Goal: Information Seeking & Learning: Learn about a topic

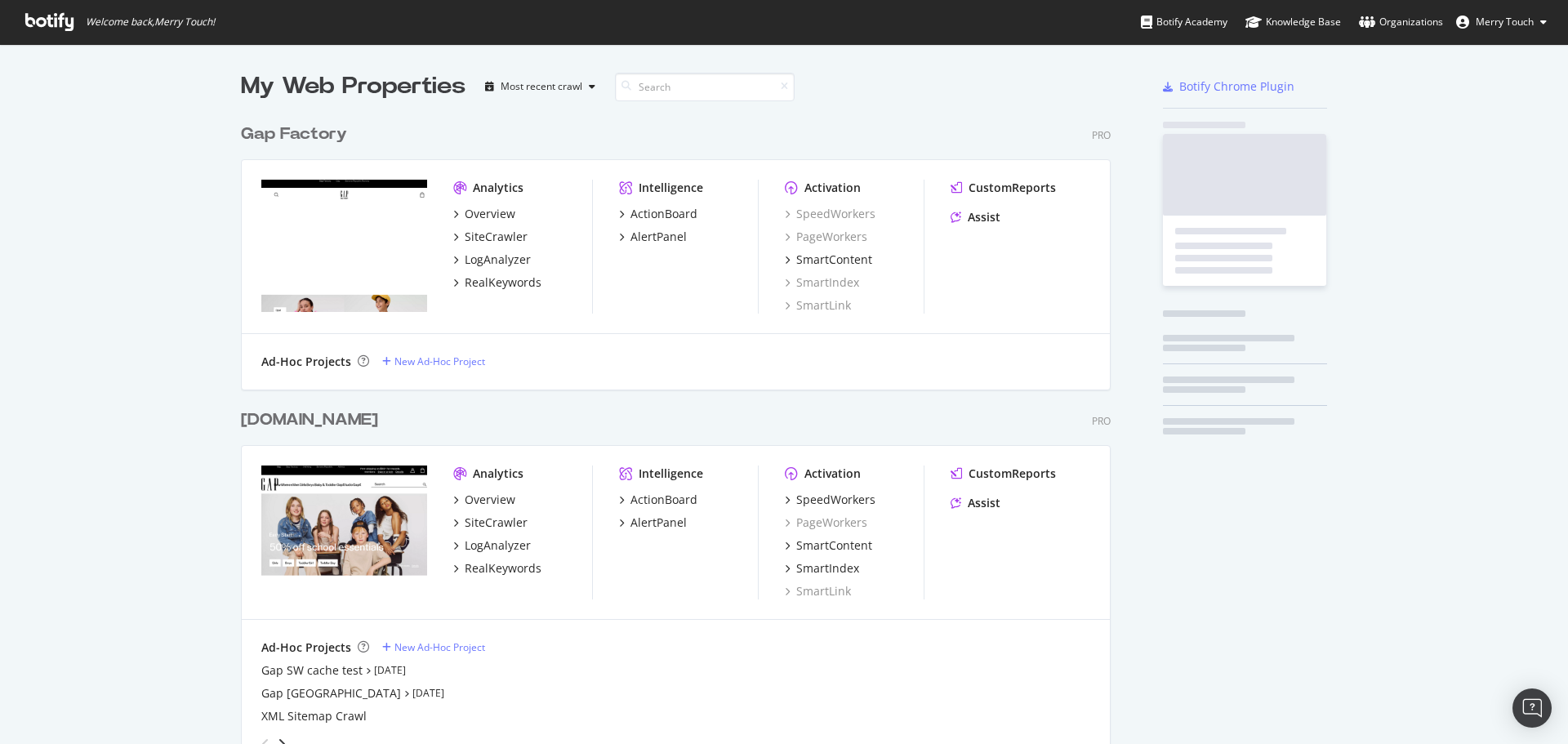
scroll to position [1869, 871]
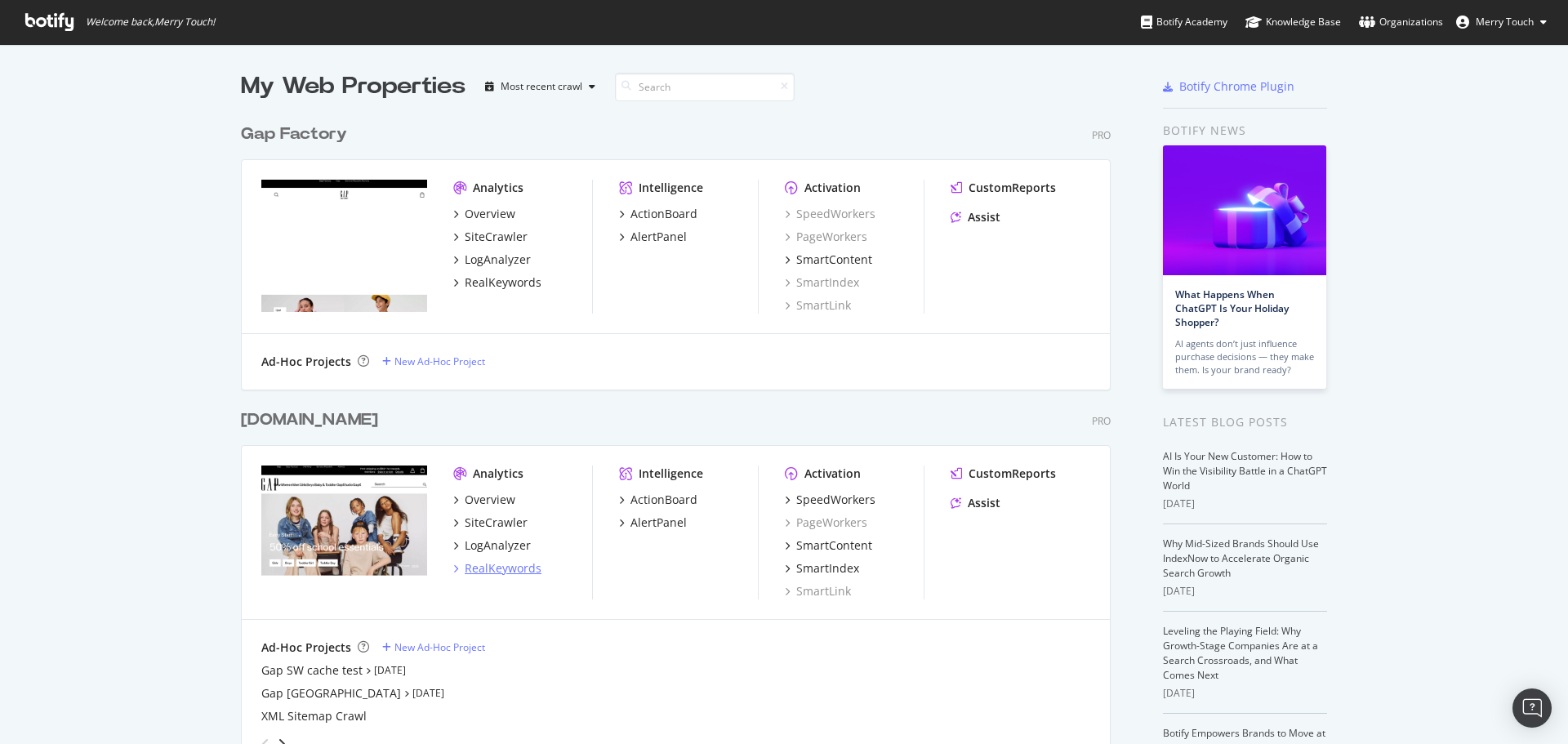
click at [498, 564] on div "RealKeywords" at bounding box center [503, 568] width 77 height 16
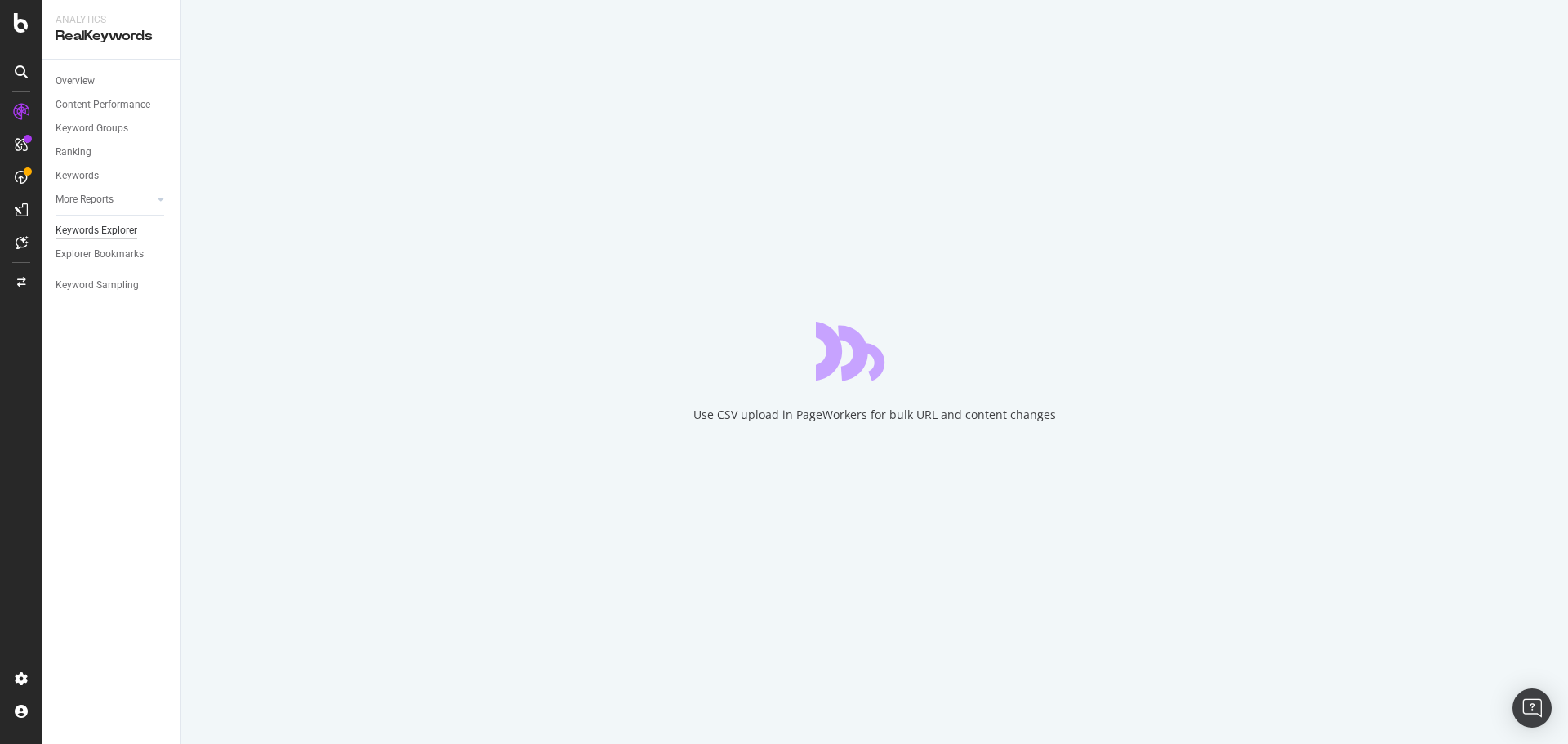
click at [129, 231] on div "Keywords Explorer" at bounding box center [96, 231] width 82 height 17
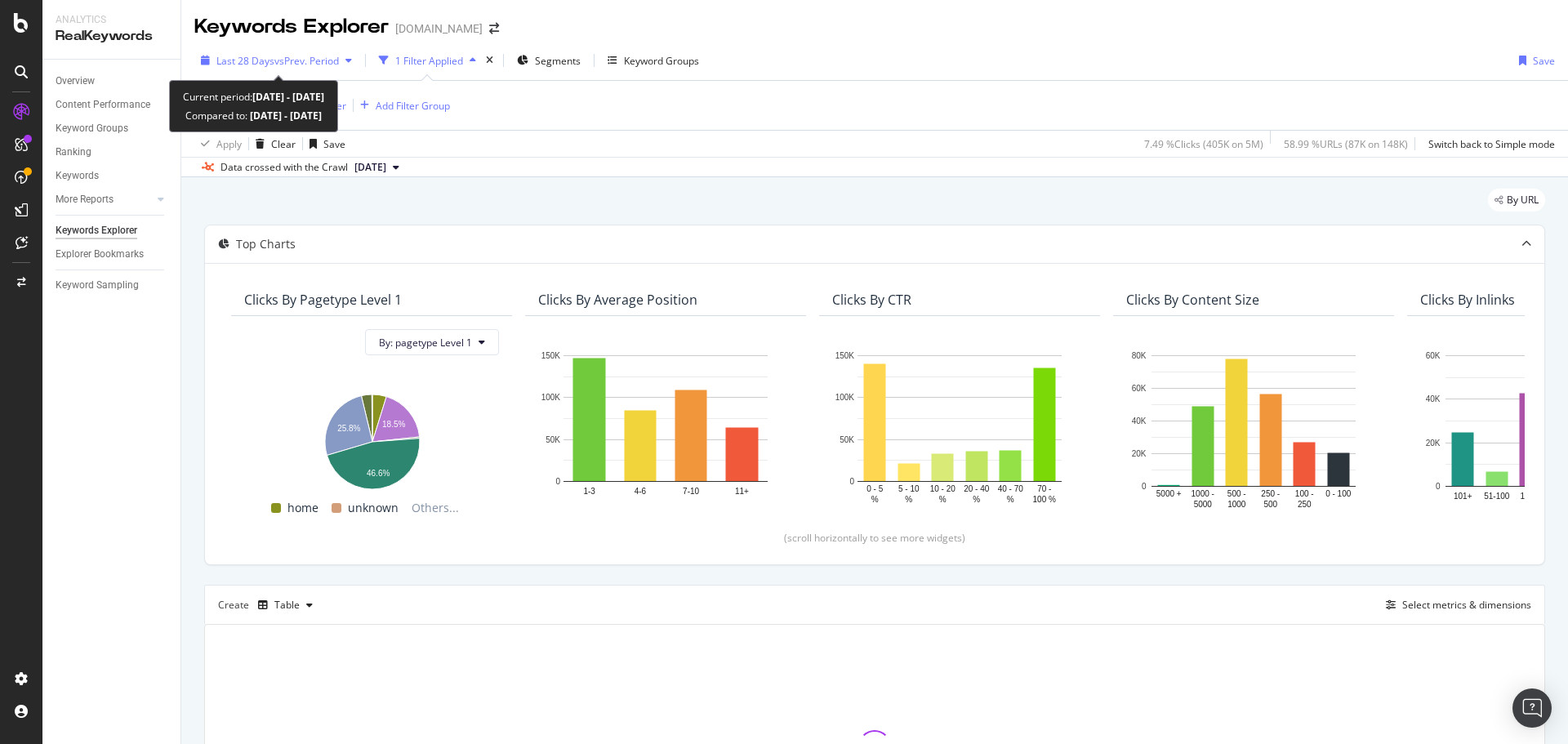
click at [338, 66] on span "vs Prev. Period" at bounding box center [306, 60] width 65 height 14
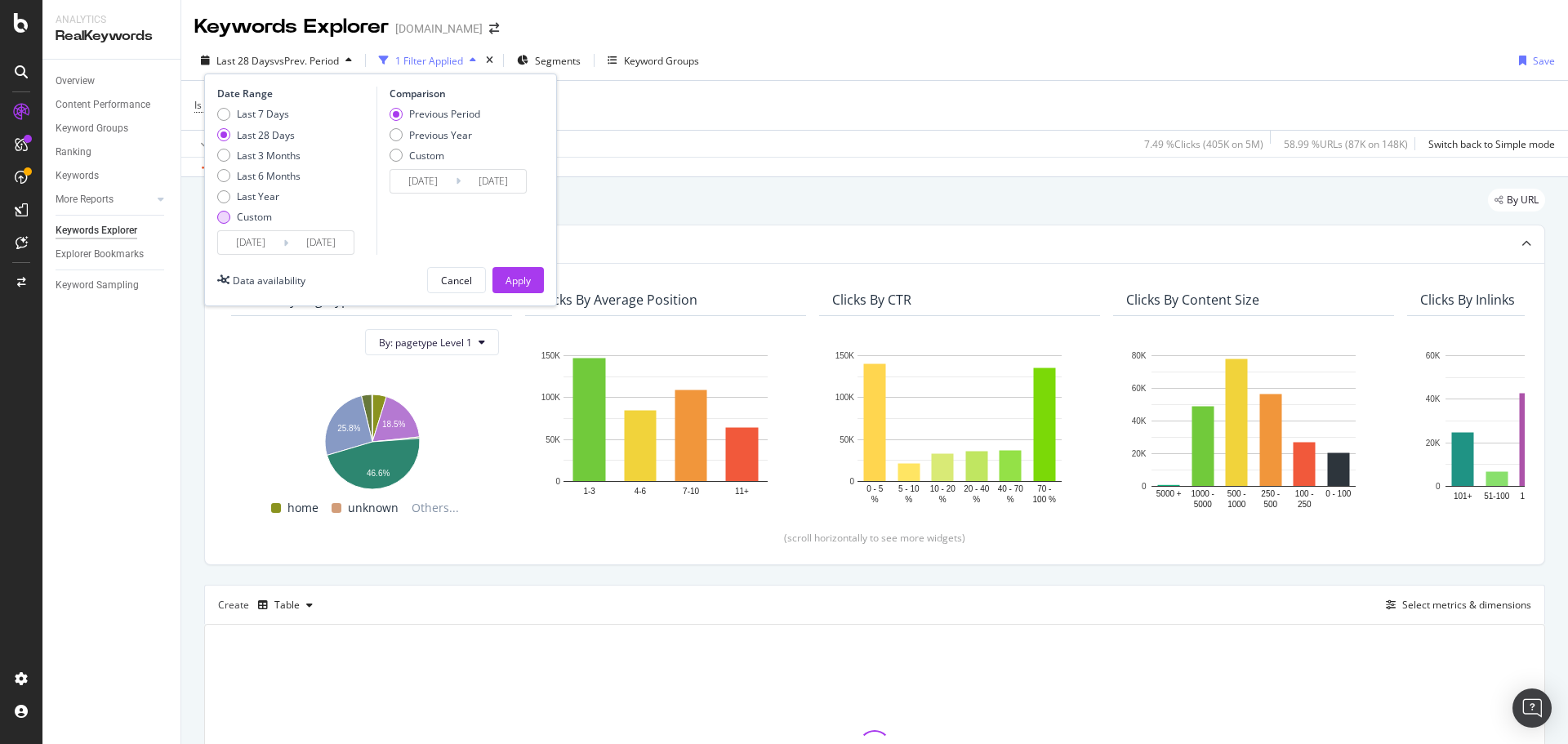
click at [252, 218] on div "Custom" at bounding box center [254, 217] width 35 height 14
click at [254, 237] on input "[DATE]" at bounding box center [250, 243] width 66 height 23
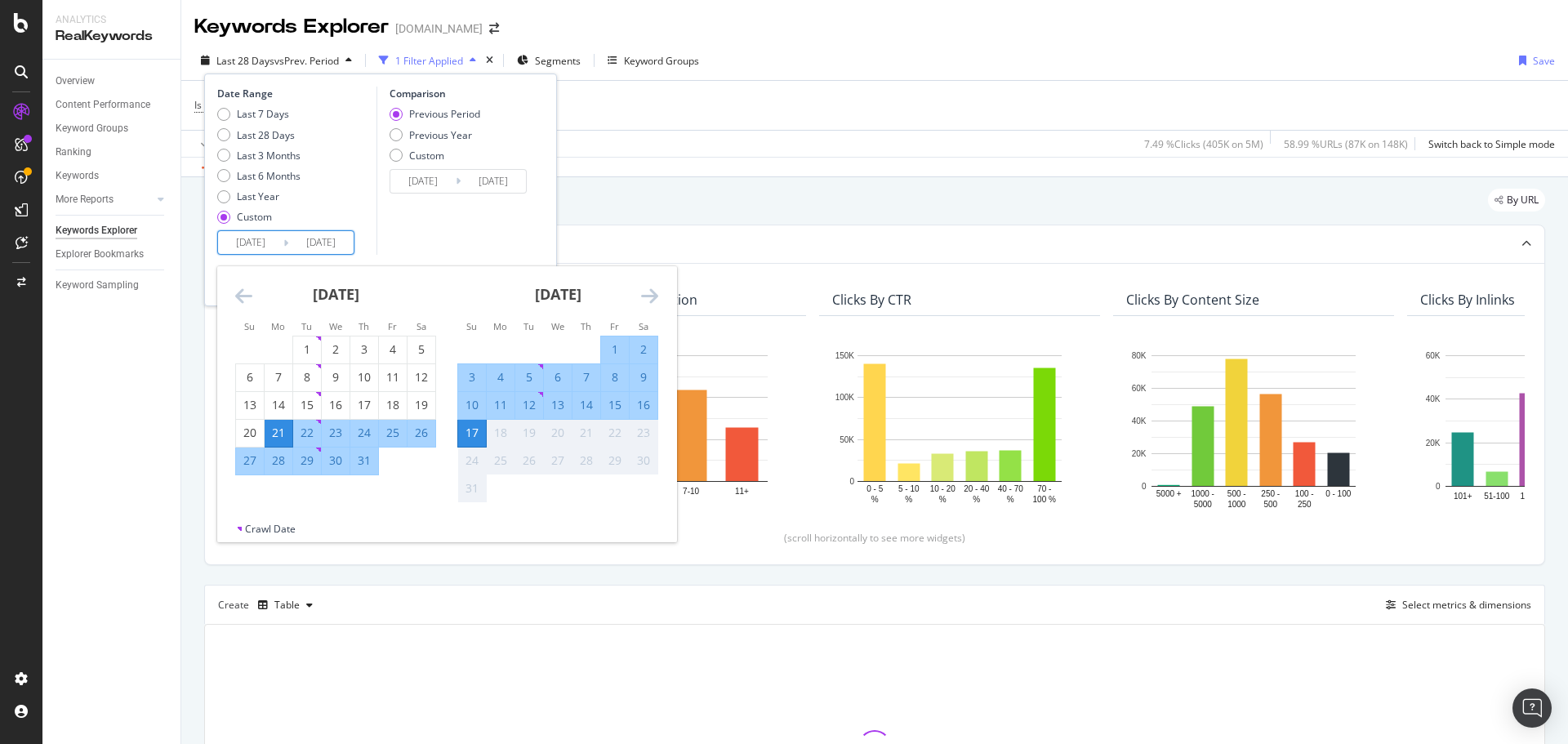
click at [238, 295] on icon "Move backward to switch to the previous month." at bounding box center [243, 295] width 17 height 20
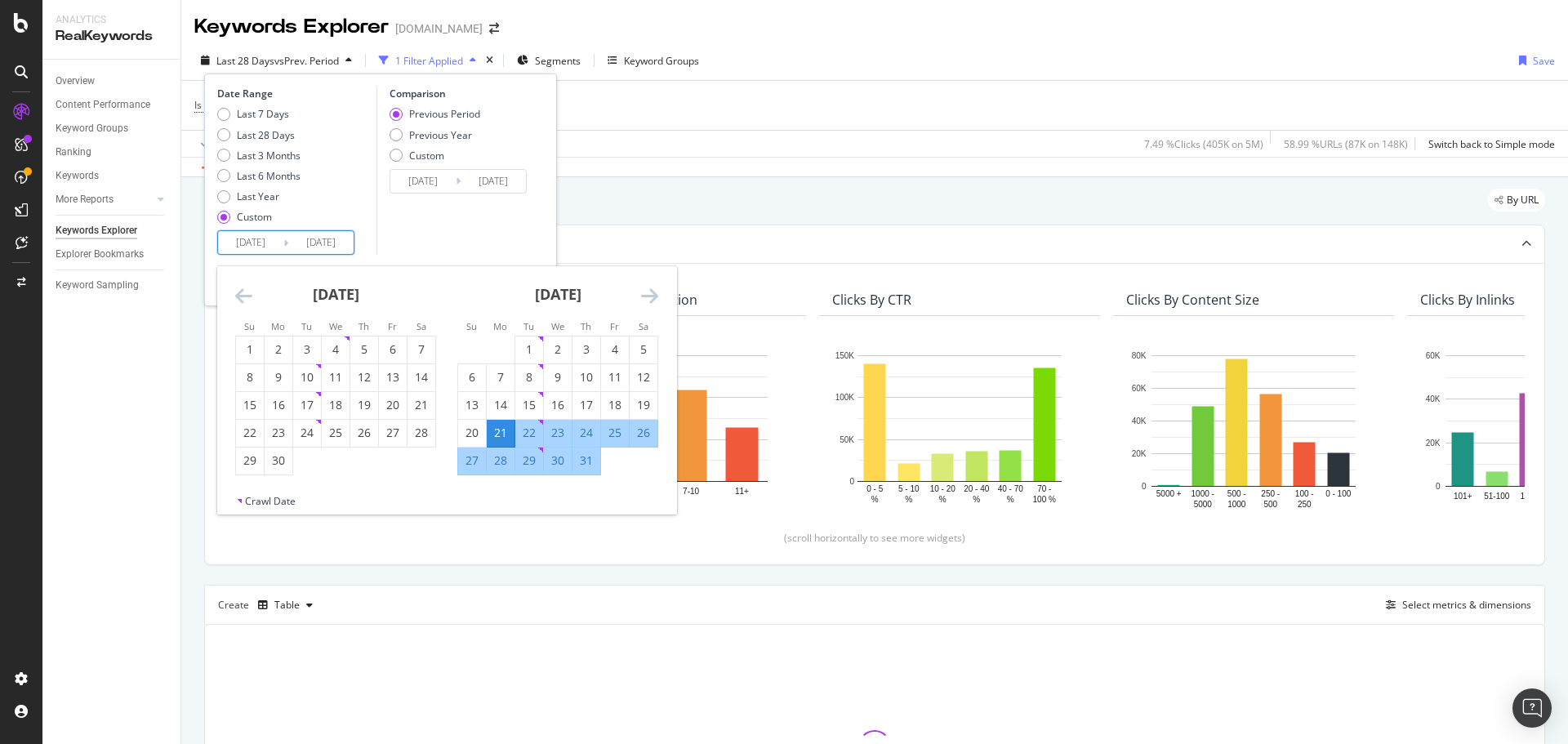
click at [238, 295] on icon "Move backward to switch to the previous month." at bounding box center [243, 295] width 17 height 20
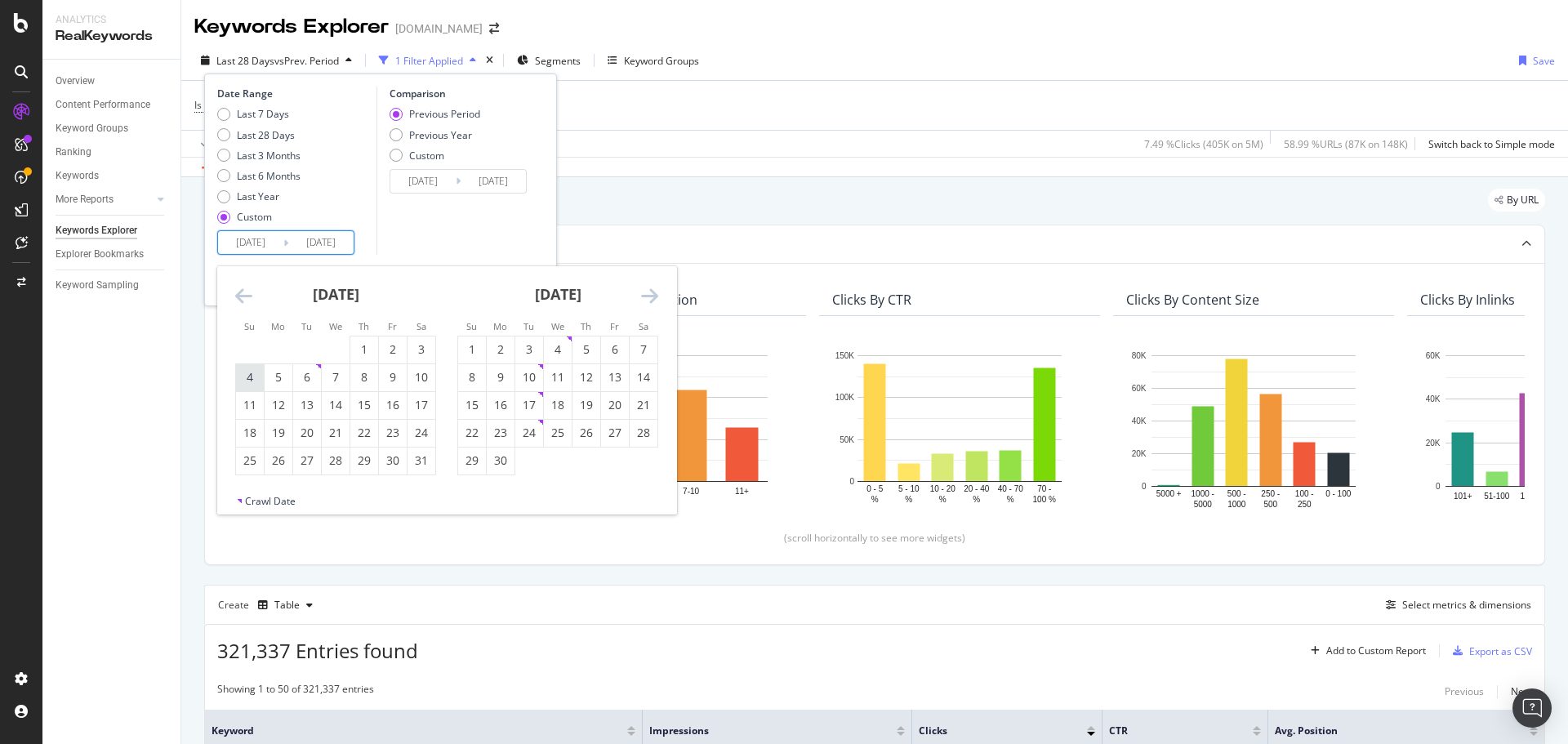
click at [255, 380] on div "4" at bounding box center [249, 377] width 28 height 16
type input "[DATE]"
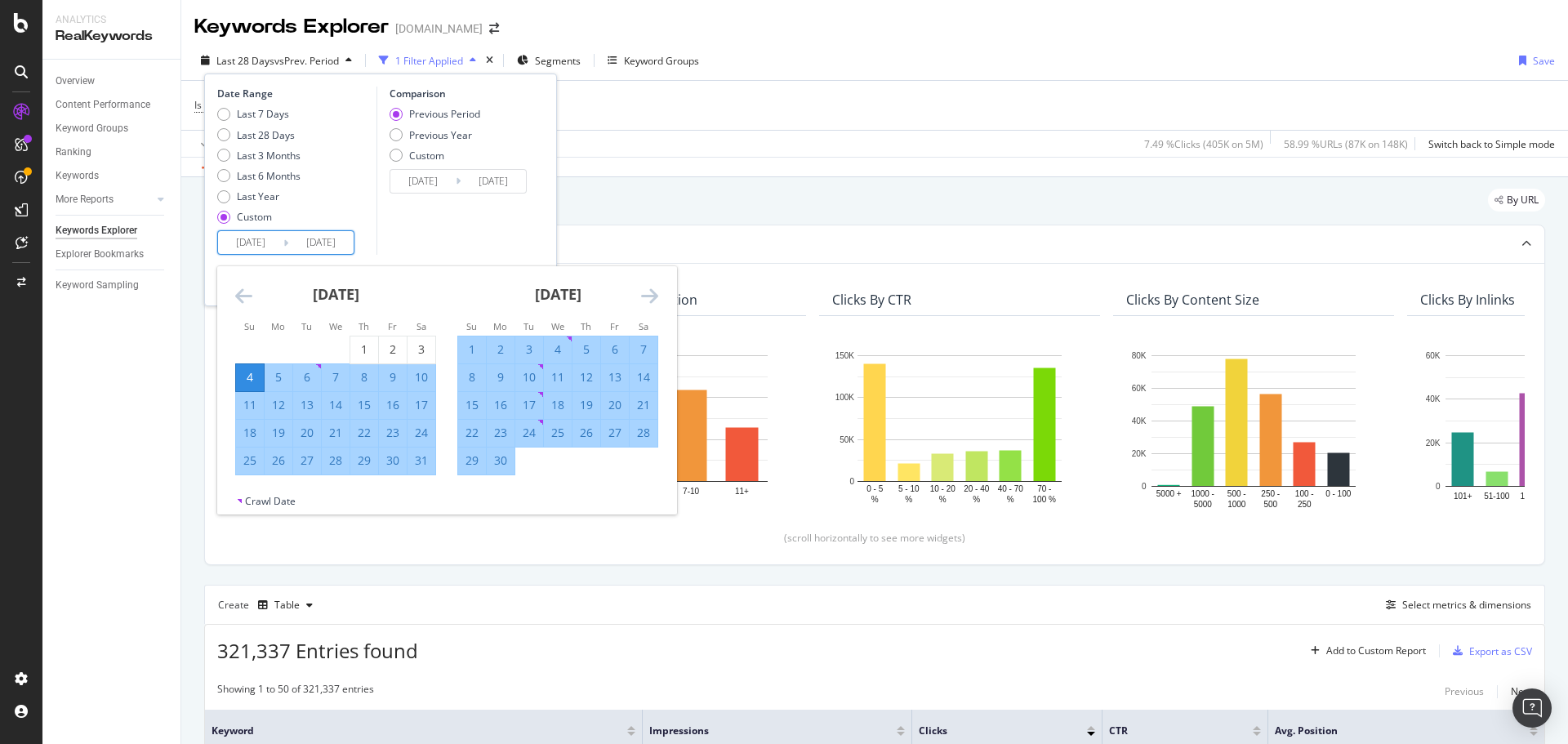
click at [651, 296] on icon "Move forward to switch to the next month." at bounding box center [650, 295] width 17 height 20
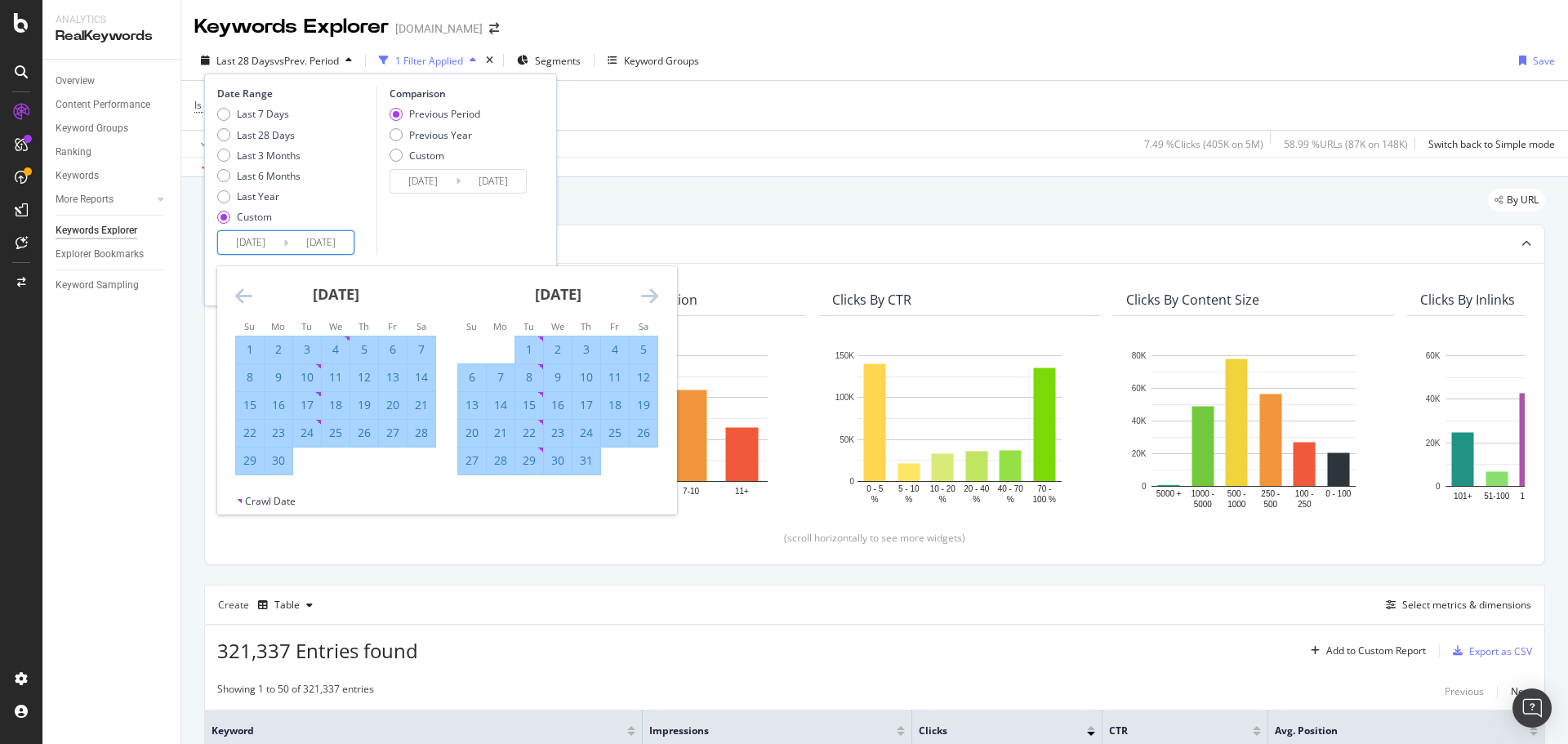
click at [651, 297] on icon "Move forward to switch to the next month." at bounding box center [650, 295] width 17 height 20
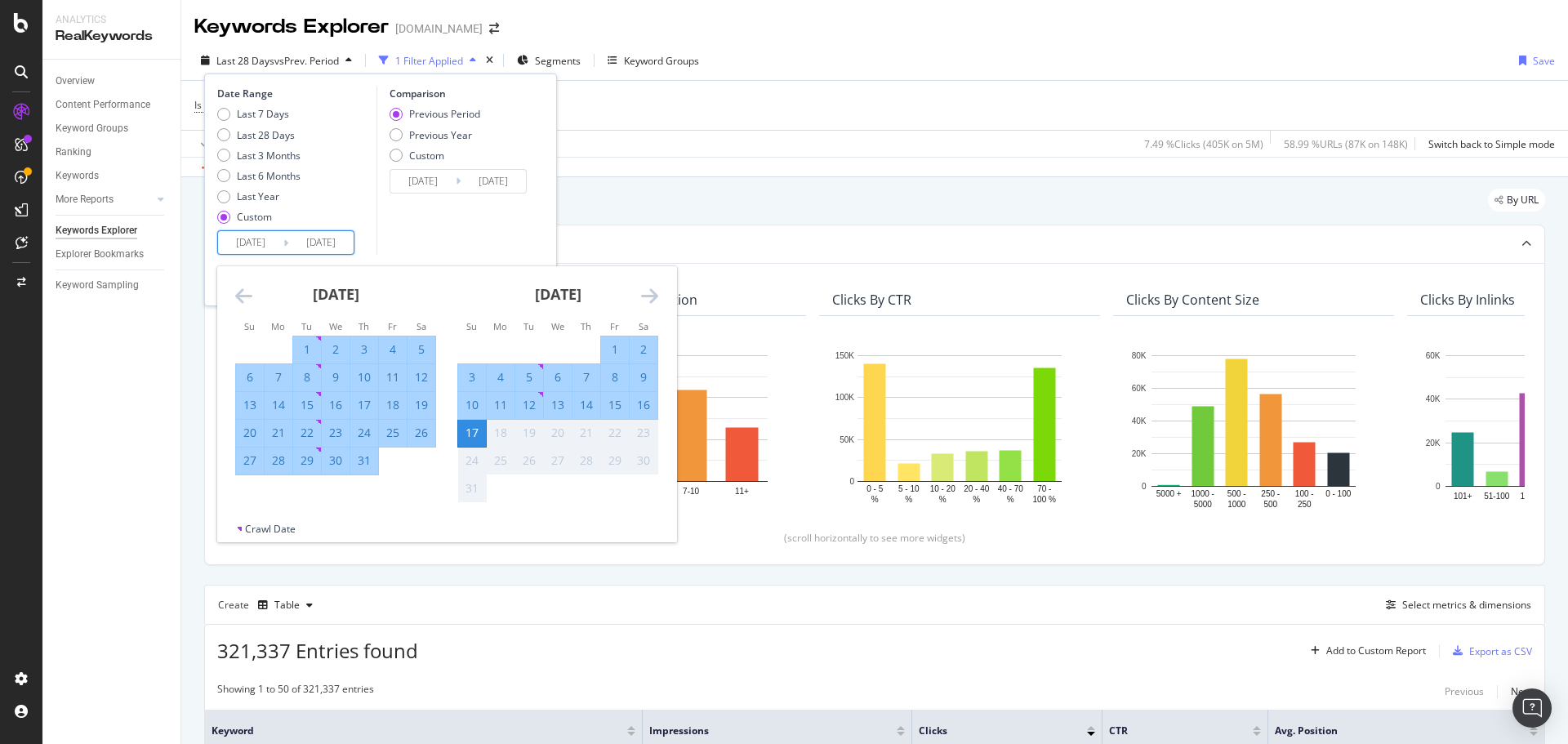
click at [651, 348] on div "2" at bounding box center [644, 349] width 28 height 16
type input "[DATE]"
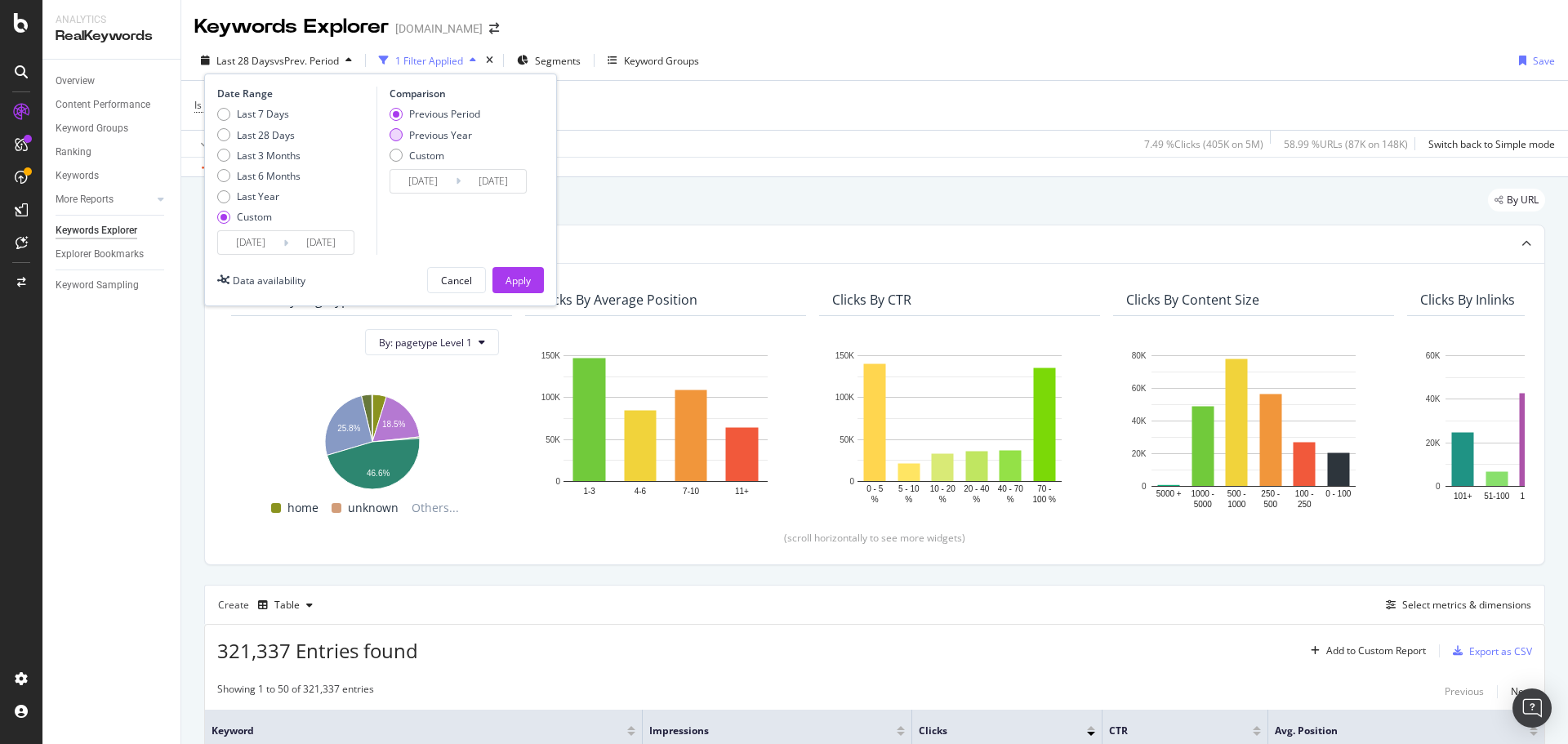
click at [454, 134] on div "Previous Year" at bounding box center [441, 135] width 63 height 14
type input "[DATE]"
click at [520, 286] on div "Apply" at bounding box center [518, 280] width 26 height 14
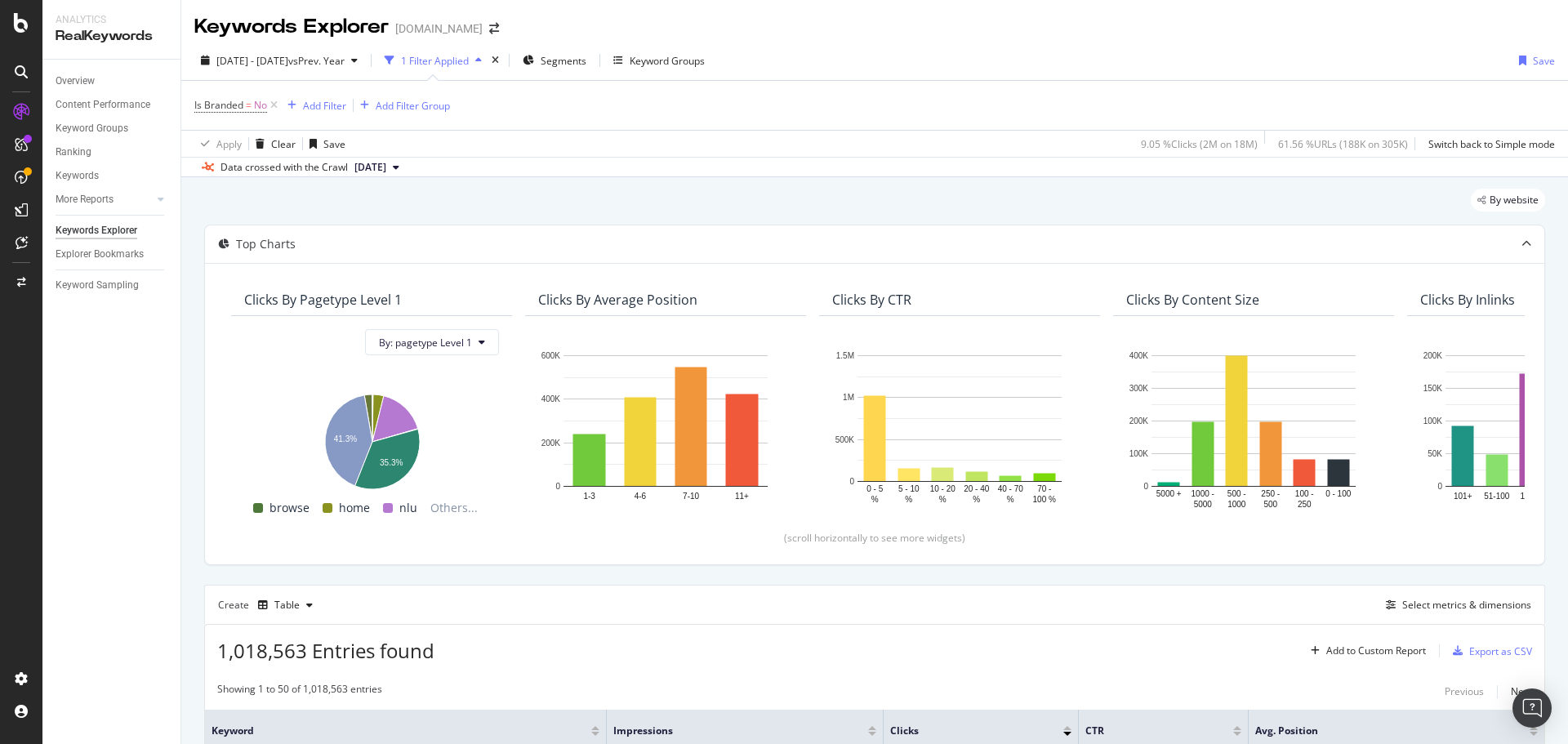
click at [936, 23] on div "Keywords Explorer [DOMAIN_NAME]" at bounding box center [874, 20] width 1387 height 41
click at [885, 42] on div "[DATE] - [DATE] vs Prev. Year 1 Filter Applied Segments Keyword Groups Save Is …" at bounding box center [874, 109] width 1387 height 136
click at [896, 29] on div "Keywords Explorer [DOMAIN_NAME]" at bounding box center [874, 20] width 1387 height 41
click at [243, 103] on span "Is Branded" at bounding box center [219, 105] width 49 height 14
click at [203, 109] on div "Is Branded" at bounding box center [298, 104] width 192 height 28
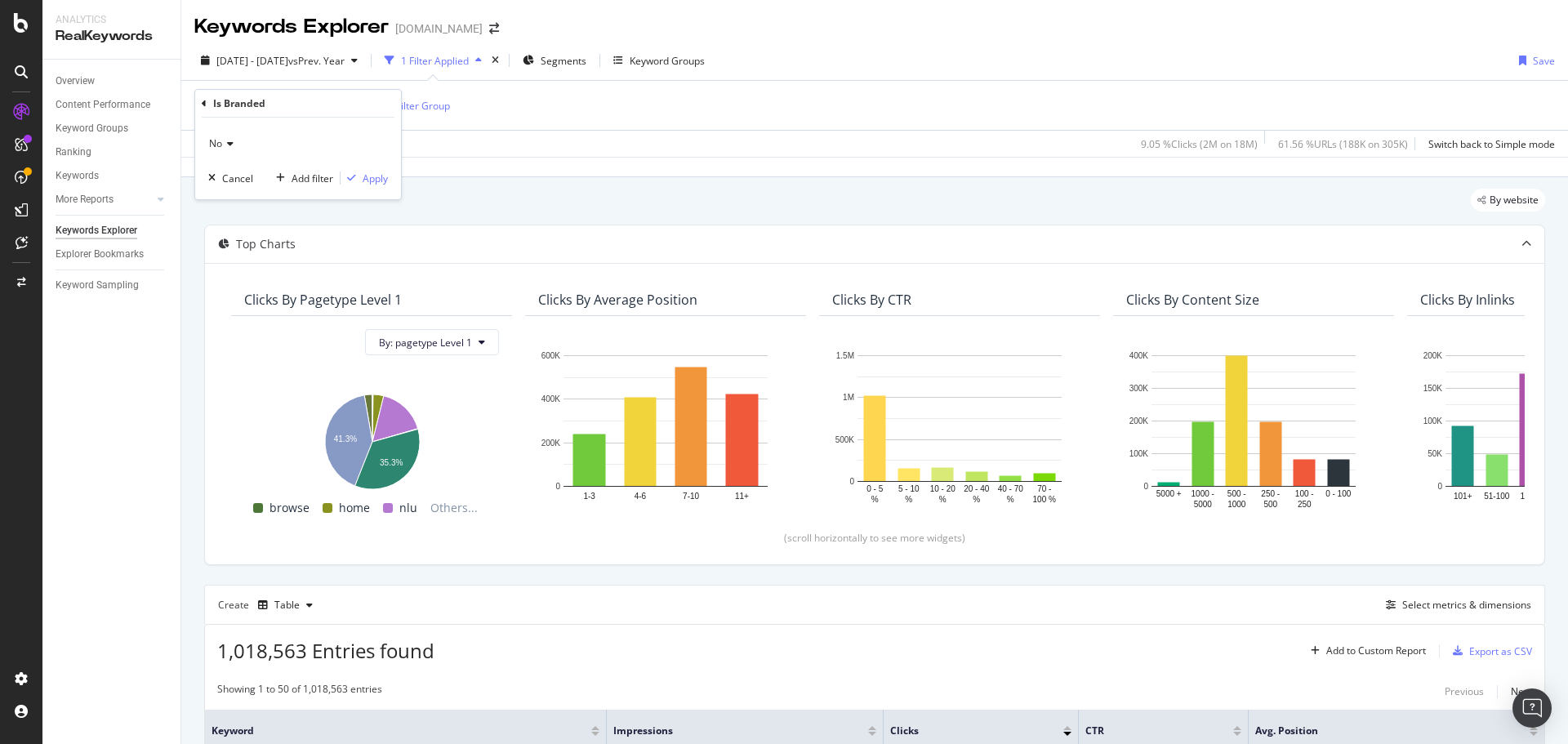
click at [202, 106] on icon at bounding box center [204, 104] width 5 height 10
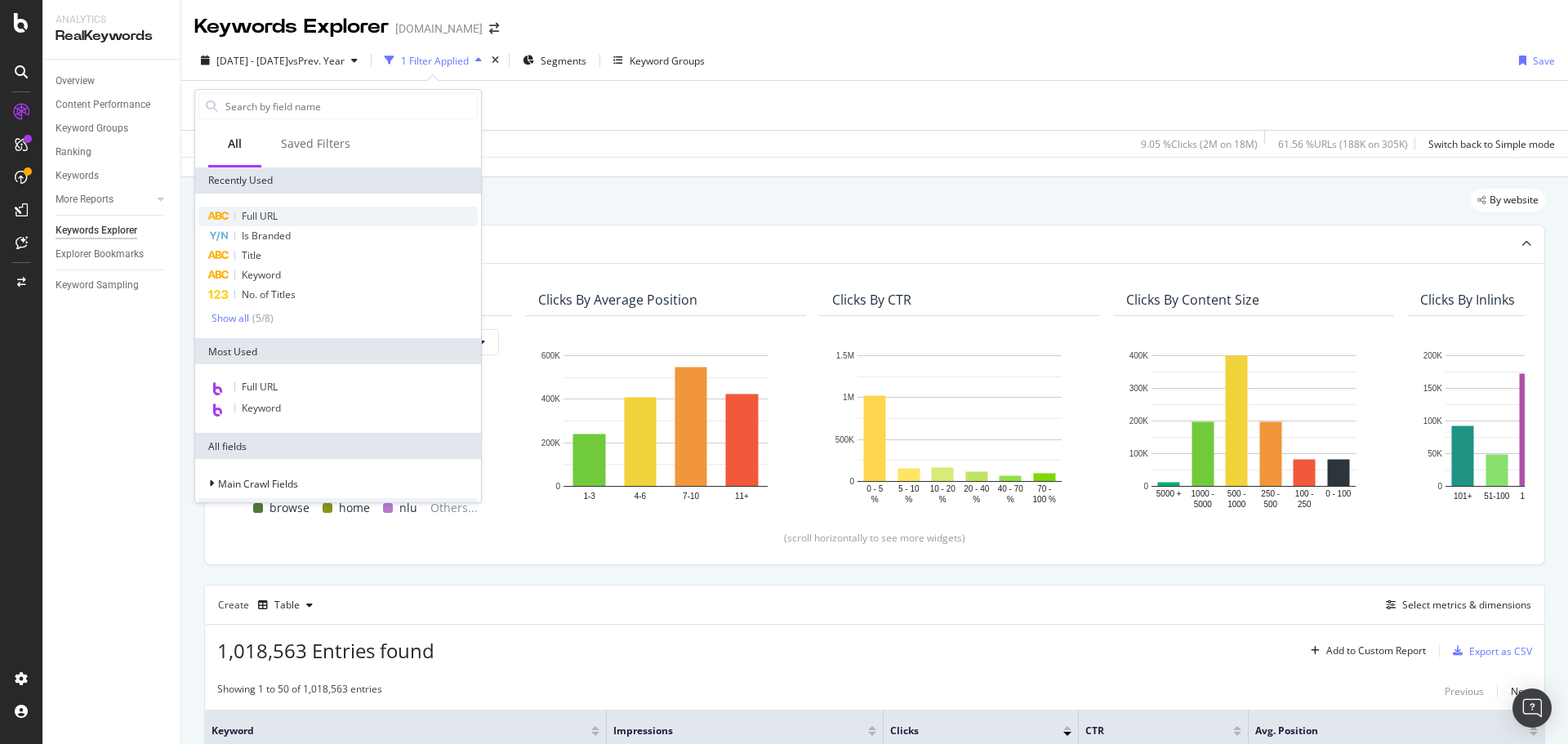
click at [314, 213] on div "Full URL" at bounding box center [338, 216] width 279 height 20
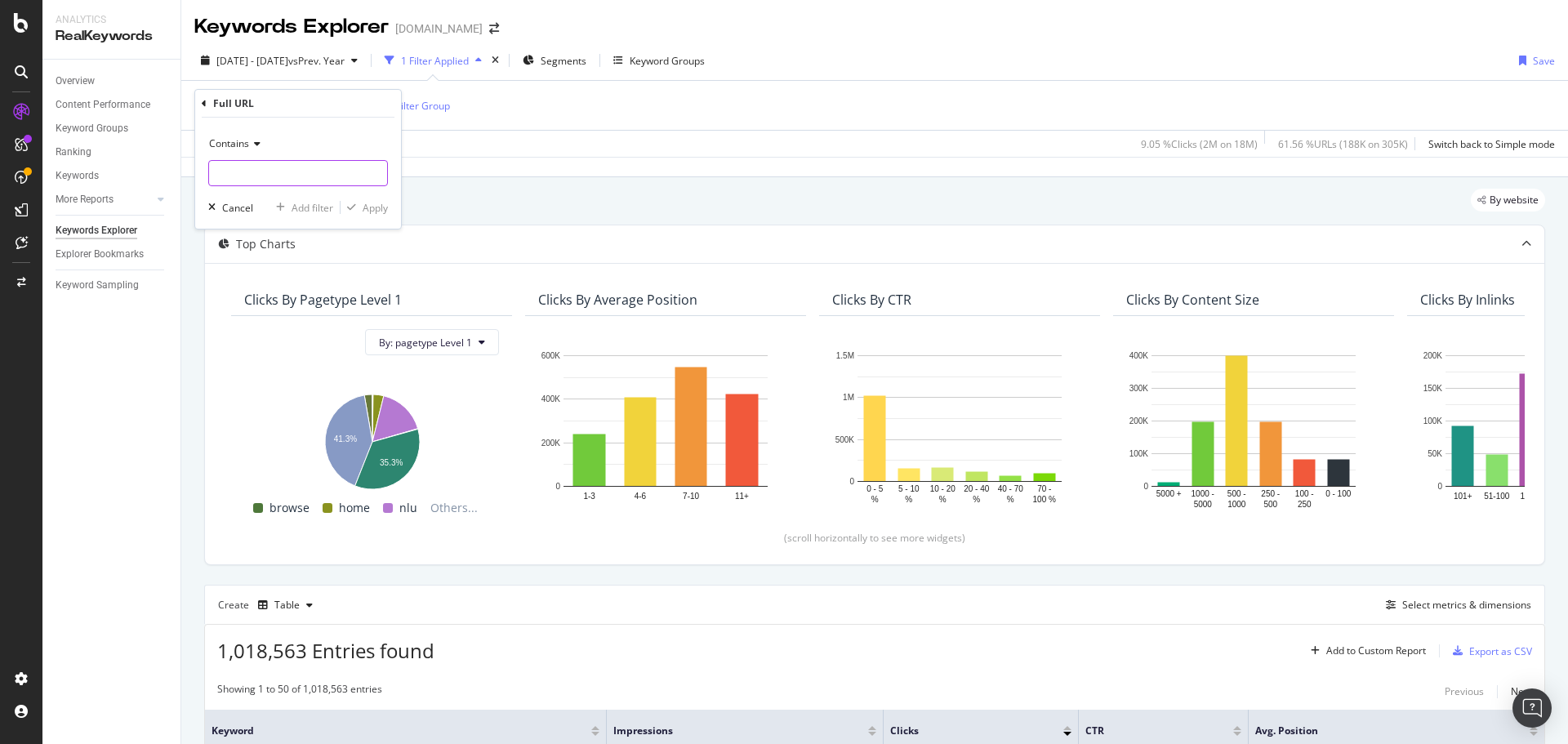
click at [279, 177] on input "text" at bounding box center [298, 173] width 178 height 26
type input "boy"
click at [296, 203] on div "Add filter" at bounding box center [312, 208] width 42 height 14
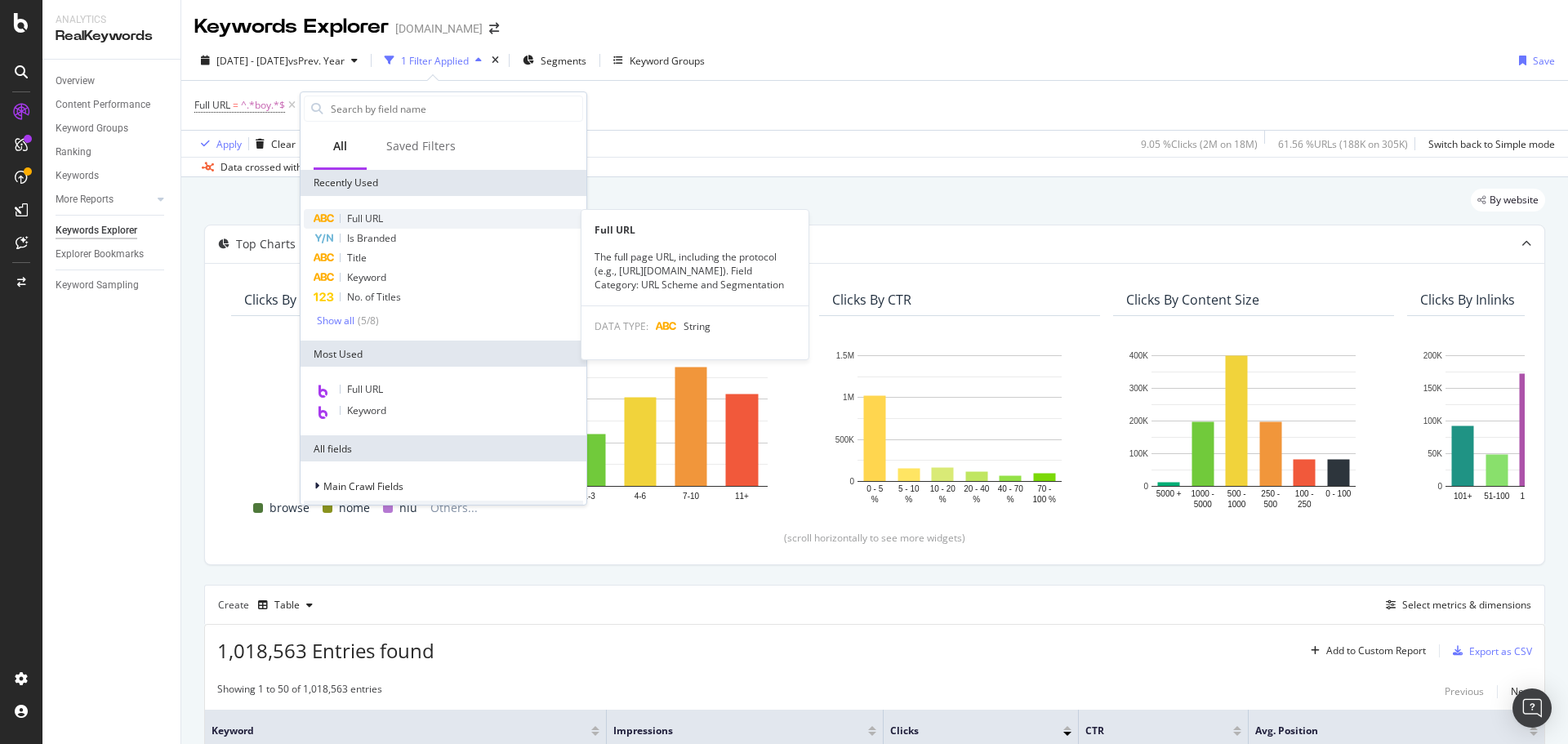
click at [367, 220] on span "Full URL" at bounding box center [365, 219] width 36 height 14
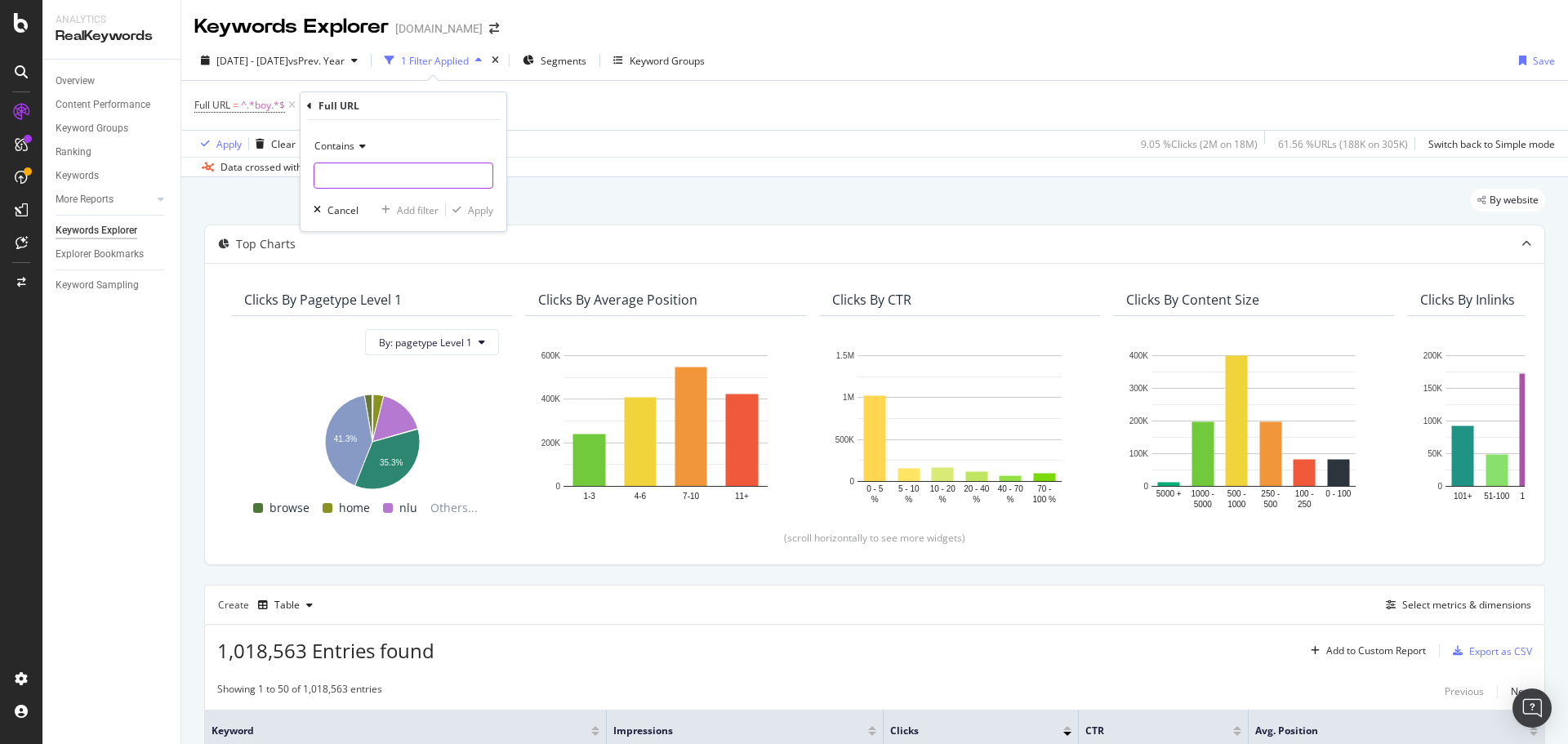
click at [366, 178] on input "text" at bounding box center [403, 175] width 178 height 26
type input "girl"
click at [409, 212] on div "Add filter" at bounding box center [417, 210] width 42 height 14
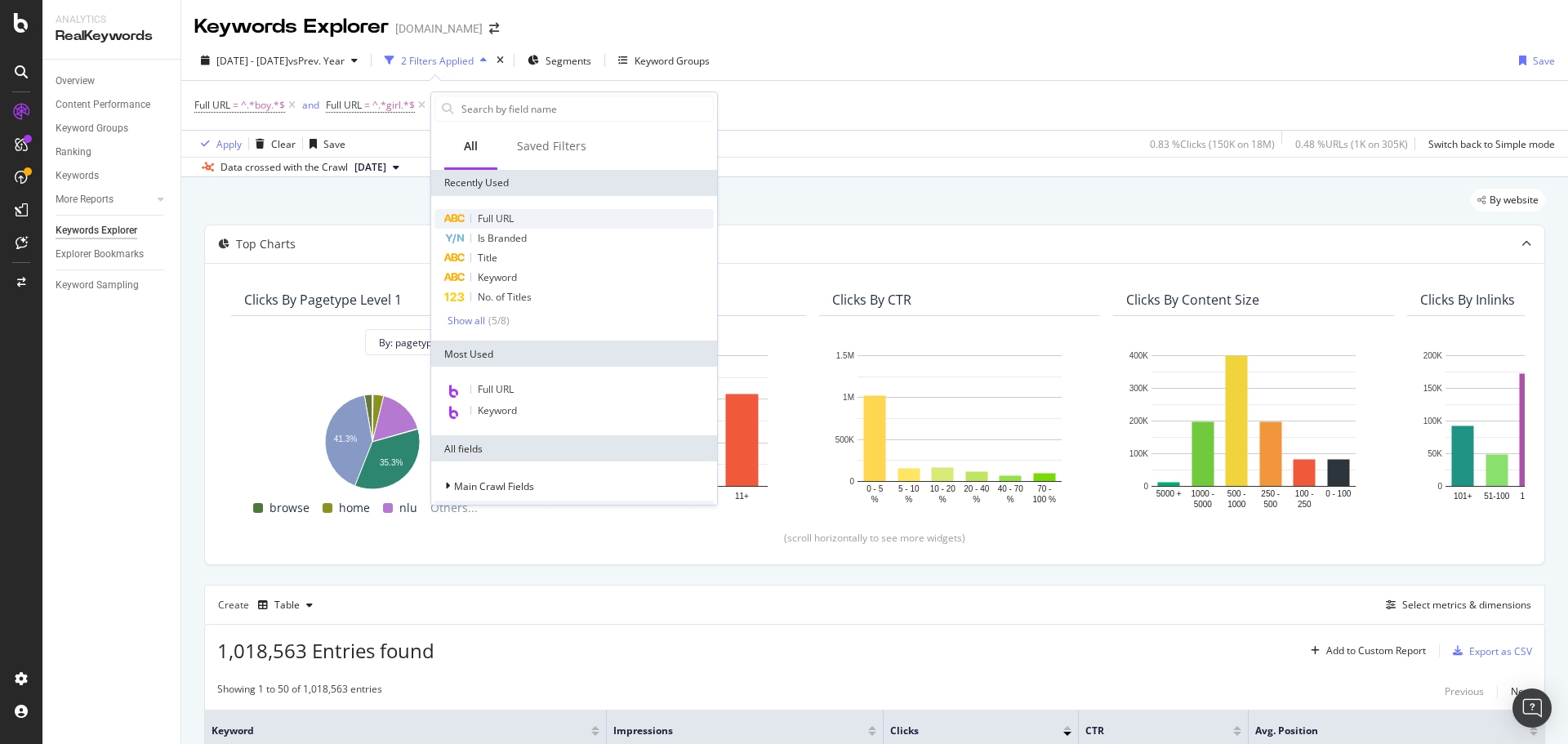
click at [496, 222] on span "Full URL" at bounding box center [495, 219] width 36 height 14
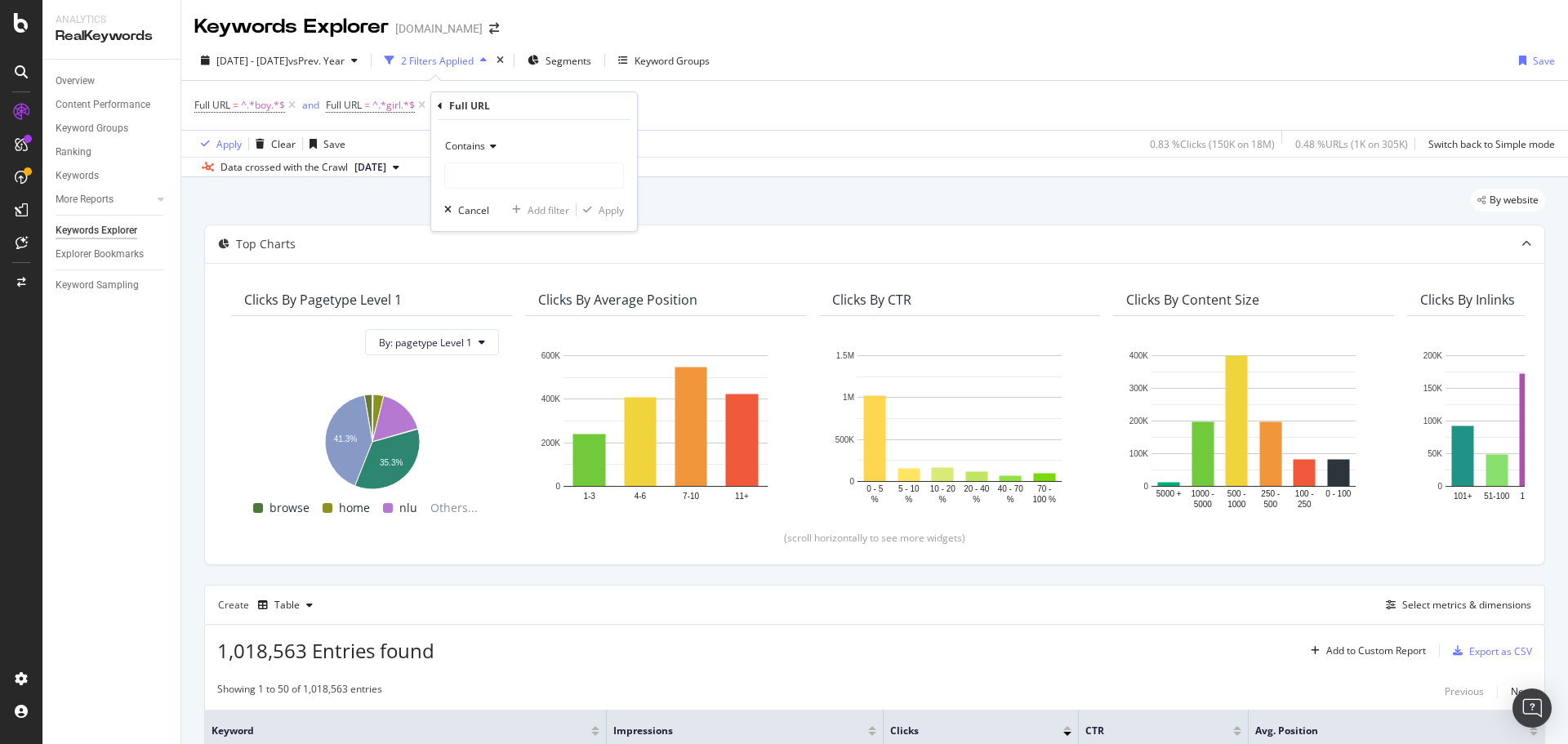
click at [484, 140] on span "Contains" at bounding box center [465, 146] width 40 height 14
click at [515, 330] on span "Doesn't contain" at bounding box center [488, 329] width 71 height 14
click at [508, 175] on input "text" at bounding box center [534, 175] width 178 height 26
type input "baby"
click at [534, 210] on div "Add filter" at bounding box center [548, 210] width 42 height 14
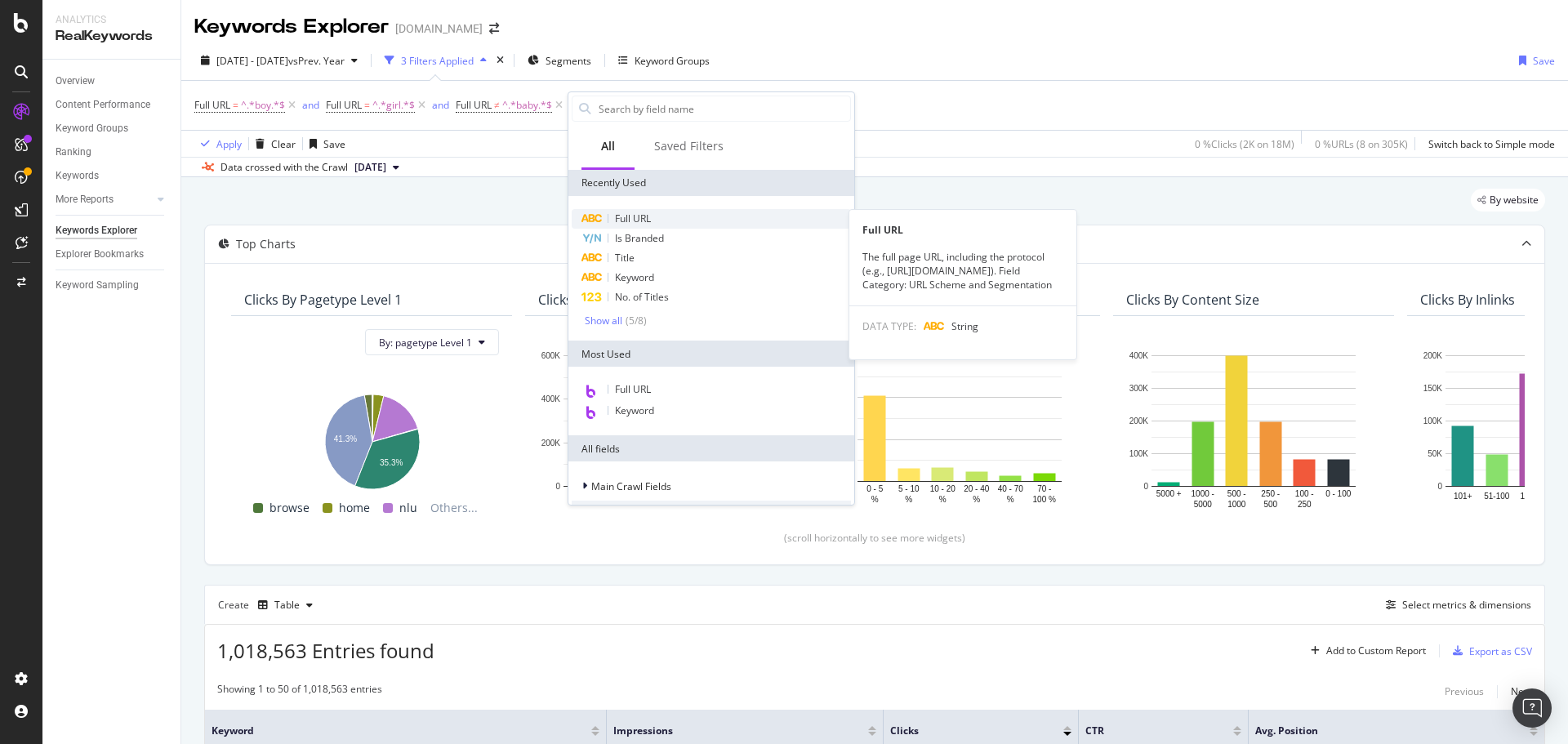
click at [636, 219] on span "Full URL" at bounding box center [633, 219] width 36 height 14
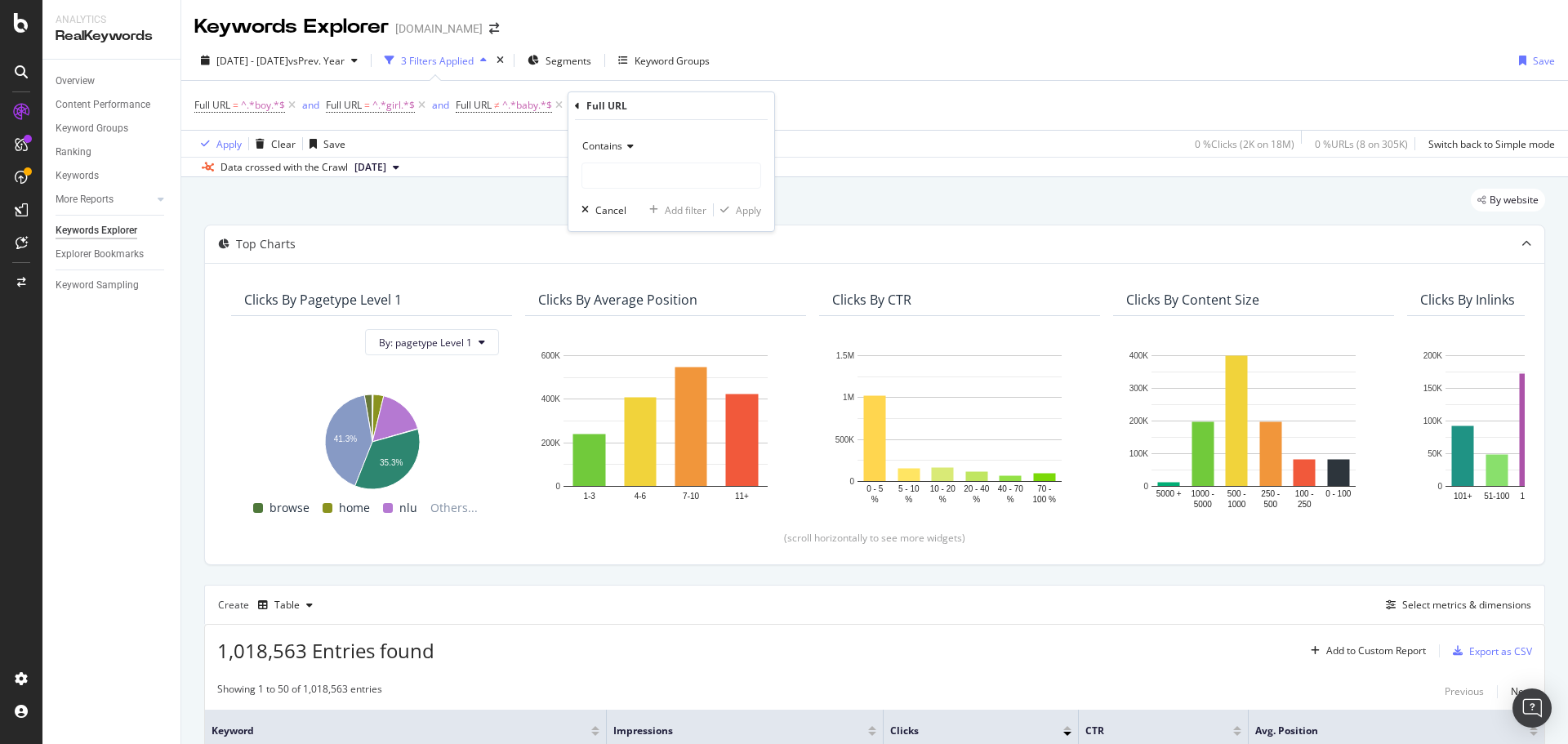
click at [619, 147] on span "Contains" at bounding box center [602, 146] width 40 height 14
click at [640, 325] on span "Doesn't contain" at bounding box center [625, 329] width 71 height 14
click at [650, 181] on input "text" at bounding box center [671, 175] width 178 height 26
type input "friend"
click at [749, 211] on div "Apply" at bounding box center [749, 210] width 26 height 14
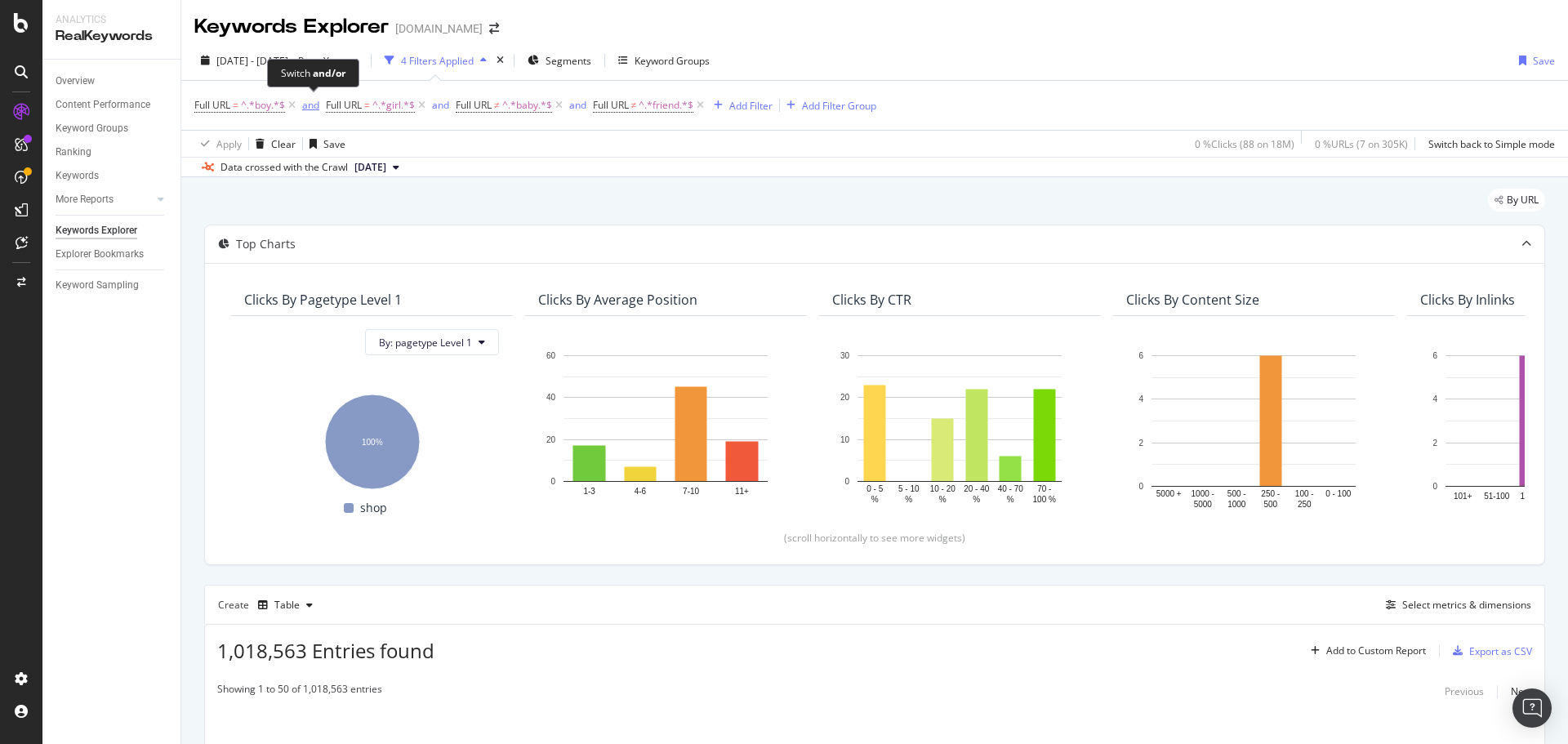
click at [309, 108] on div "and" at bounding box center [311, 105] width 17 height 14
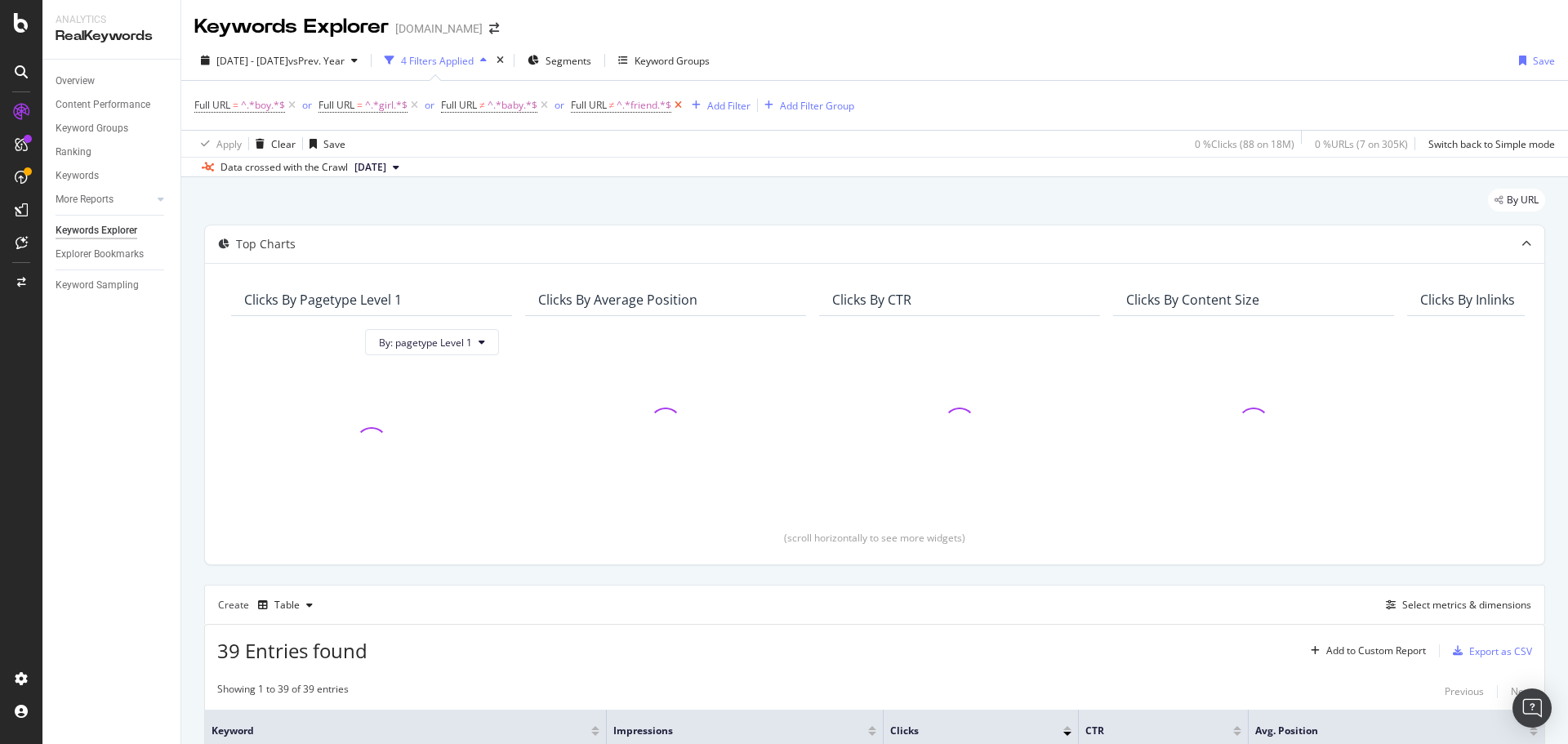
click at [683, 105] on icon at bounding box center [678, 105] width 14 height 16
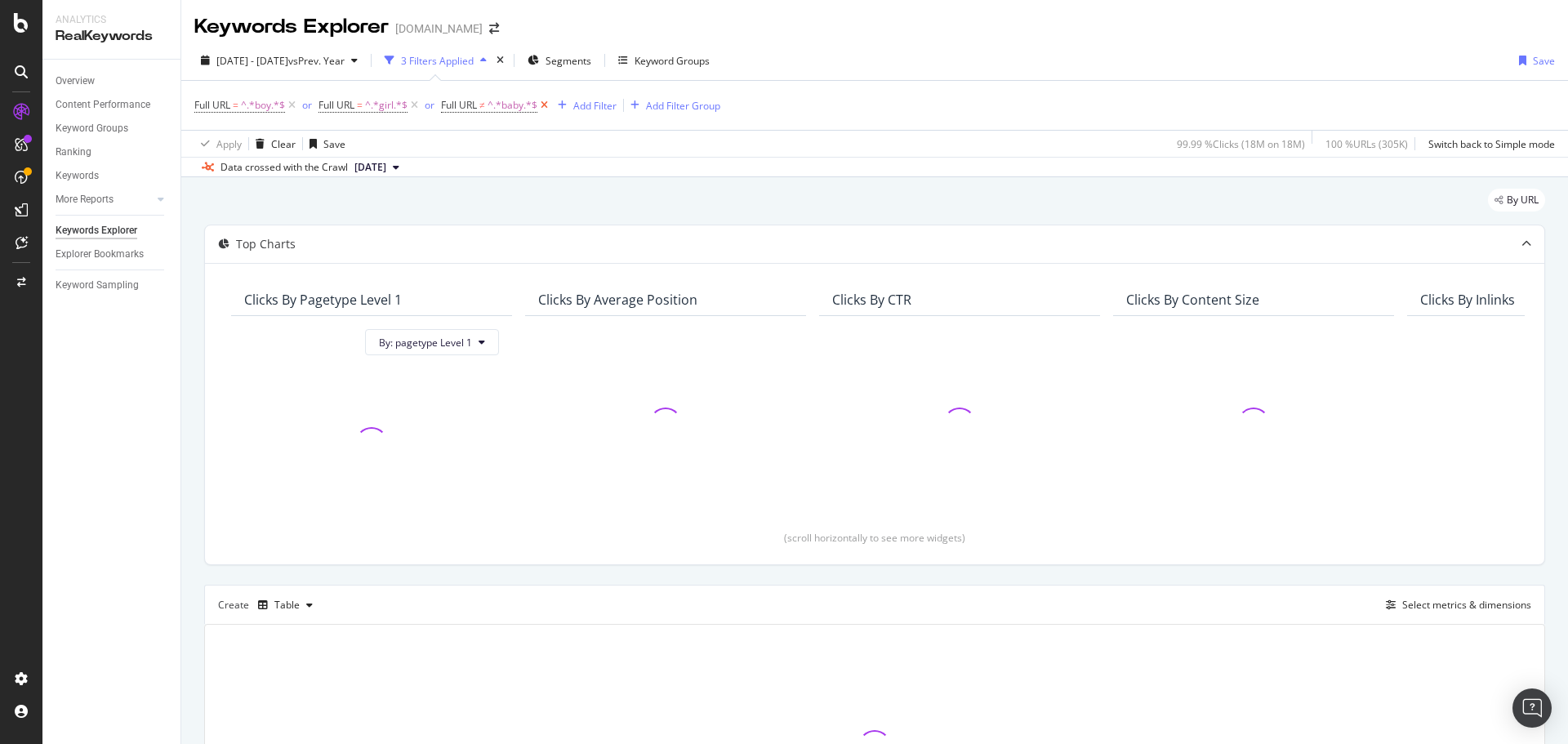
click at [542, 103] on icon at bounding box center [544, 105] width 14 height 16
click at [574, 104] on div "Add Filter Group" at bounding box center [552, 106] width 74 height 14
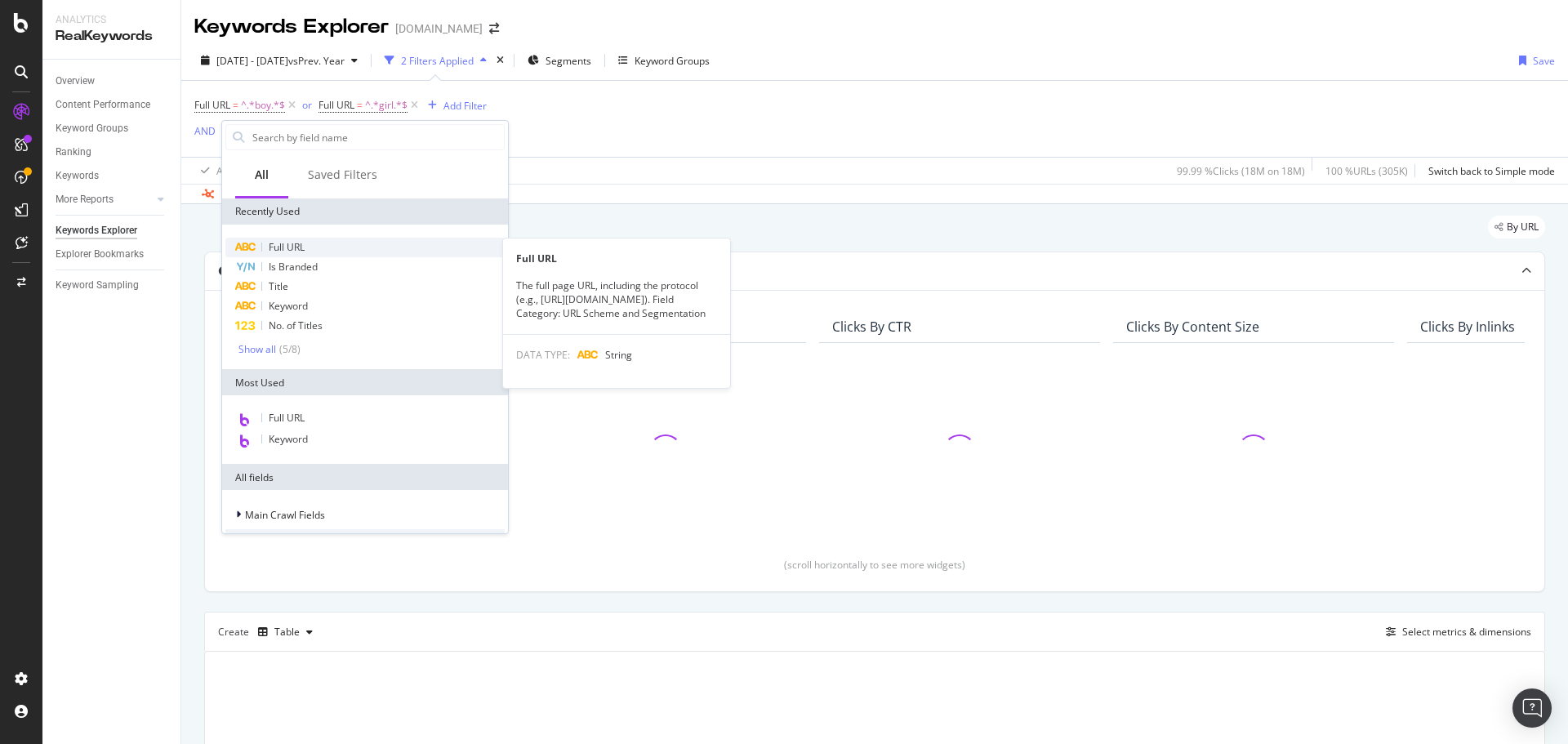
click at [307, 238] on div "Full URL" at bounding box center [365, 247] width 279 height 20
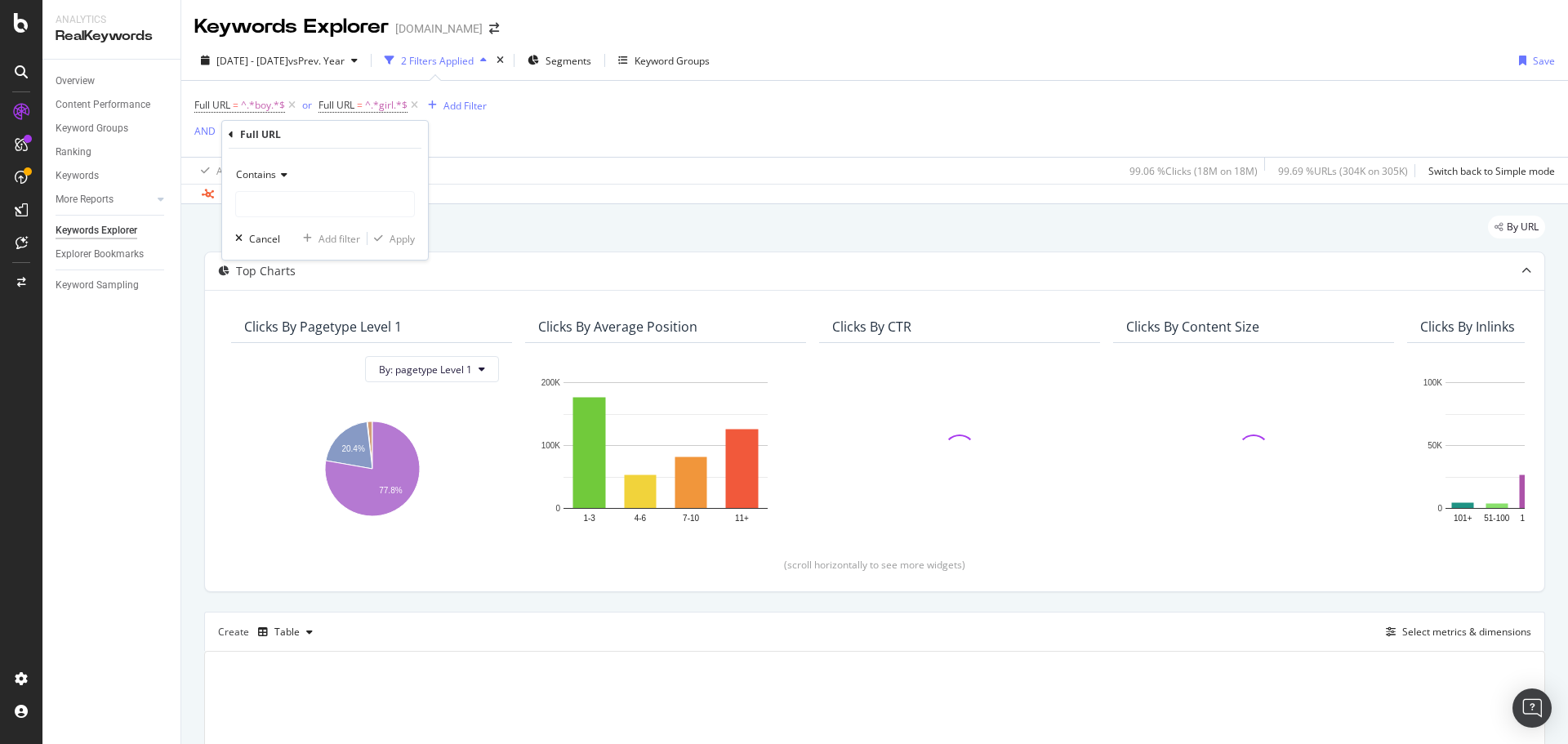
click at [286, 172] on icon at bounding box center [281, 175] width 11 height 10
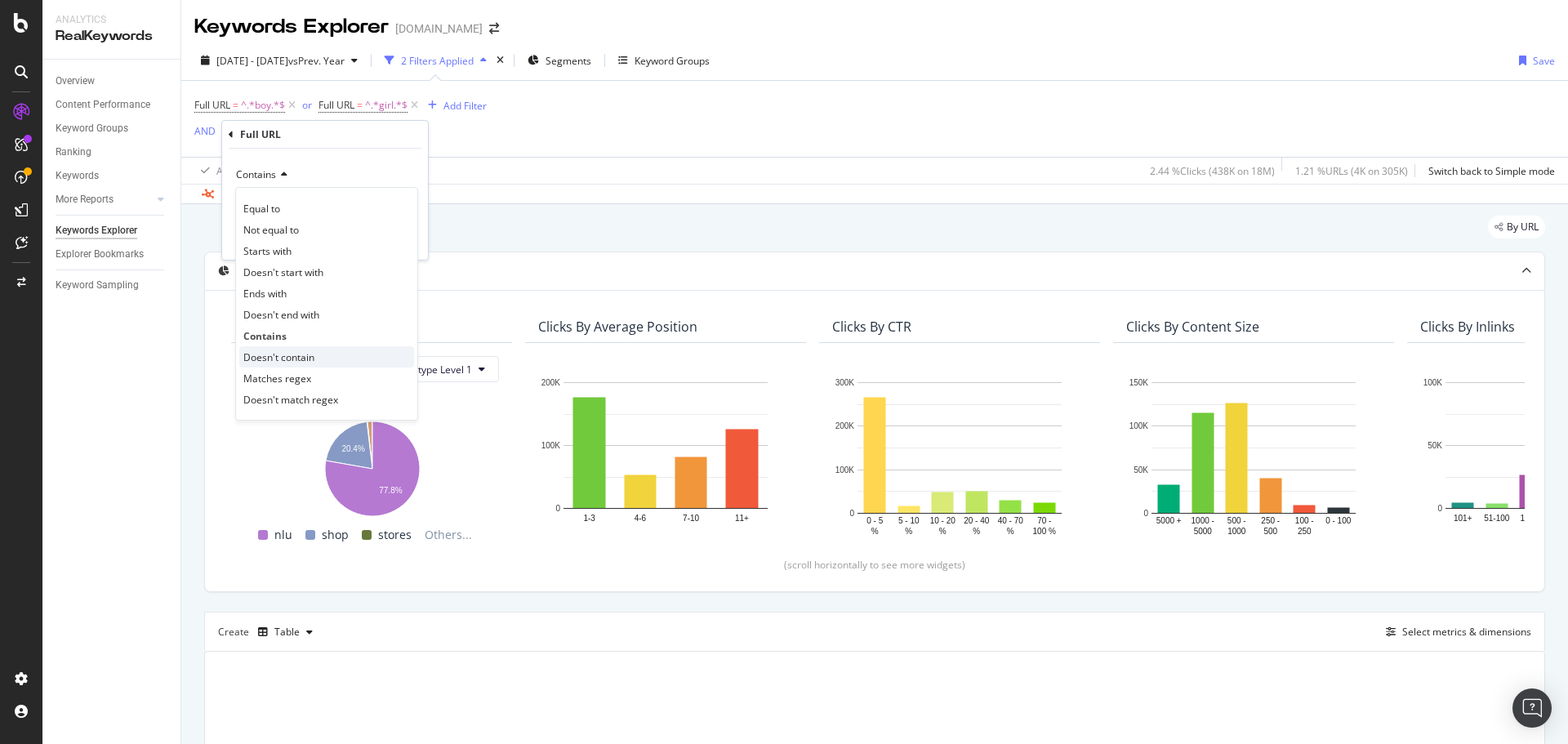
click at [328, 351] on div "Doesn't contain" at bounding box center [326, 357] width 175 height 21
click at [327, 206] on input "text" at bounding box center [324, 204] width 178 height 26
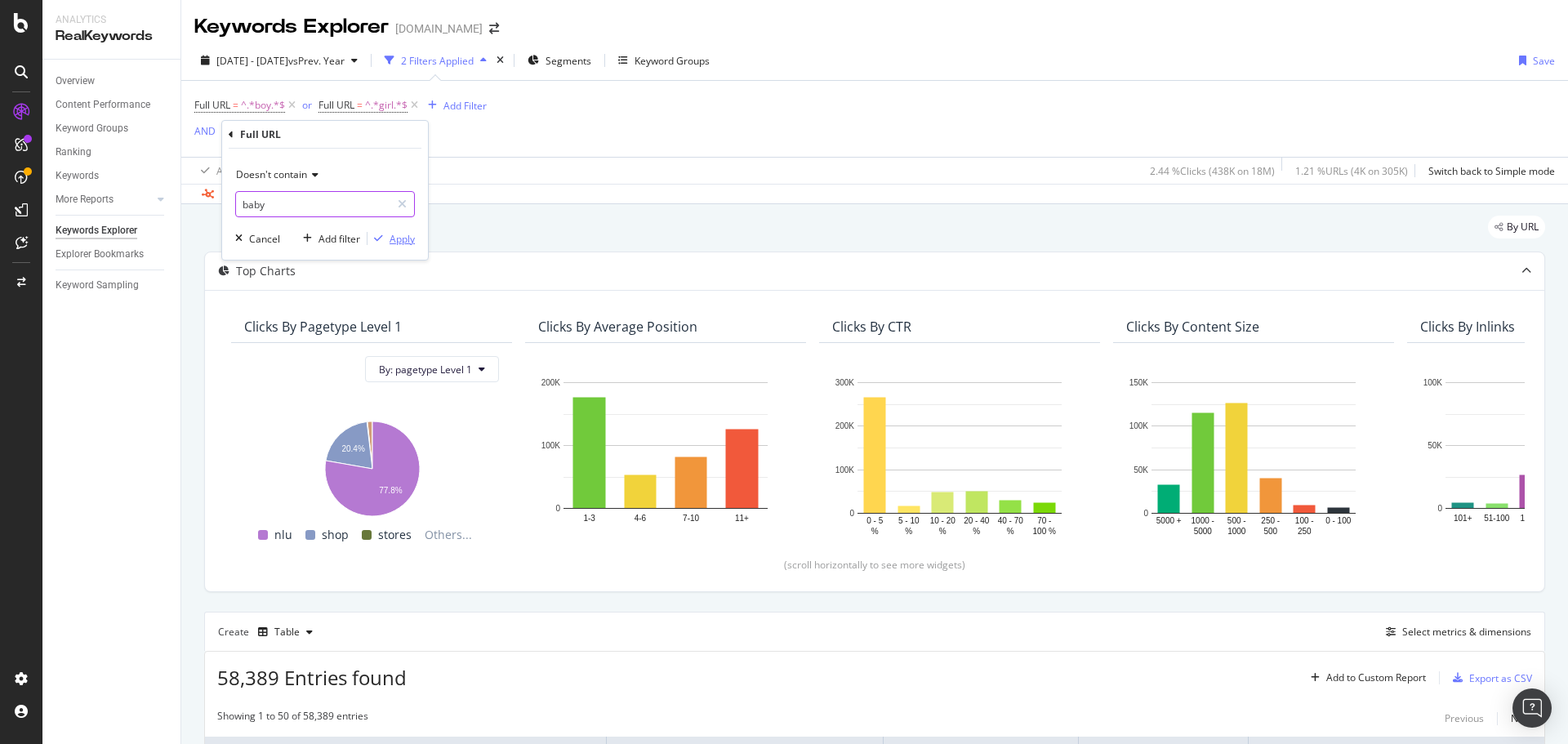
type input "baby"
click at [398, 237] on div "Apply" at bounding box center [403, 239] width 26 height 14
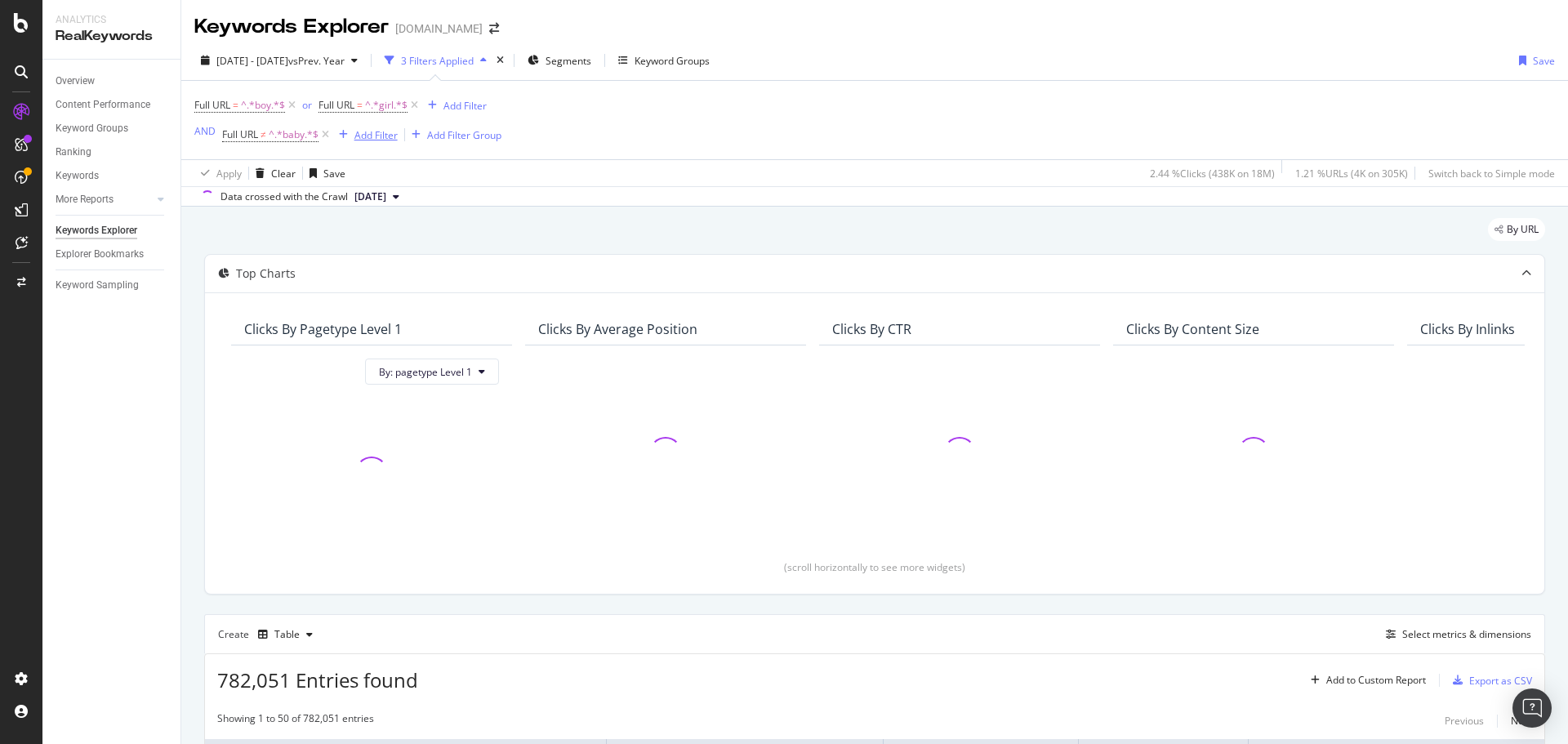
click at [382, 139] on div "Add Filter" at bounding box center [375, 135] width 43 height 14
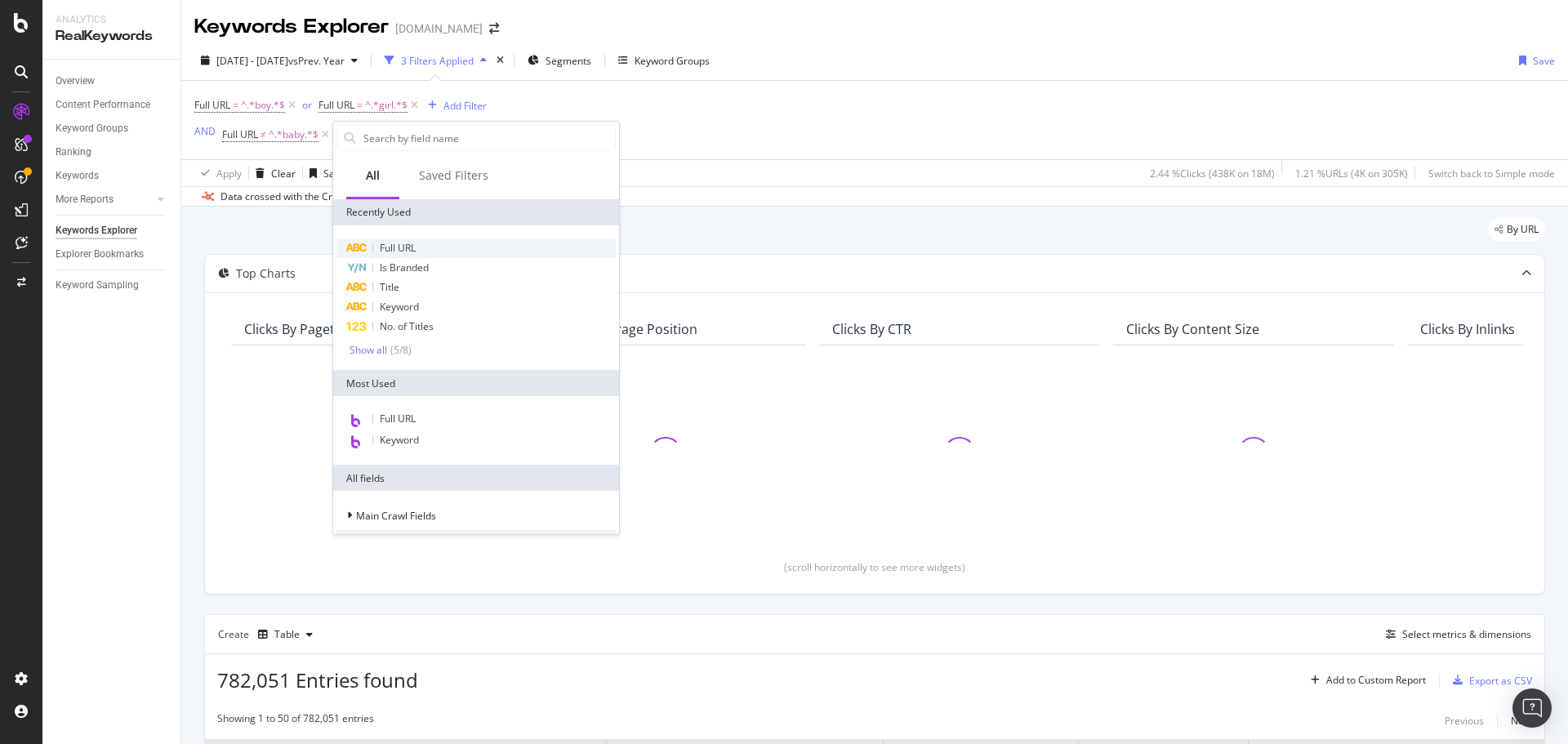
click at [390, 243] on span "Full URL" at bounding box center [398, 248] width 36 height 14
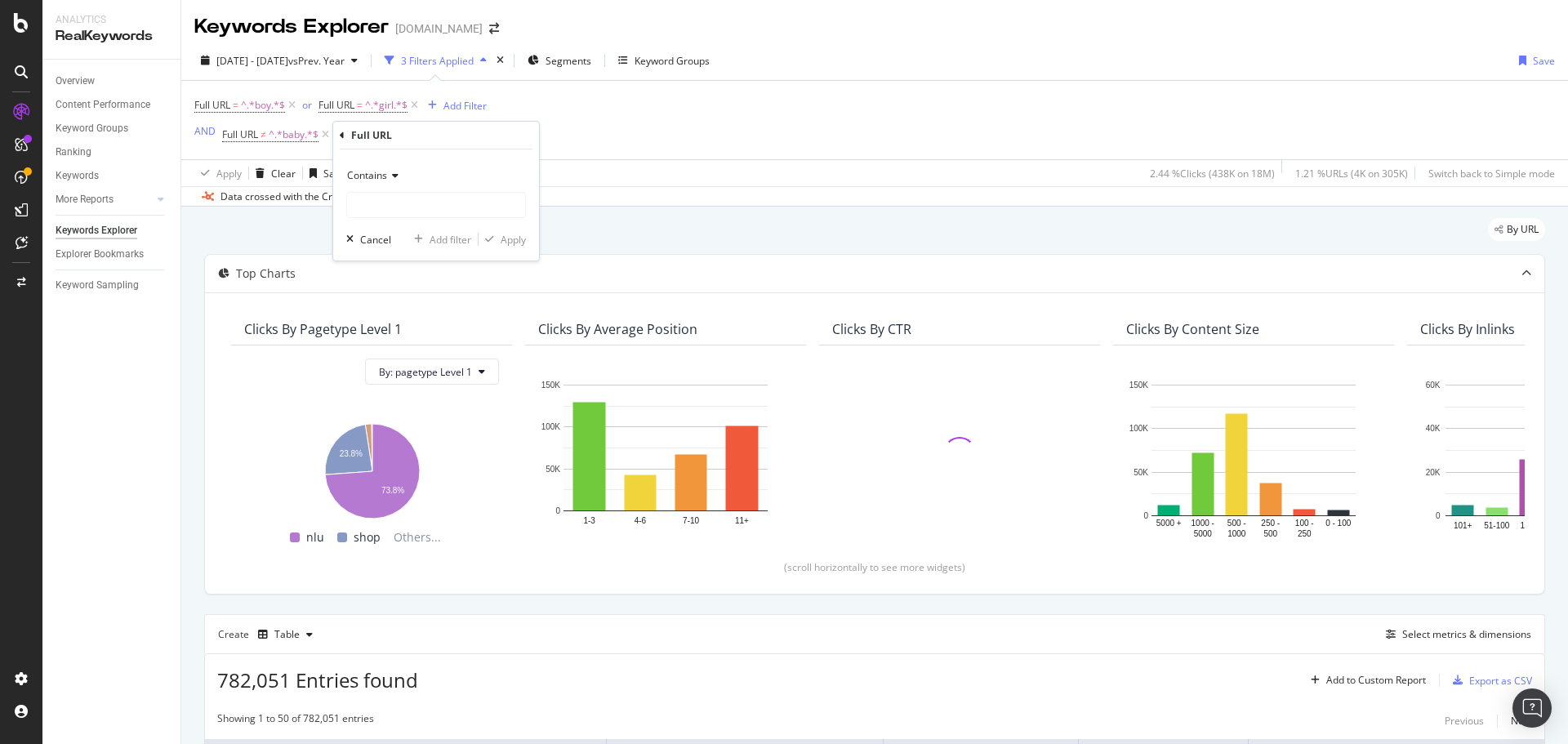
click at [377, 169] on span "Contains" at bounding box center [367, 175] width 40 height 14
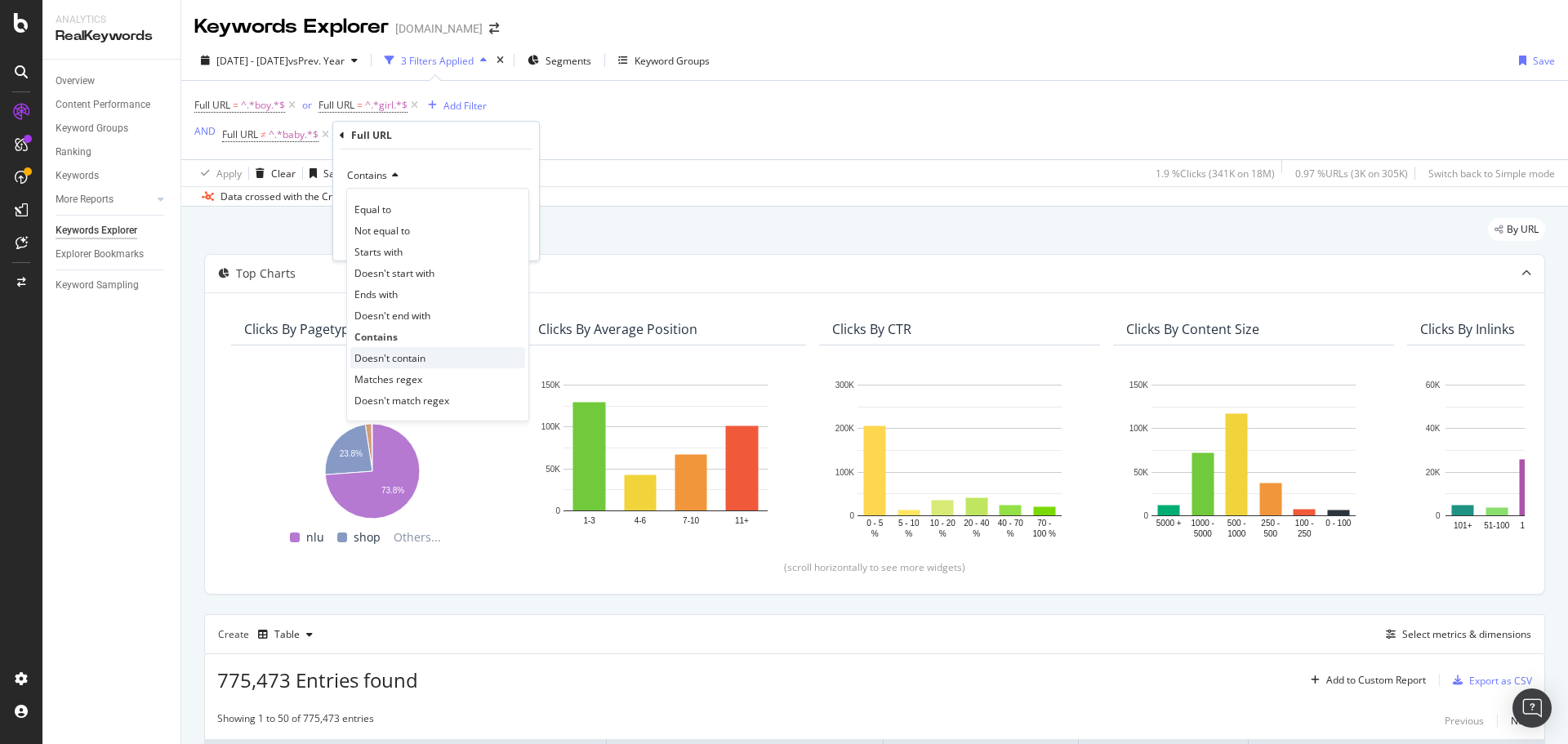
click at [402, 350] on div "Doesn't contain" at bounding box center [438, 358] width 175 height 21
click at [420, 212] on input "text" at bounding box center [436, 204] width 178 height 26
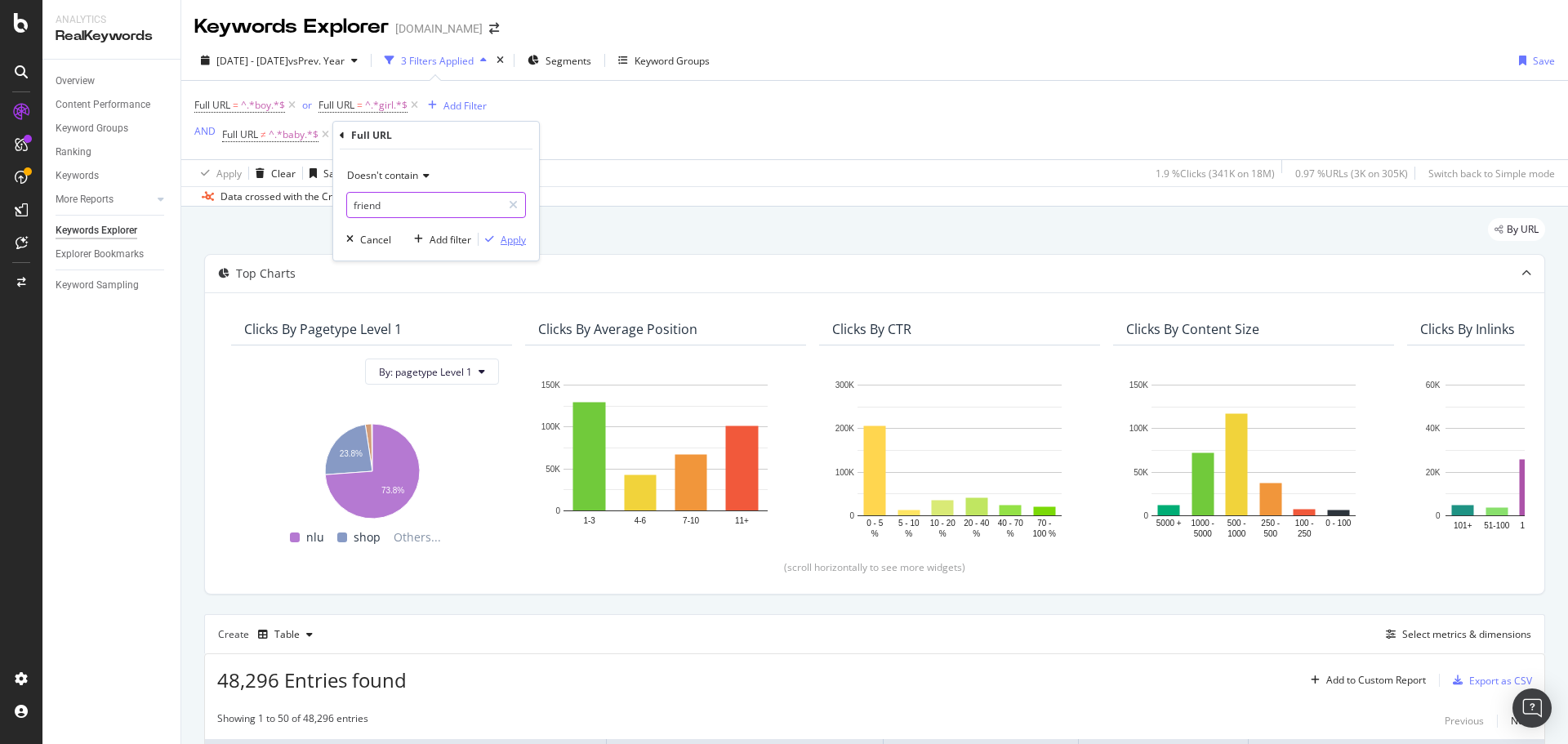
type input "friend"
click at [505, 248] on button "Apply" at bounding box center [502, 239] width 48 height 16
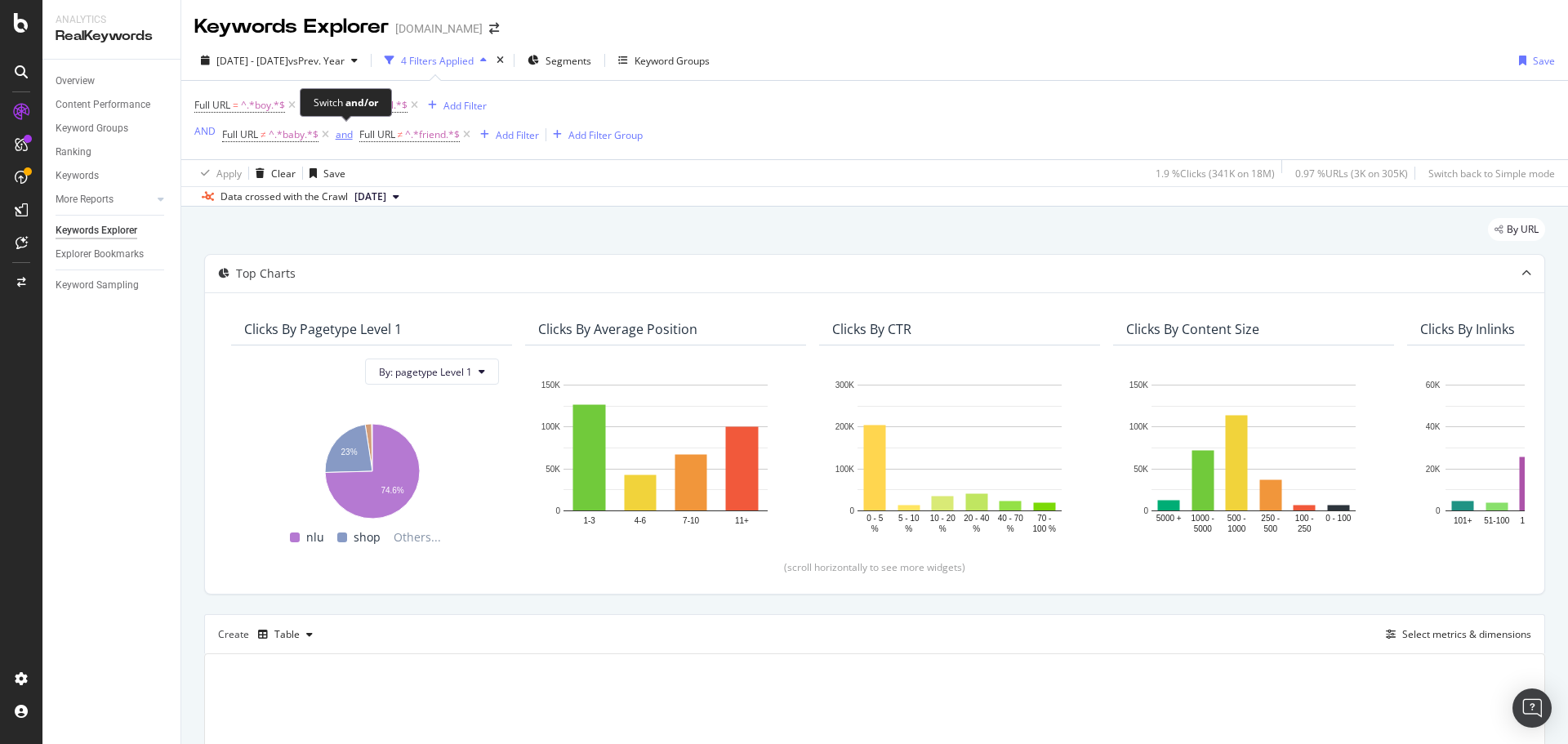
click at [345, 137] on div "and" at bounding box center [344, 134] width 17 height 14
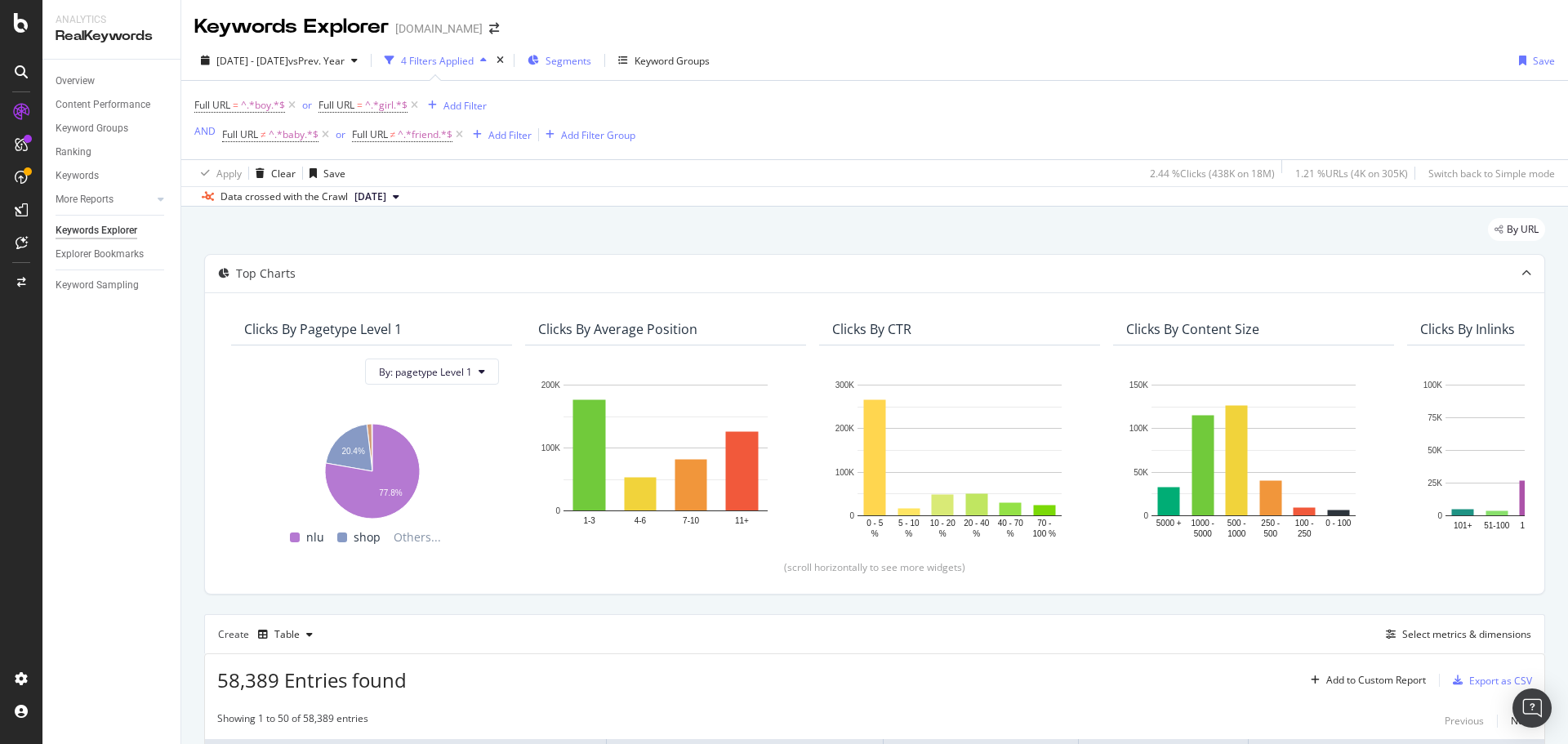
click at [592, 64] on span "Segments" at bounding box center [569, 60] width 46 height 14
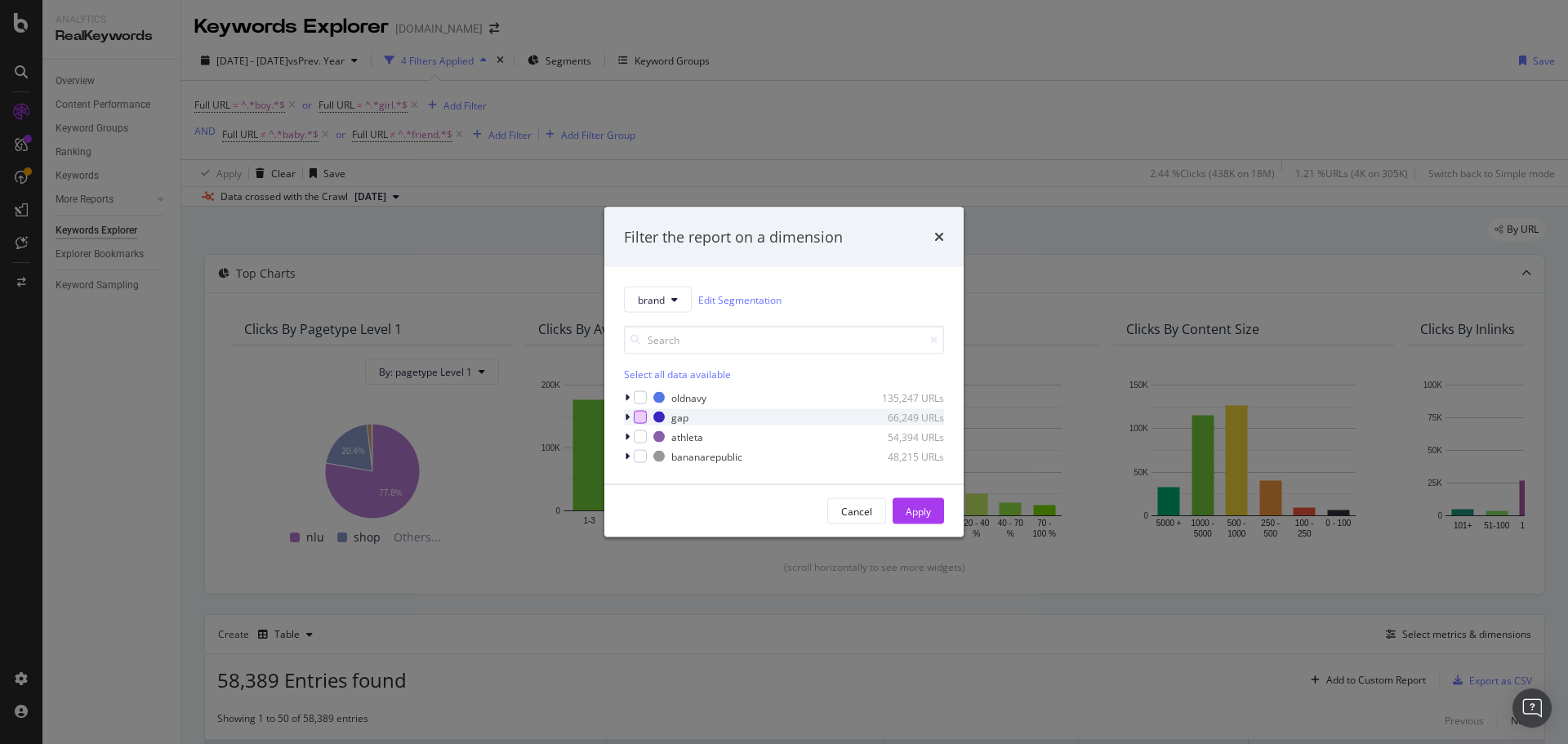
click at [641, 418] on div "modal" at bounding box center [640, 417] width 13 height 13
click at [917, 507] on div "Apply" at bounding box center [918, 511] width 26 height 14
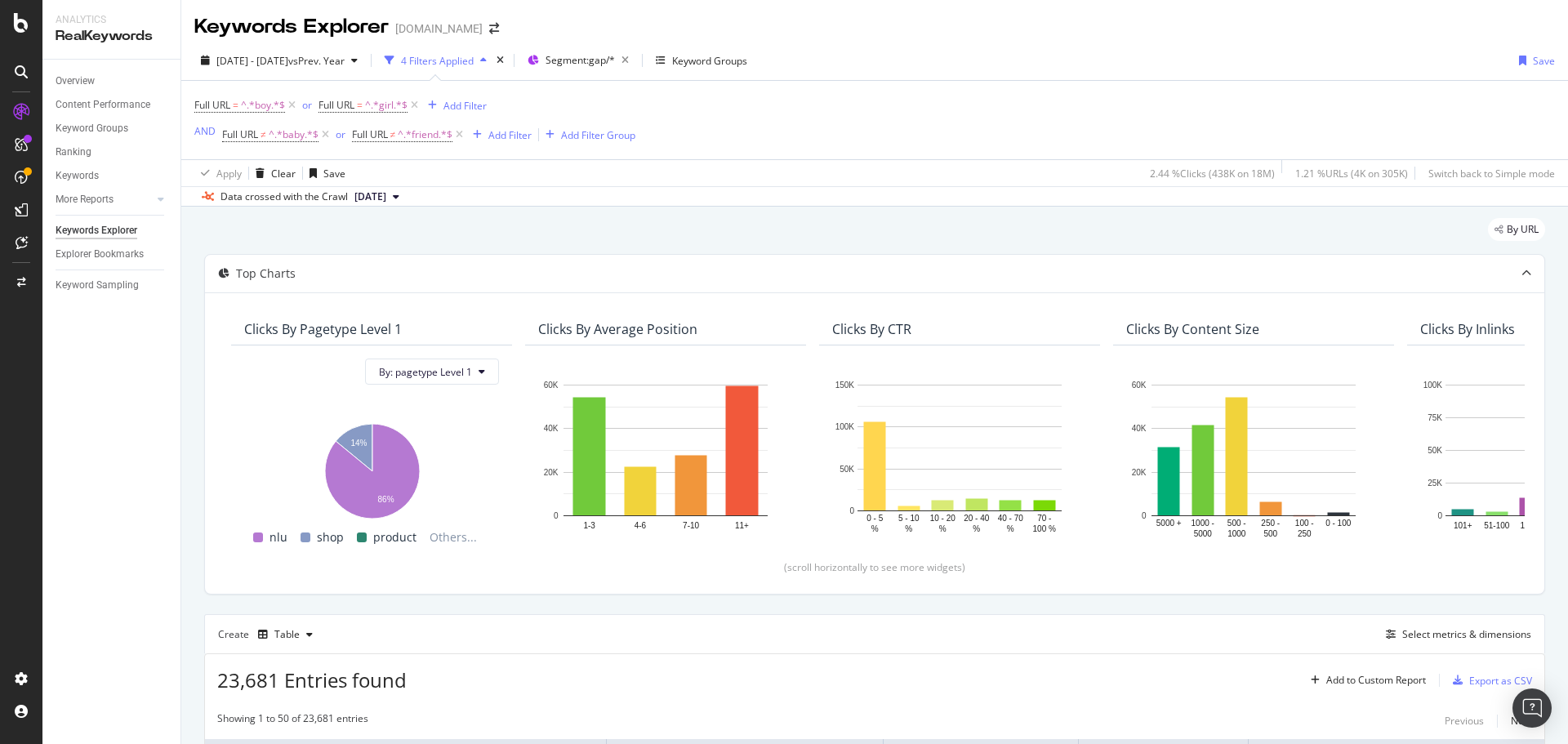
click at [1429, 644] on div "Create Table Select metrics & dimensions" at bounding box center [875, 634] width 1342 height 39
click at [1423, 638] on div "Select metrics & dimensions" at bounding box center [1468, 634] width 129 height 14
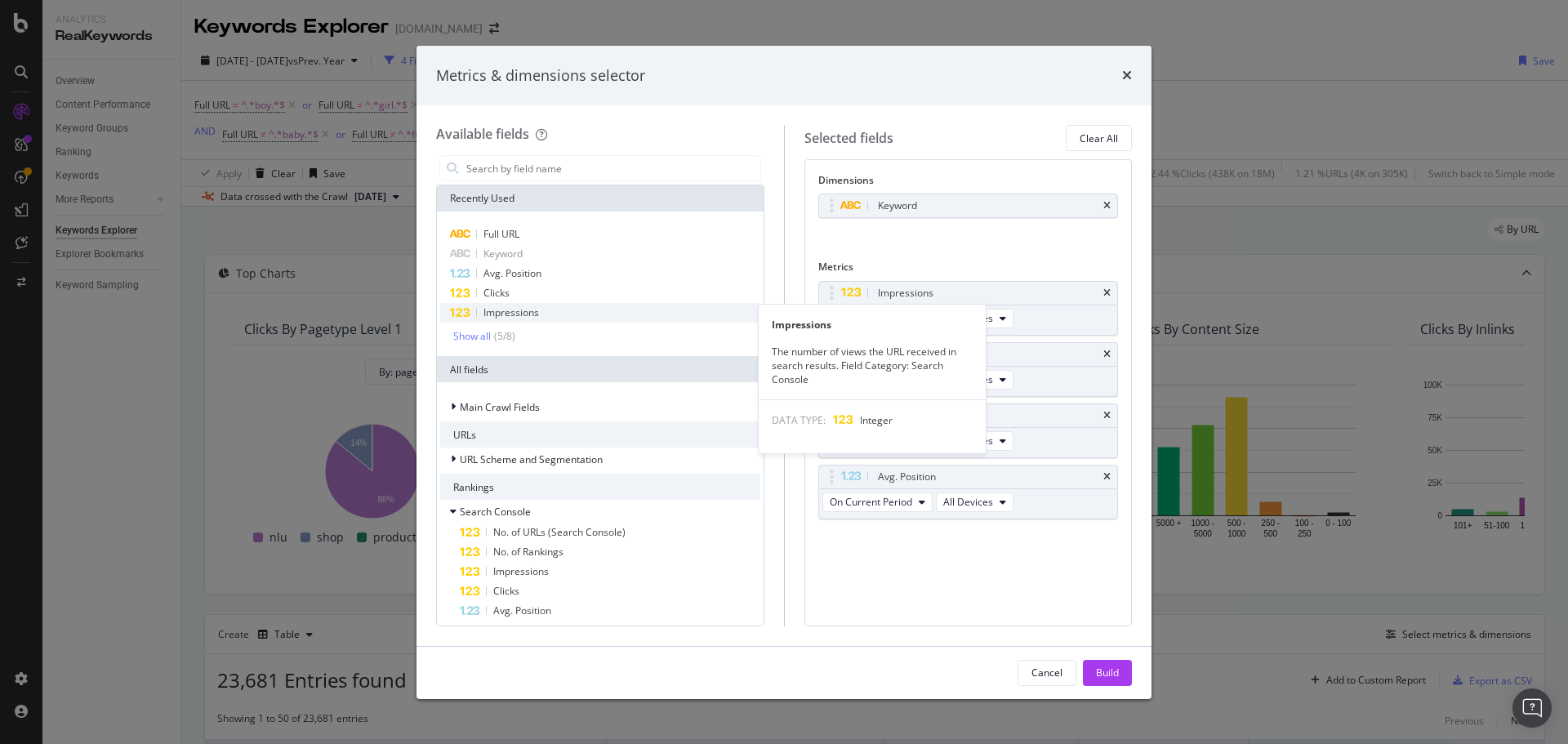
click at [668, 312] on div "Impressions" at bounding box center [600, 312] width 320 height 20
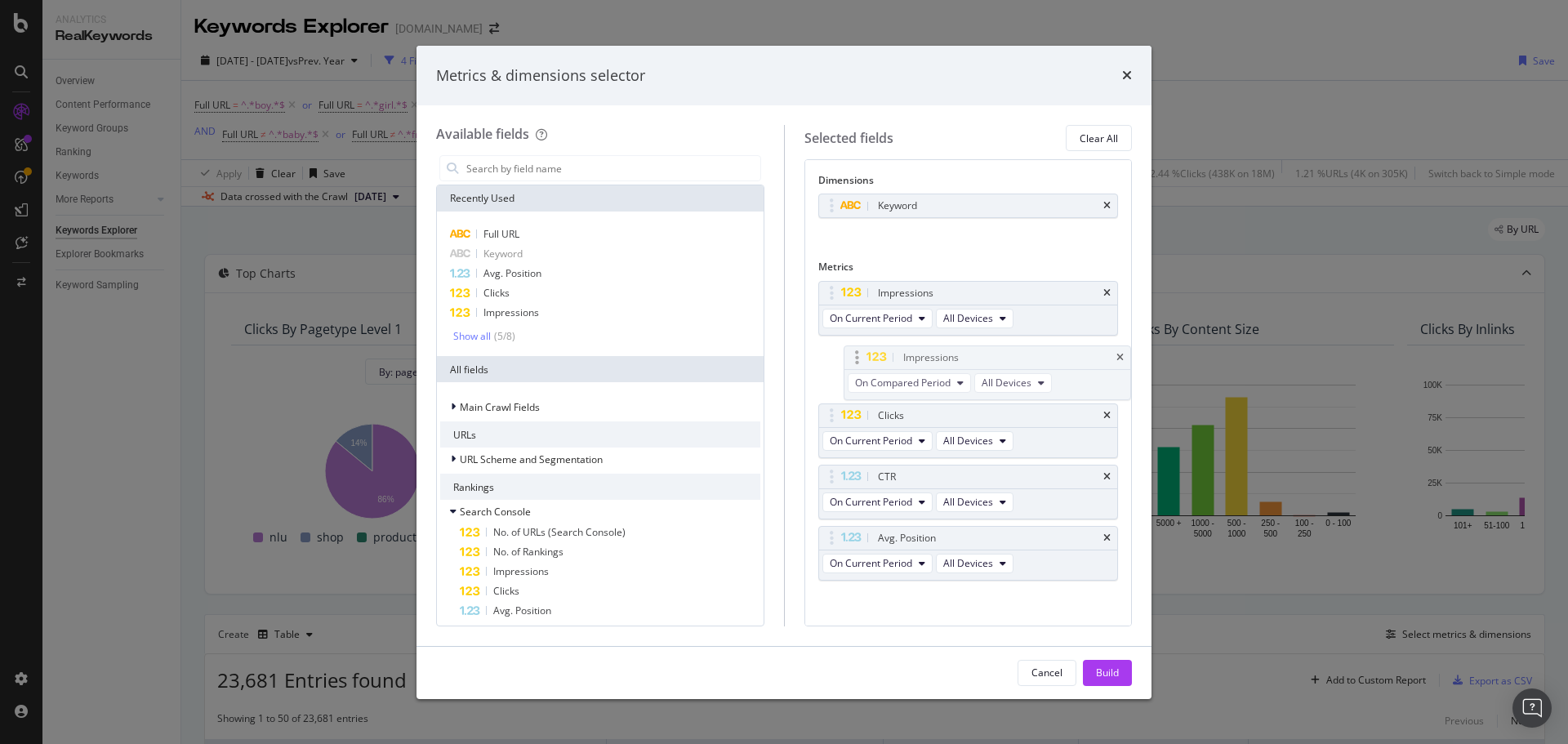
drag, startPoint x: 837, startPoint y: 539, endPoint x: 861, endPoint y: 358, distance: 182.6
click at [861, 358] on body "Analytics RealKeywords Overview Content Performance Keyword Groups Ranking Keyw…" at bounding box center [784, 372] width 1568 height 744
click at [896, 381] on span "On Compared Period" at bounding box center [878, 380] width 95 height 14
click at [919, 472] on span "Diff. between Periods - Percentage" at bounding box center [915, 469] width 157 height 14
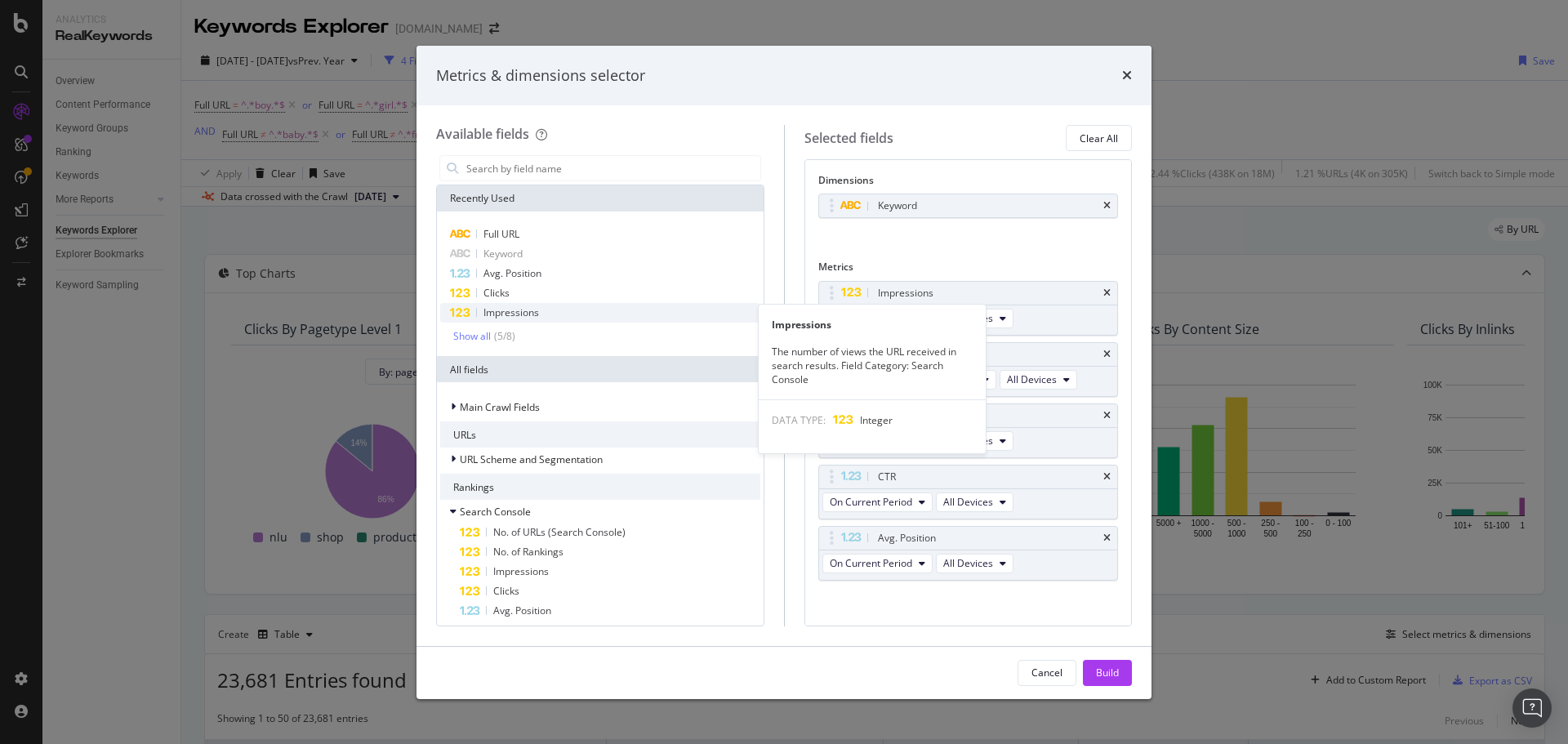
click at [543, 304] on div "Impressions" at bounding box center [600, 312] width 320 height 20
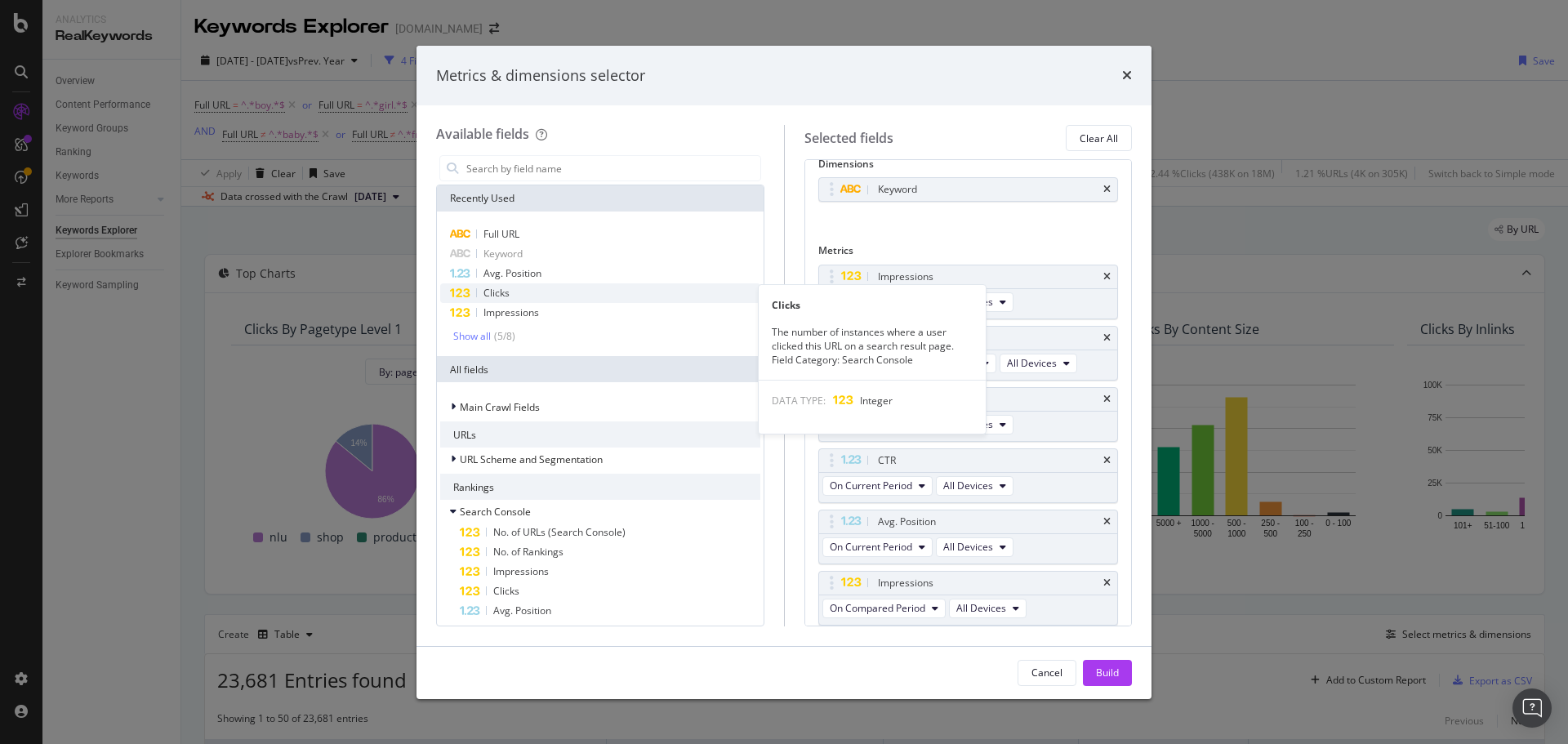
click at [544, 293] on div "Clicks" at bounding box center [600, 293] width 320 height 20
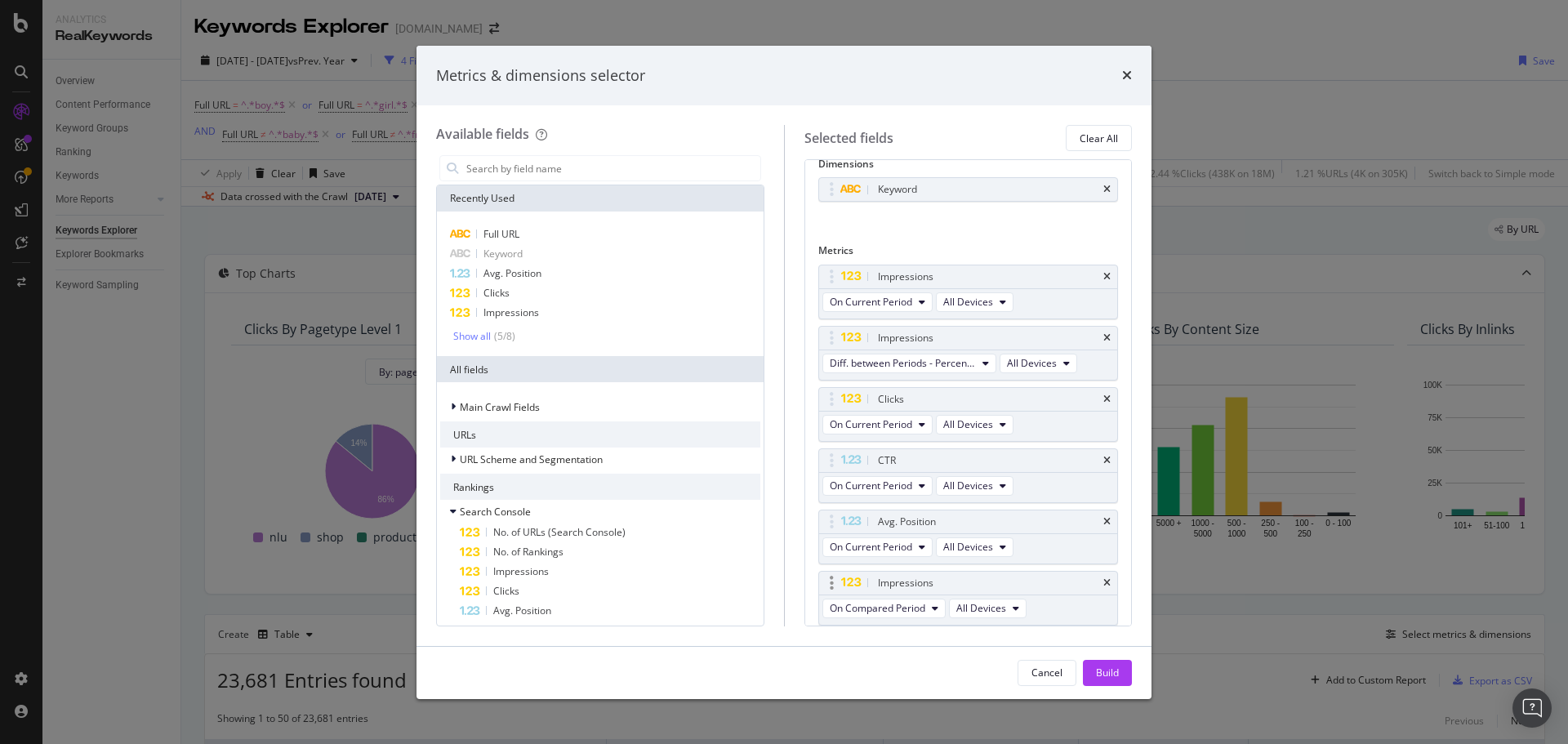
scroll to position [77, 0]
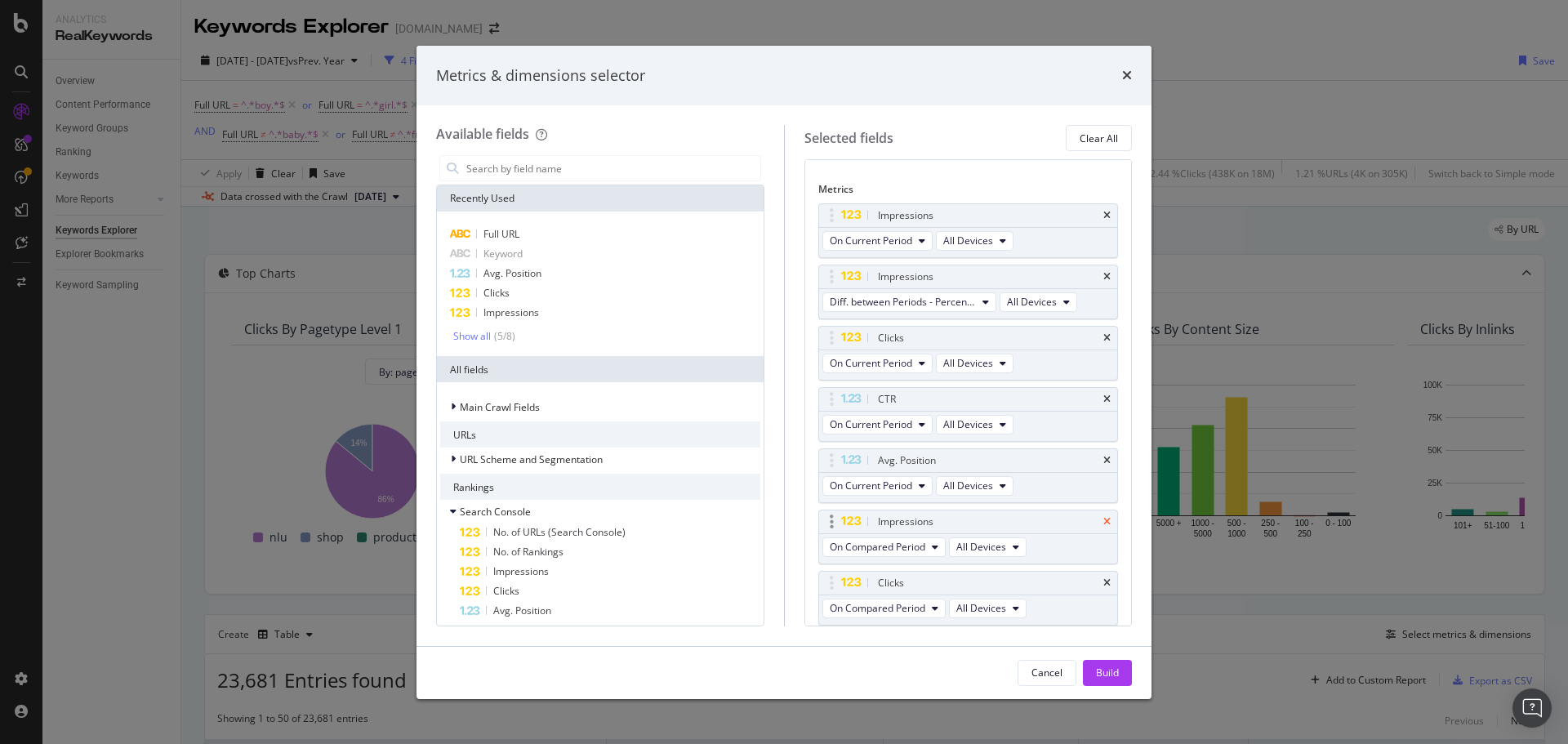
click at [1097, 524] on div "Impressions" at bounding box center [968, 522] width 299 height 23
click at [1103, 522] on icon "times" at bounding box center [1107, 522] width 8 height 10
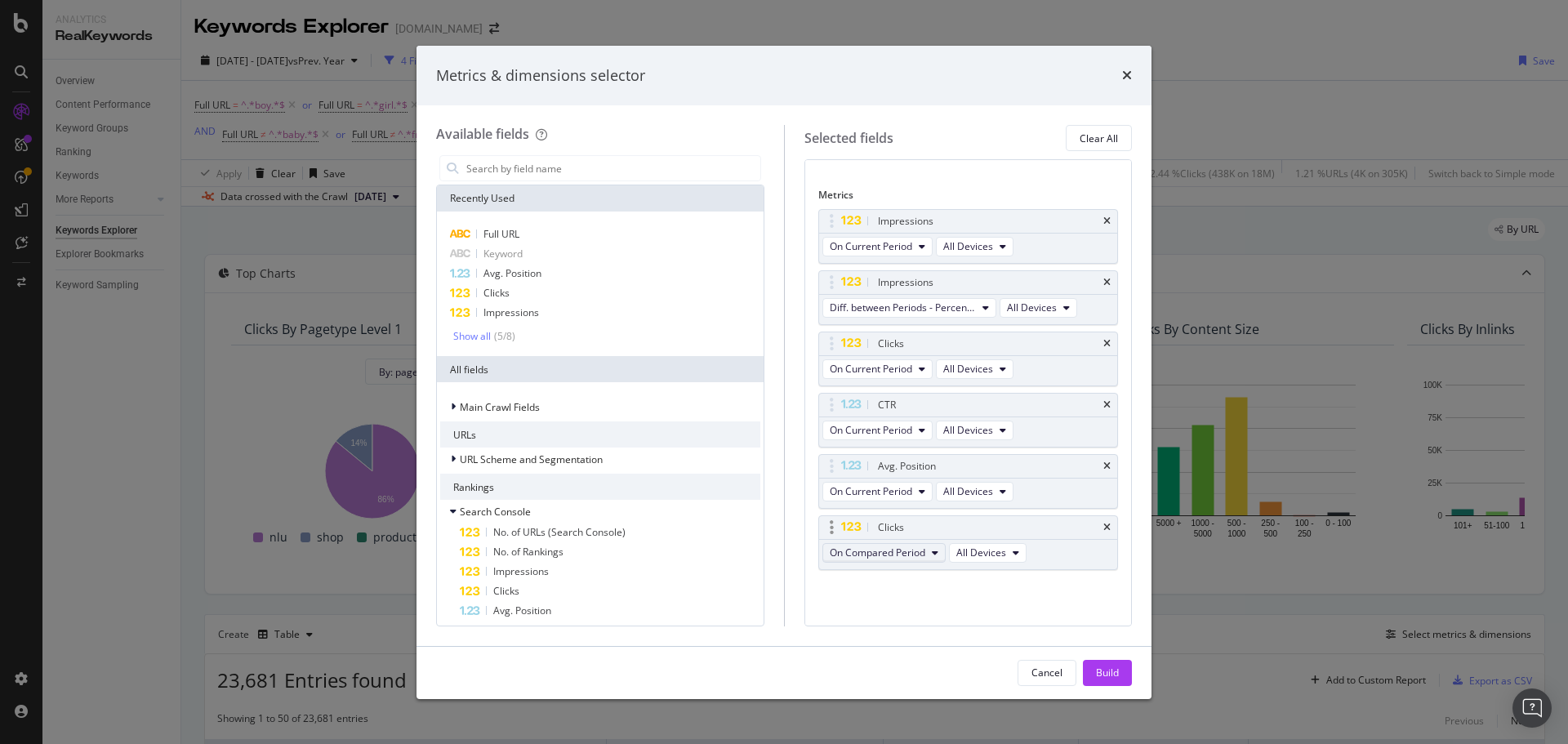
scroll to position [72, 0]
drag, startPoint x: 837, startPoint y: 523, endPoint x: 834, endPoint y: 398, distance: 125.0
click at [834, 398] on body "Analytics RealKeywords Overview Content Performance Keyword Groups Ranking Keyw…" at bounding box center [784, 372] width 1568 height 744
click at [896, 431] on span "On Compared Period" at bounding box center [878, 430] width 95 height 14
click at [970, 521] on span "Diff. between Periods - Percentage" at bounding box center [915, 520] width 157 height 14
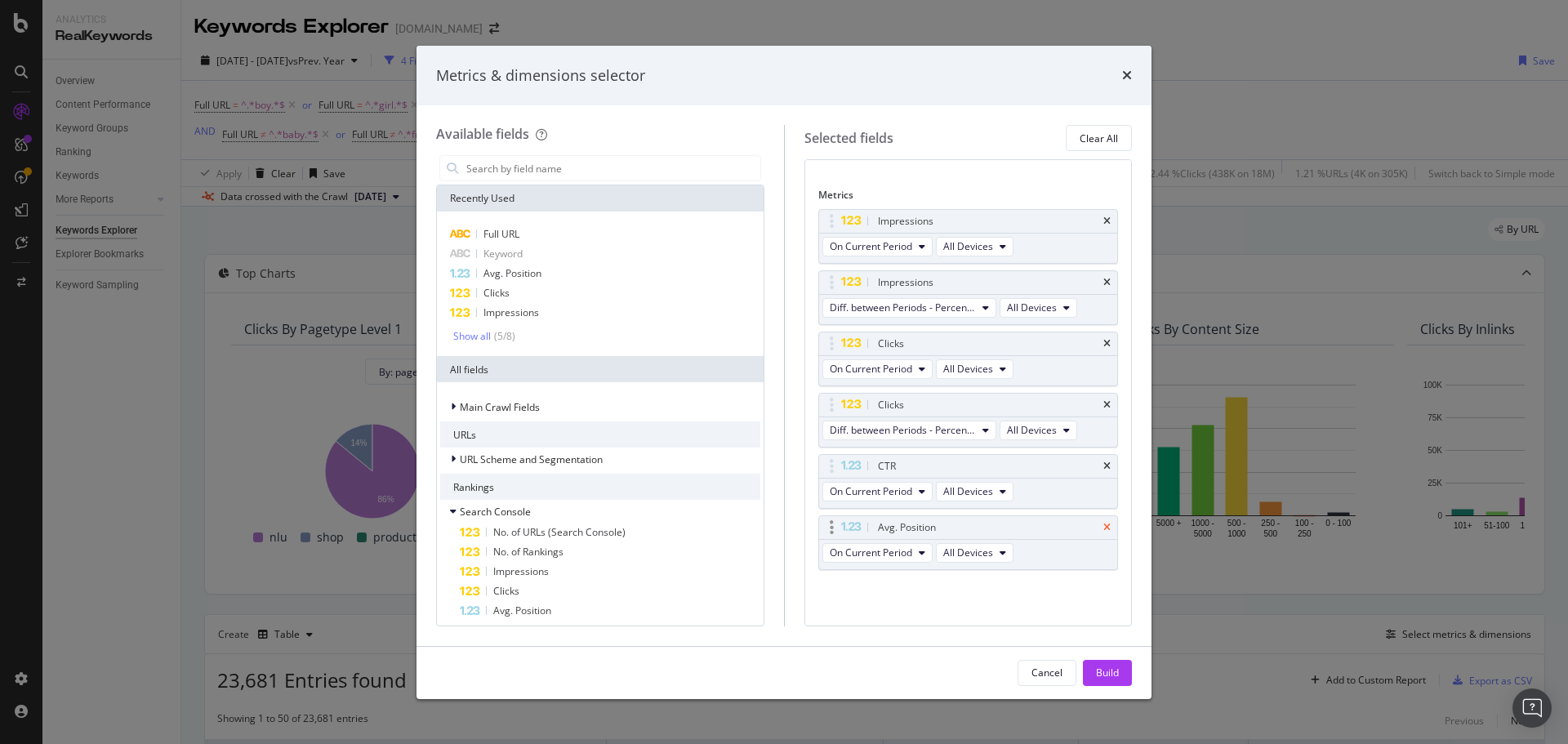
click at [1103, 530] on icon "times" at bounding box center [1107, 528] width 8 height 10
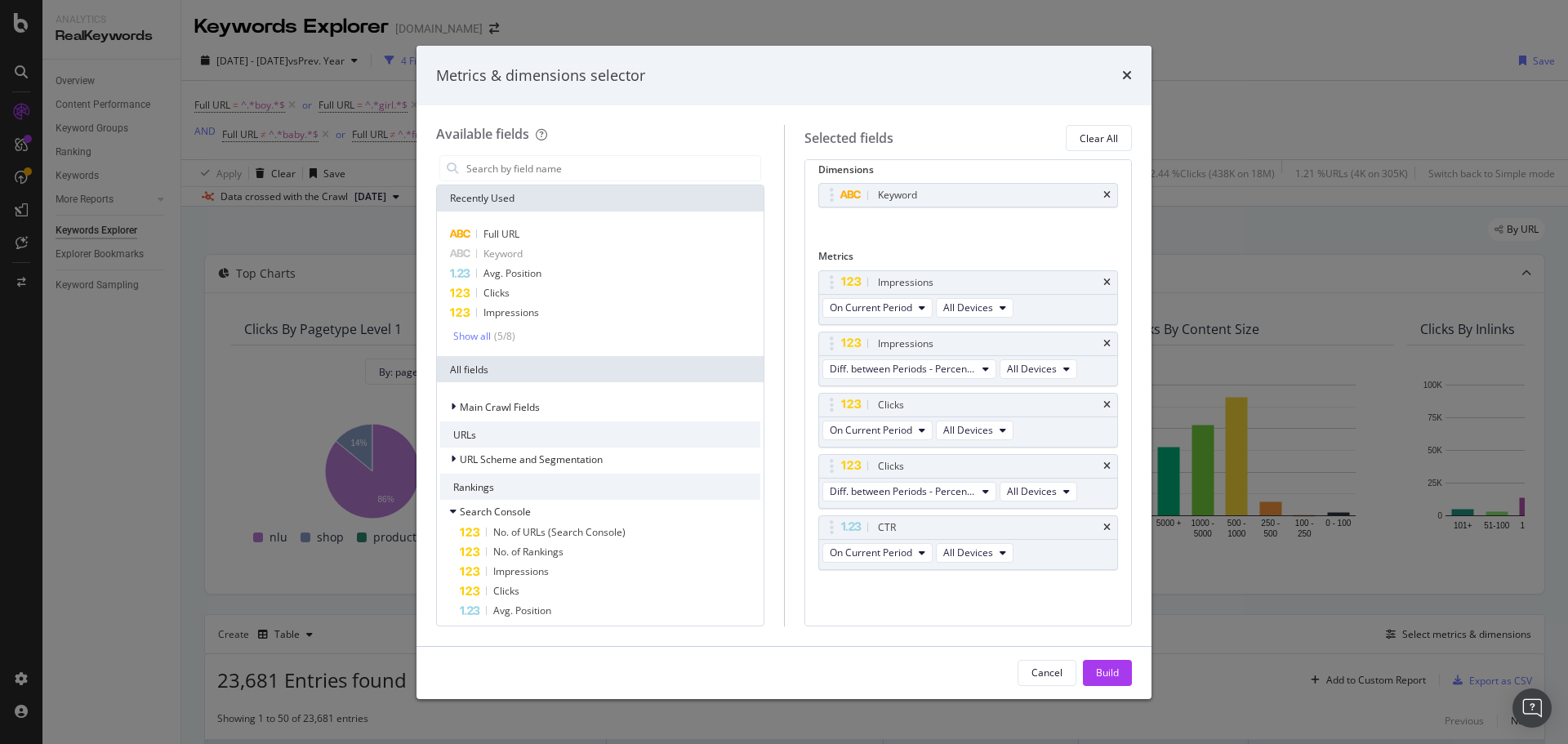
scroll to position [10, 0]
click at [1086, 527] on div "CTR" at bounding box center [988, 527] width 226 height 16
click at [1093, 533] on div "CTR" at bounding box center [968, 527] width 299 height 23
click at [1089, 524] on div "CTR" at bounding box center [968, 527] width 299 height 23
click at [1090, 526] on div "CTR" at bounding box center [968, 527] width 299 height 23
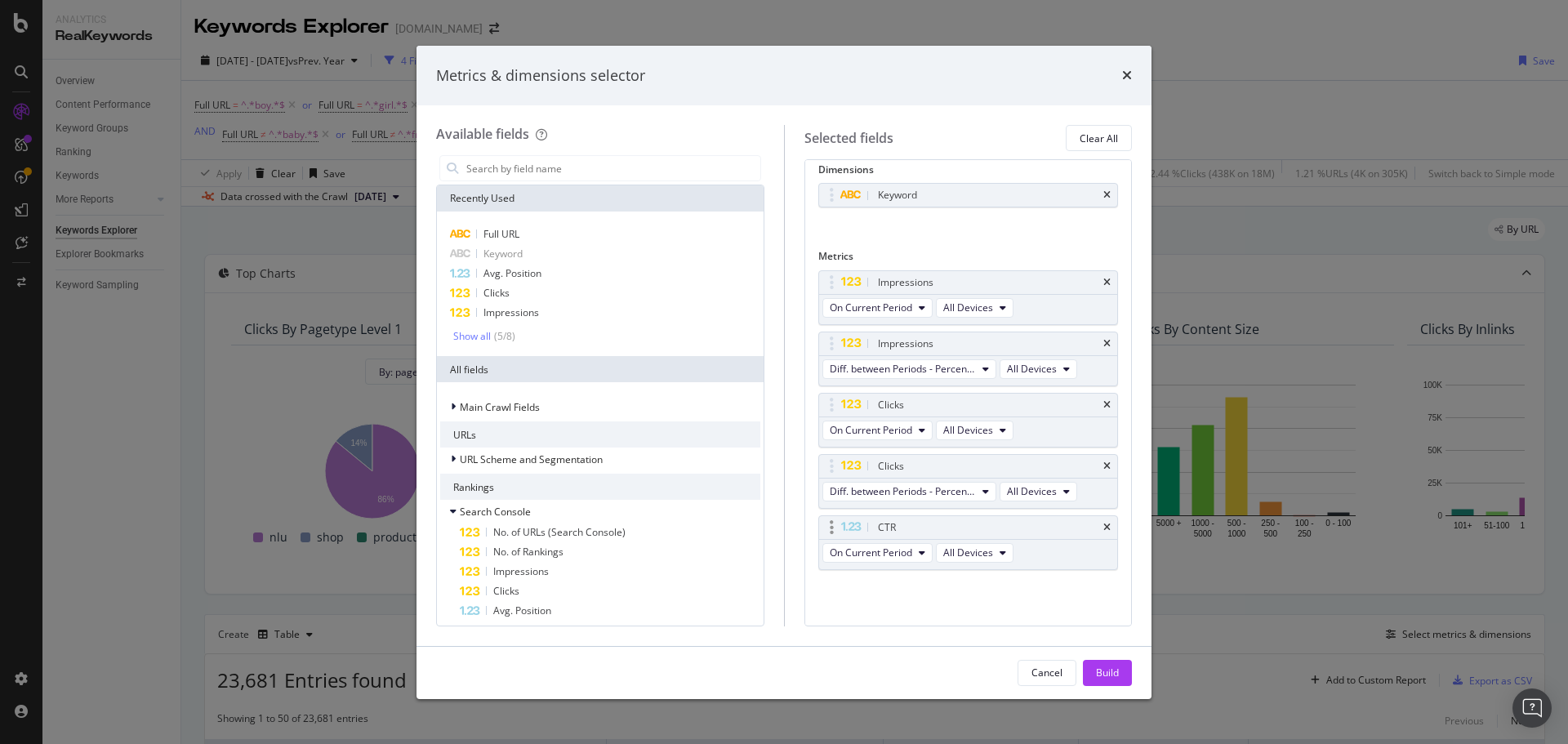
click at [1099, 527] on div "CTR" at bounding box center [968, 527] width 299 height 23
click at [1103, 527] on icon "times" at bounding box center [1107, 528] width 8 height 10
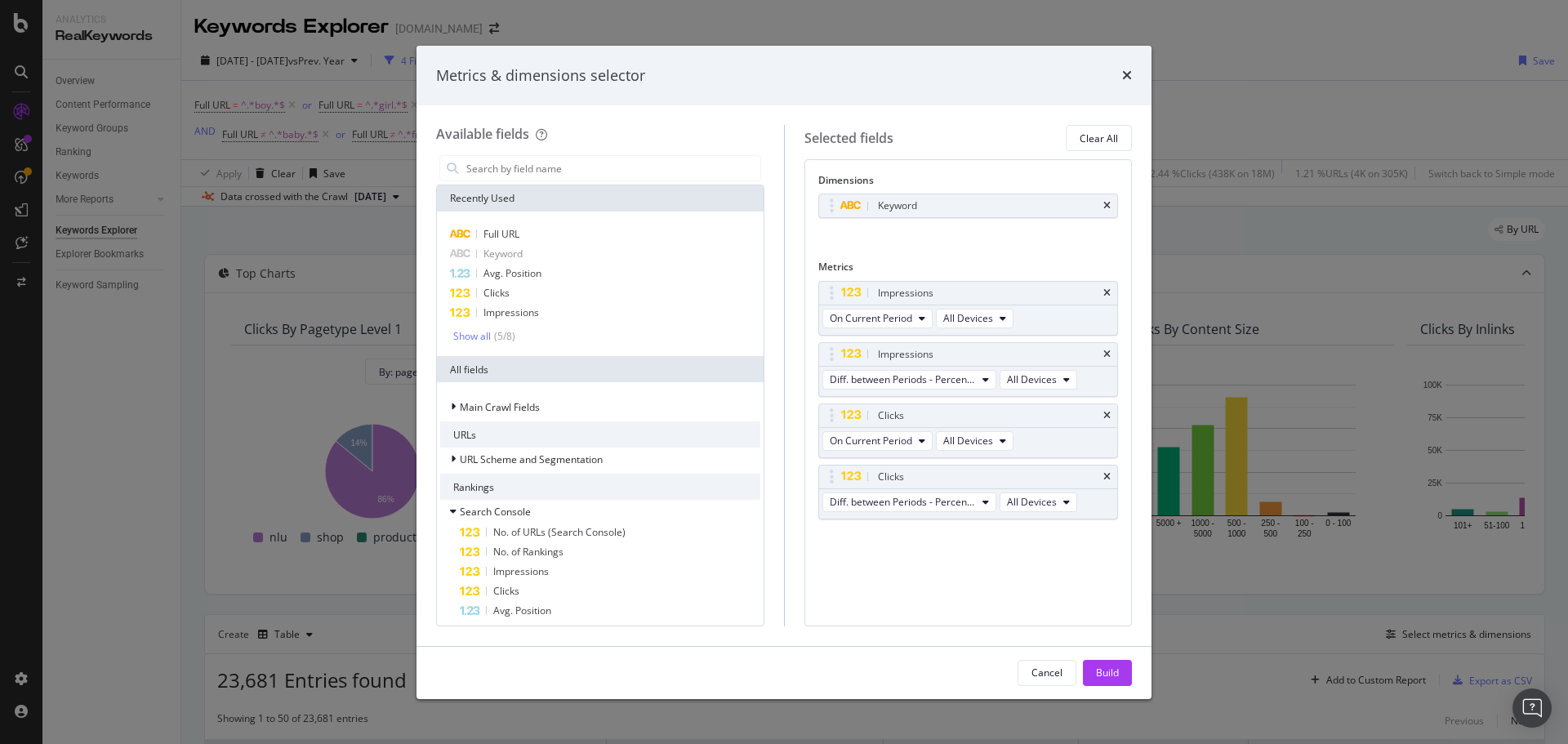
scroll to position [0, 0]
click at [1113, 655] on div "Cancel Build" at bounding box center [784, 672] width 735 height 52
click at [1114, 666] on div "Build" at bounding box center [1107, 672] width 23 height 14
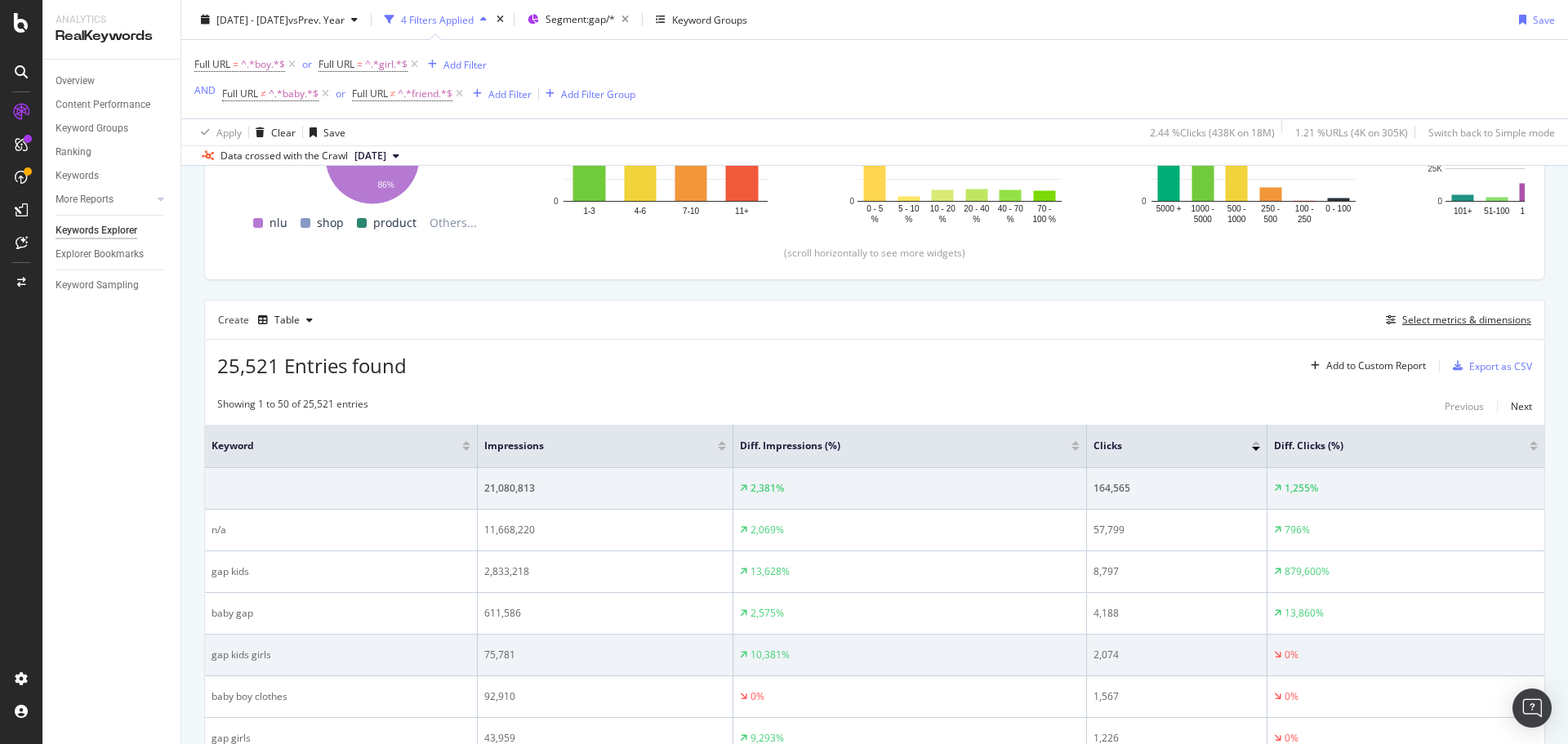
scroll to position [327, 0]
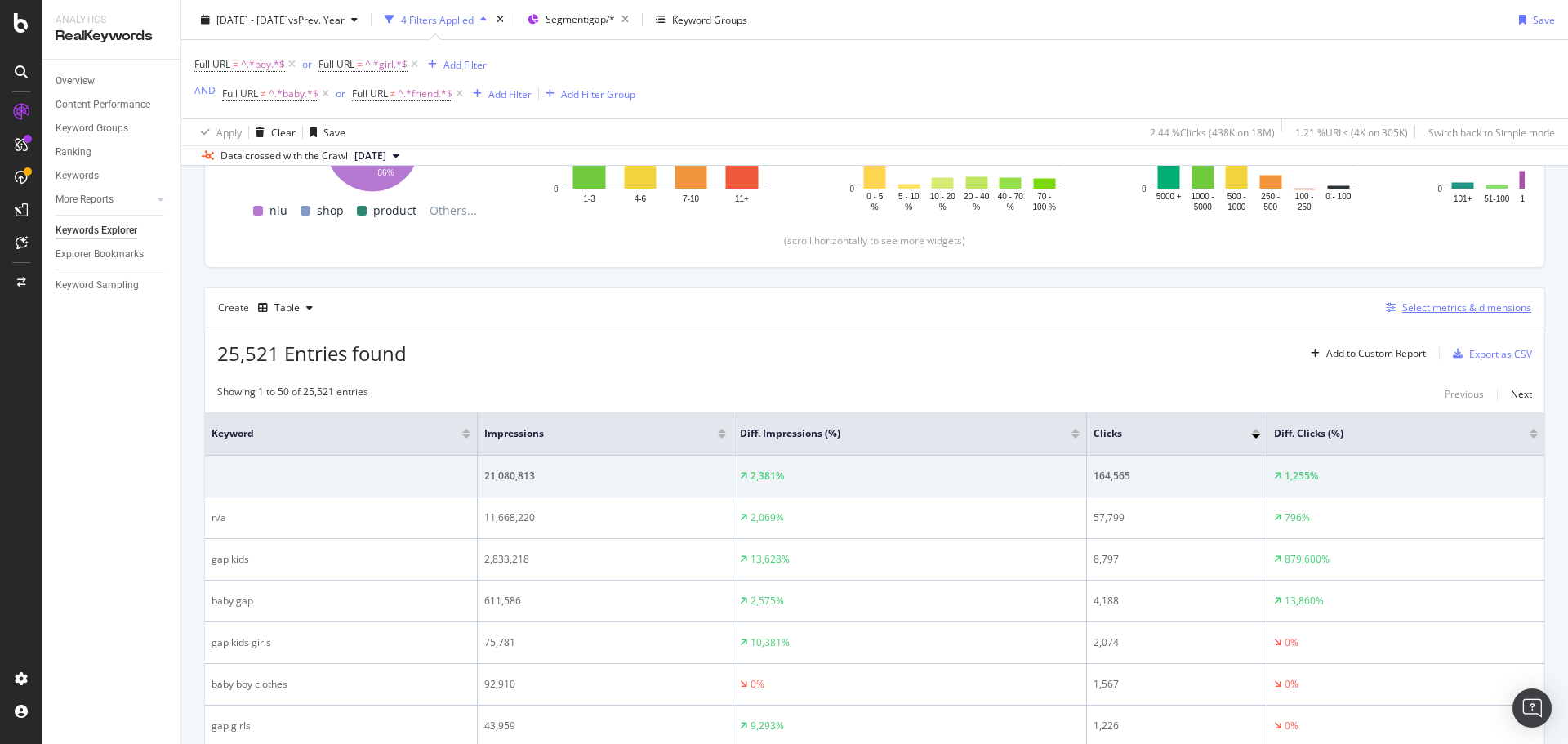
click at [1403, 305] on div "Select metrics & dimensions" at bounding box center [1468, 307] width 129 height 14
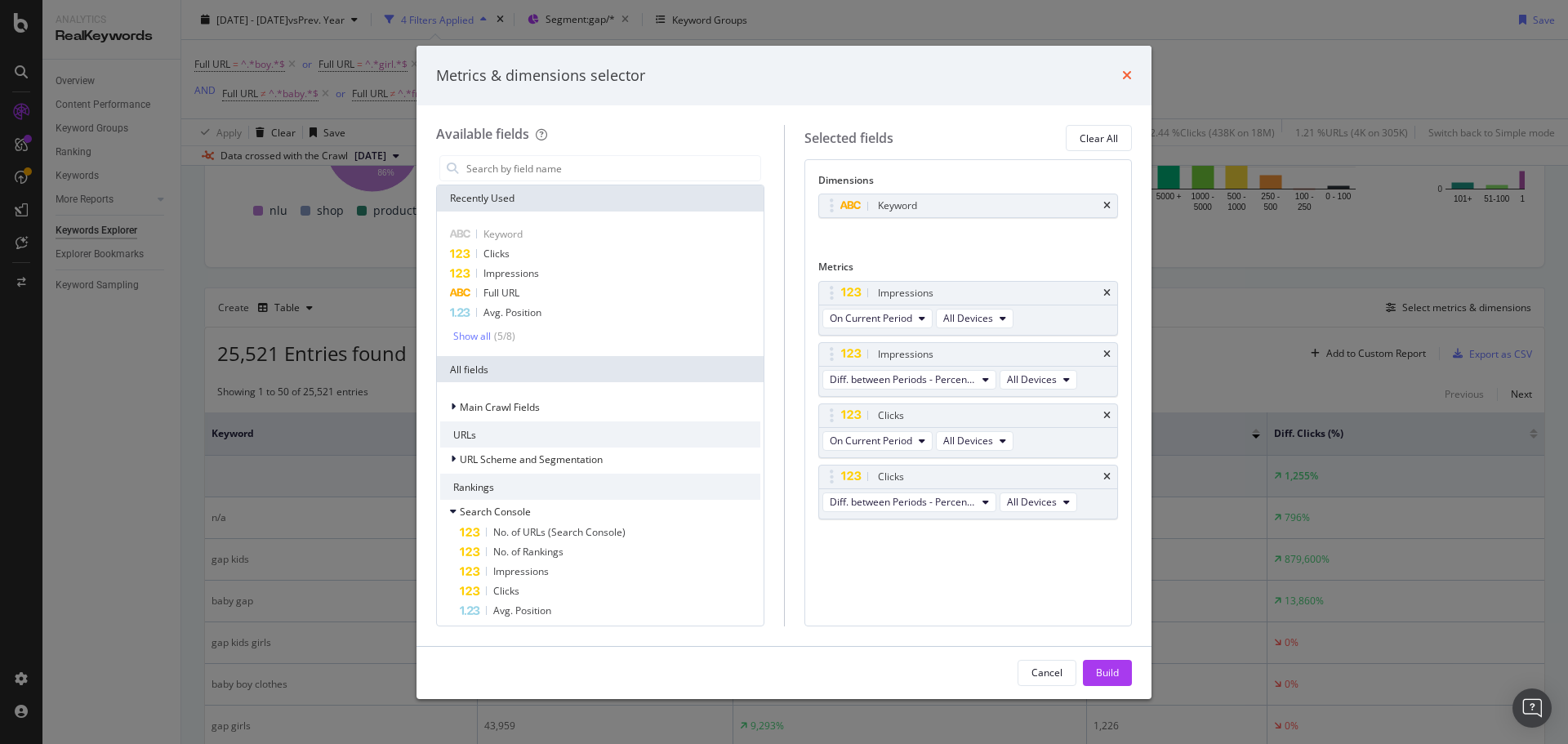
click at [1126, 71] on icon "times" at bounding box center [1127, 75] width 10 height 13
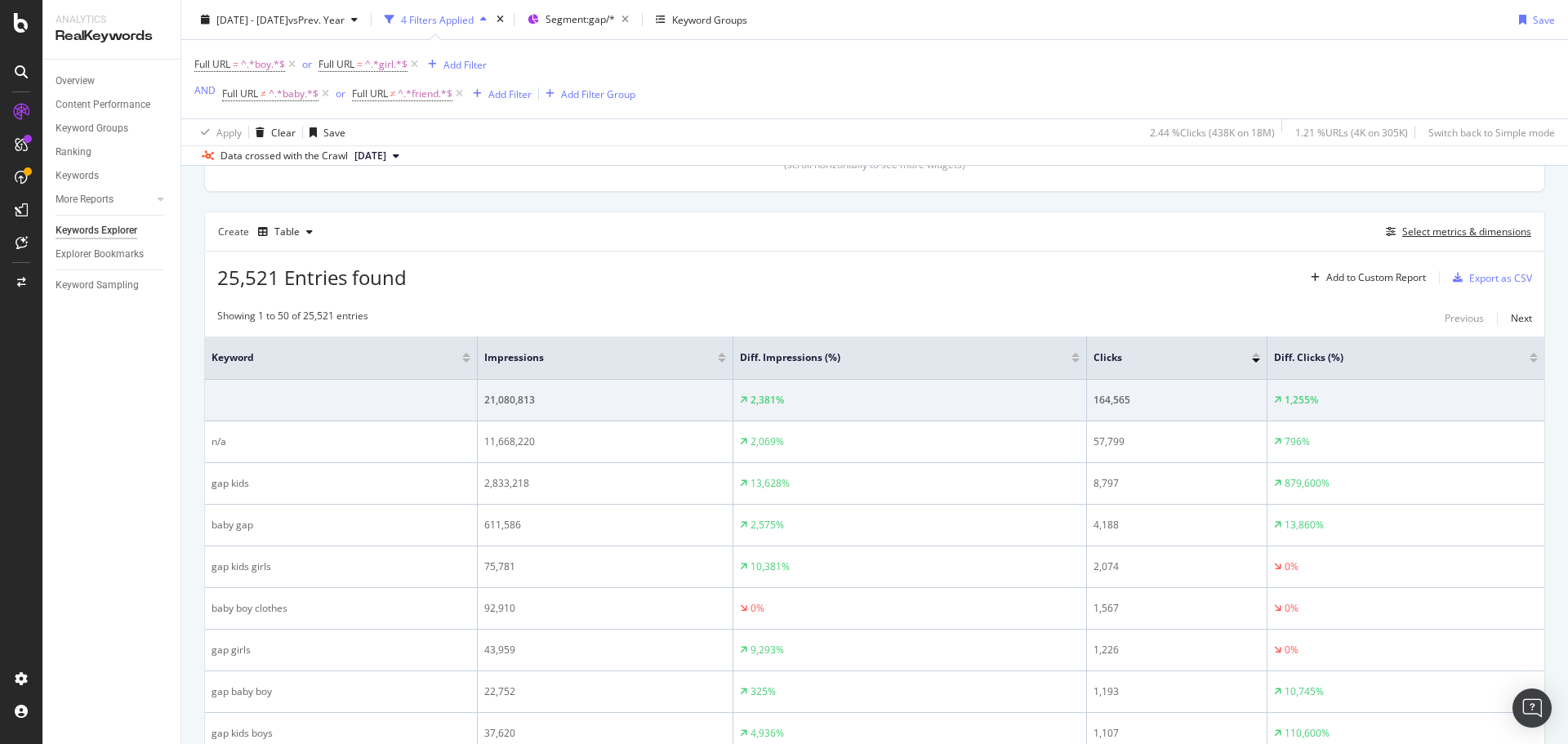
scroll to position [409, 0]
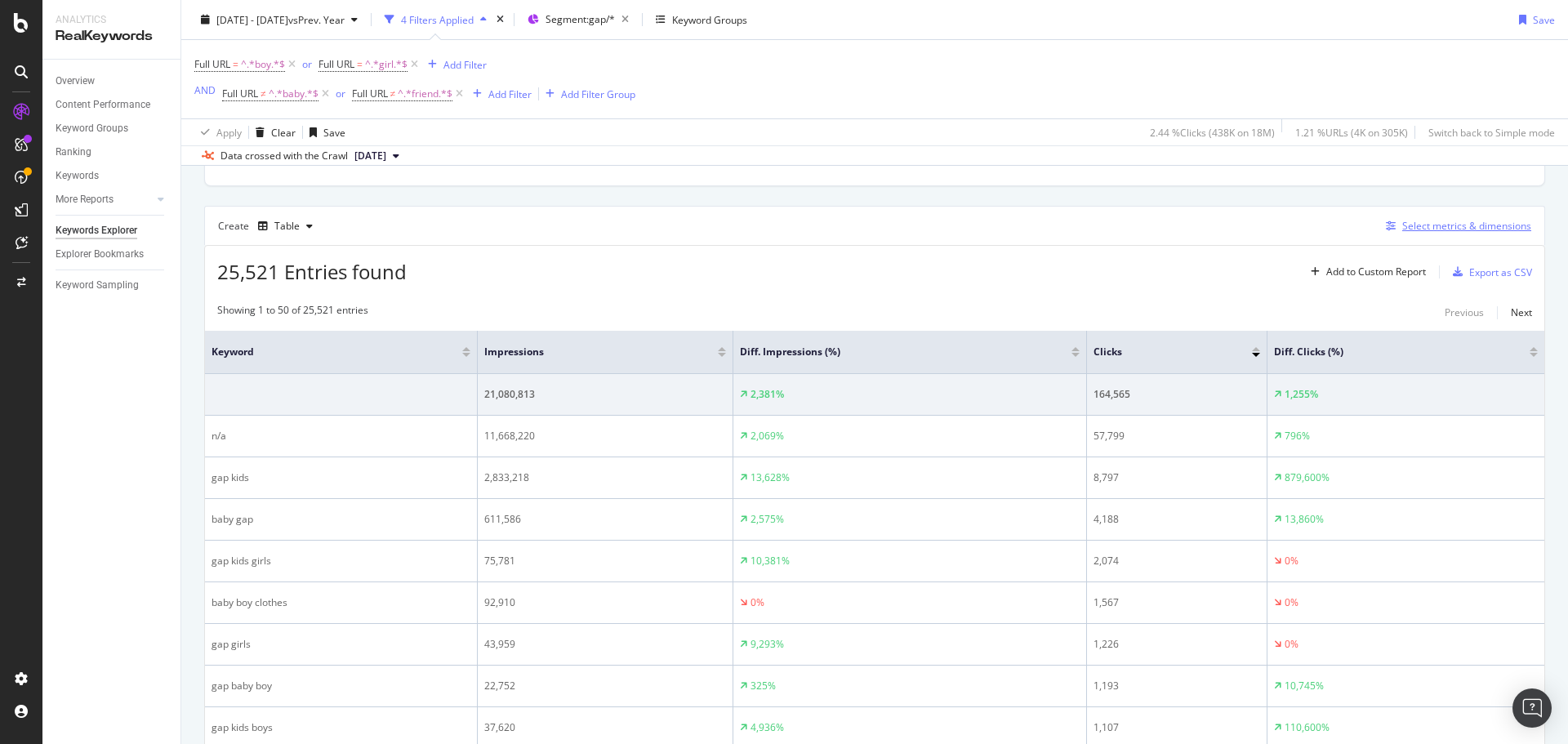
click at [1439, 225] on div "Select metrics & dimensions" at bounding box center [1468, 226] width 129 height 14
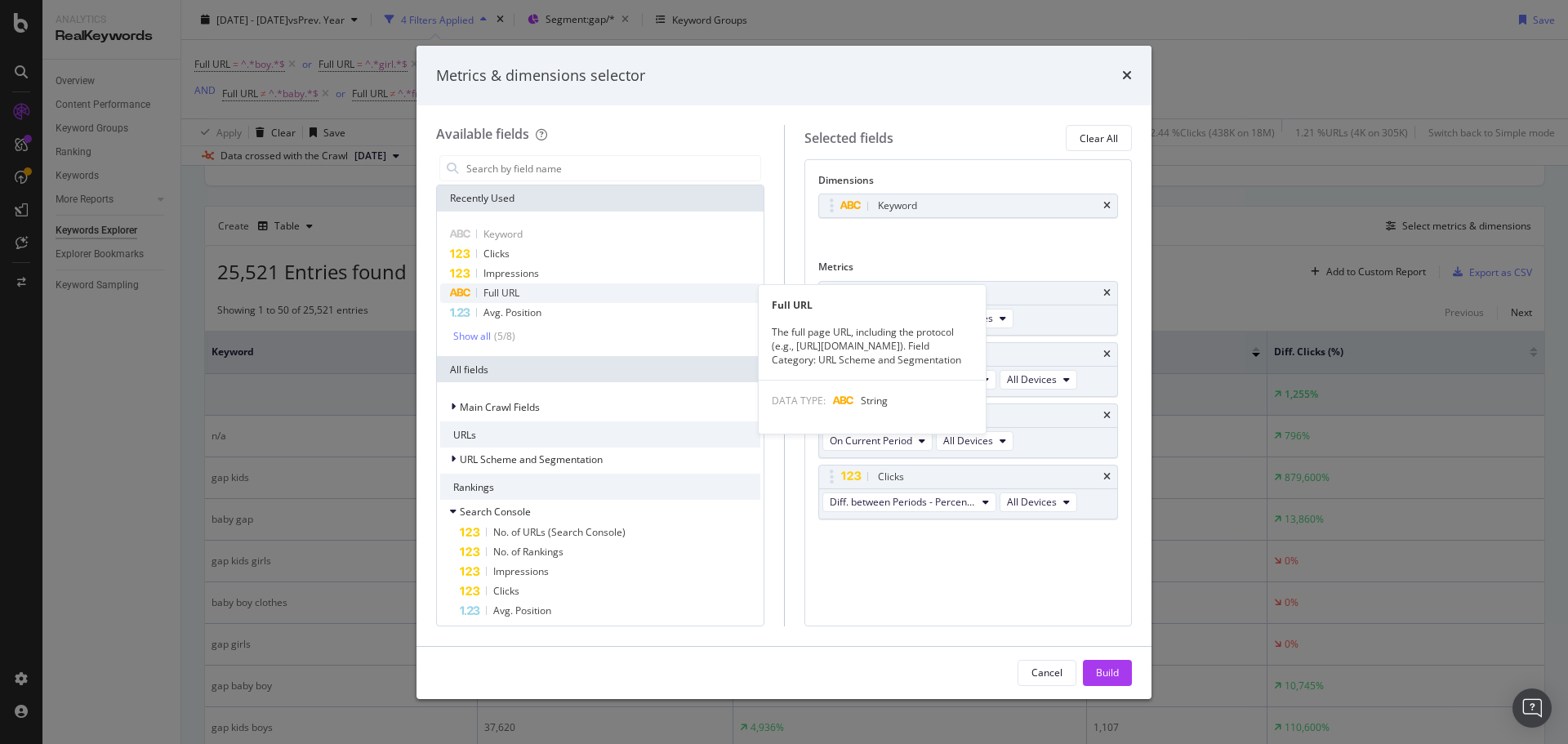
click at [541, 290] on div "Full URL" at bounding box center [600, 293] width 320 height 20
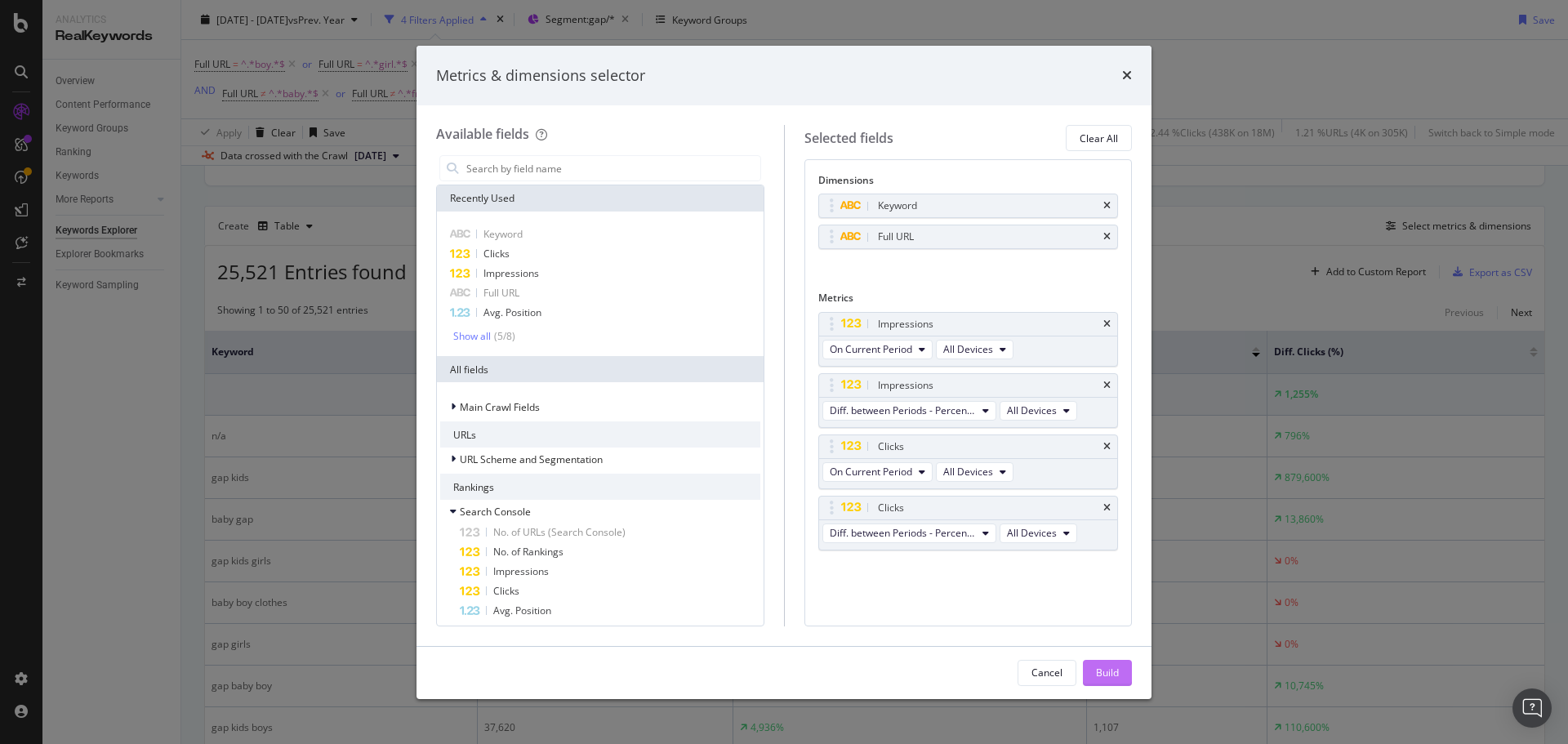
click at [1103, 663] on div "Build" at bounding box center [1107, 672] width 23 height 25
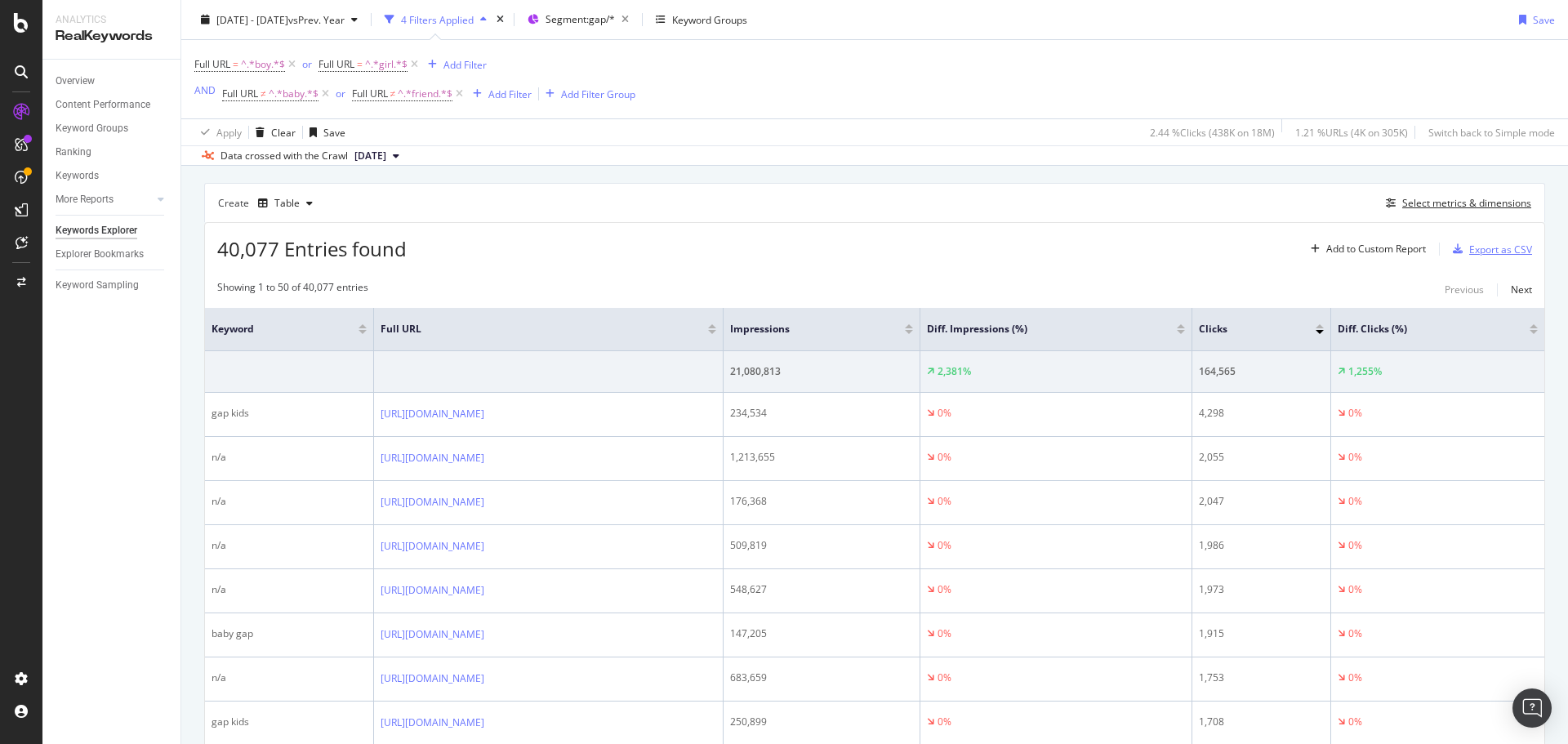
scroll to position [375, 0]
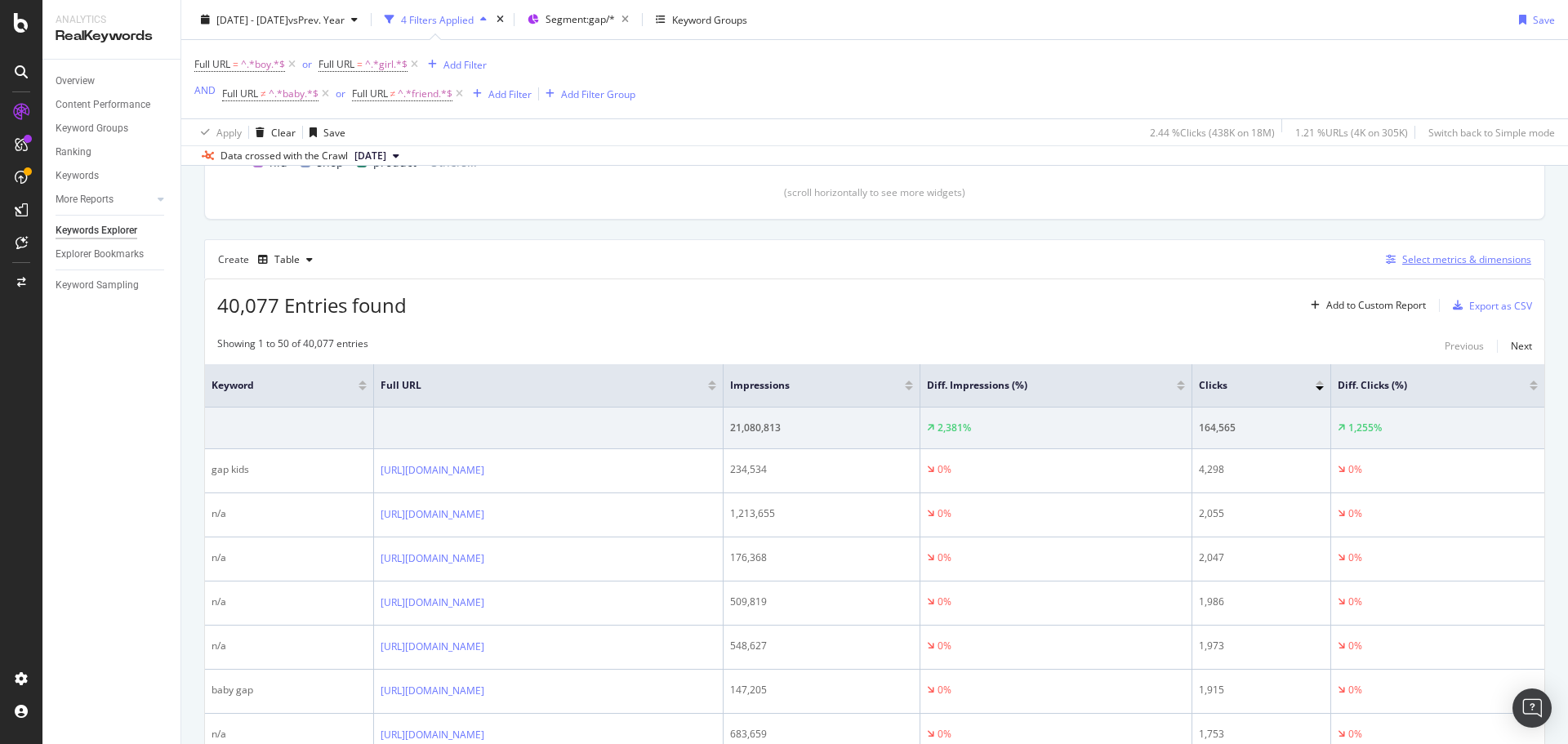
click at [1480, 262] on div "Select metrics & dimensions" at bounding box center [1468, 260] width 129 height 14
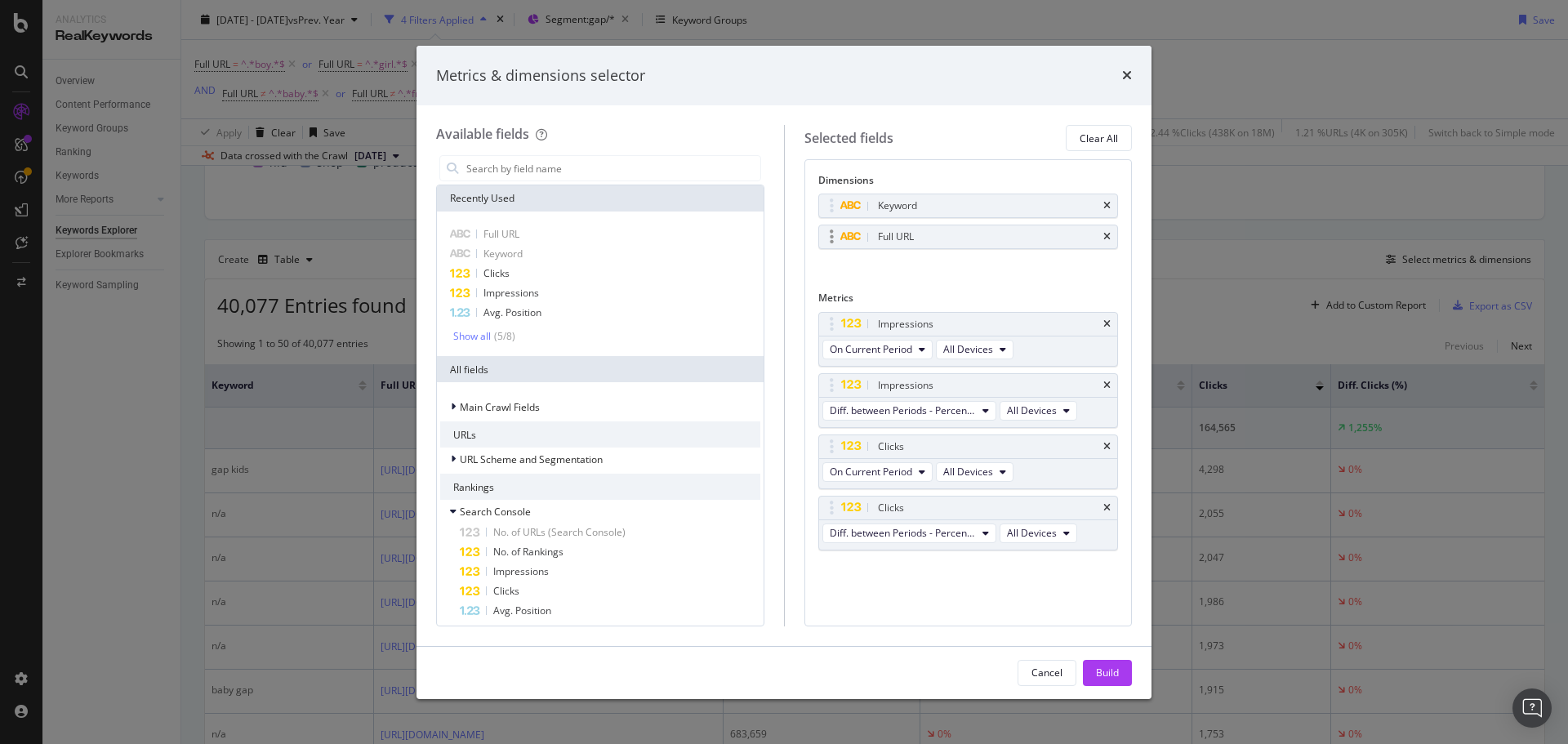
click at [1112, 232] on div "Full URL" at bounding box center [968, 237] width 299 height 23
click at [1111, 233] on div "Full URL" at bounding box center [968, 237] width 299 height 23
click at [1109, 234] on icon "times" at bounding box center [1107, 238] width 8 height 10
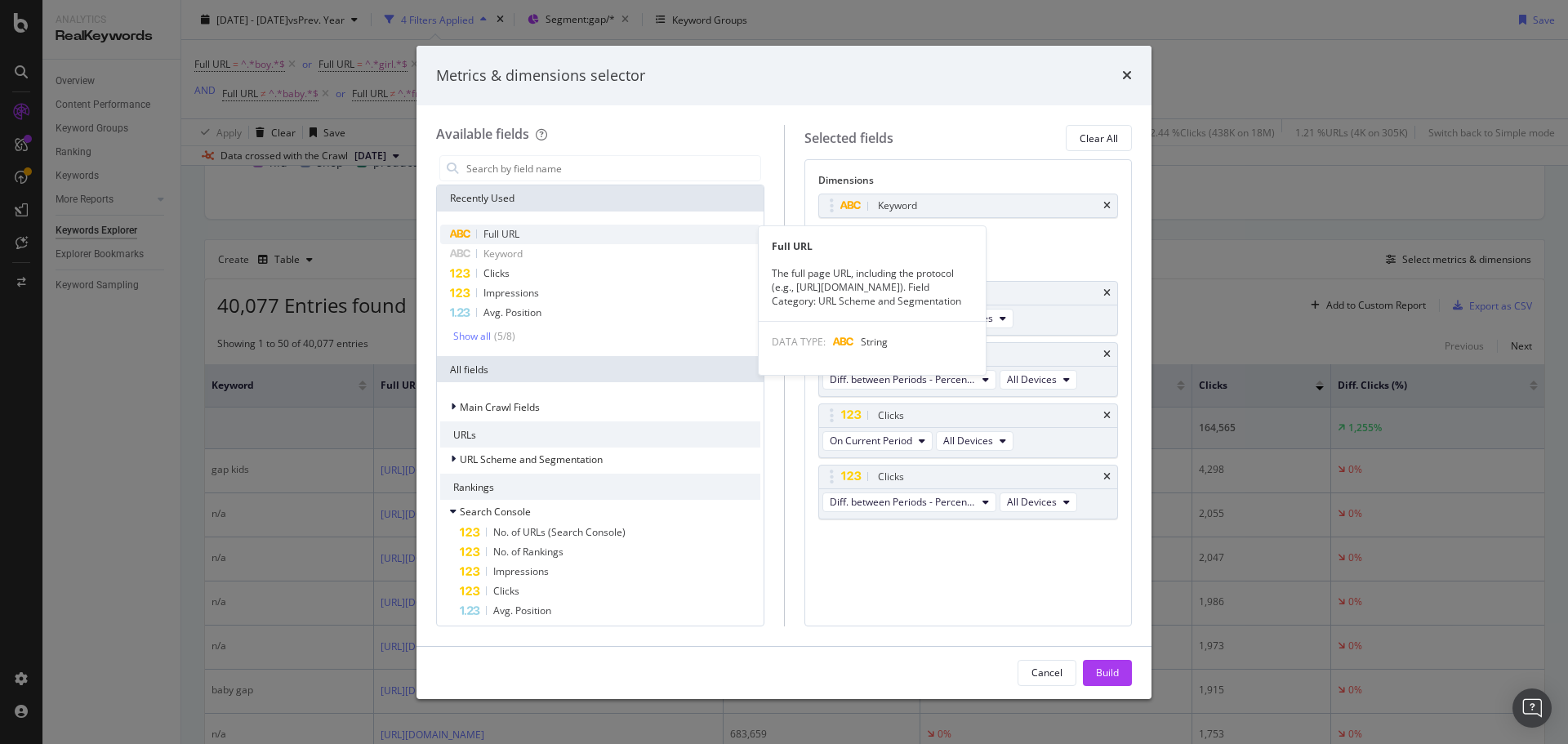
click at [615, 236] on div "Full URL" at bounding box center [600, 234] width 320 height 20
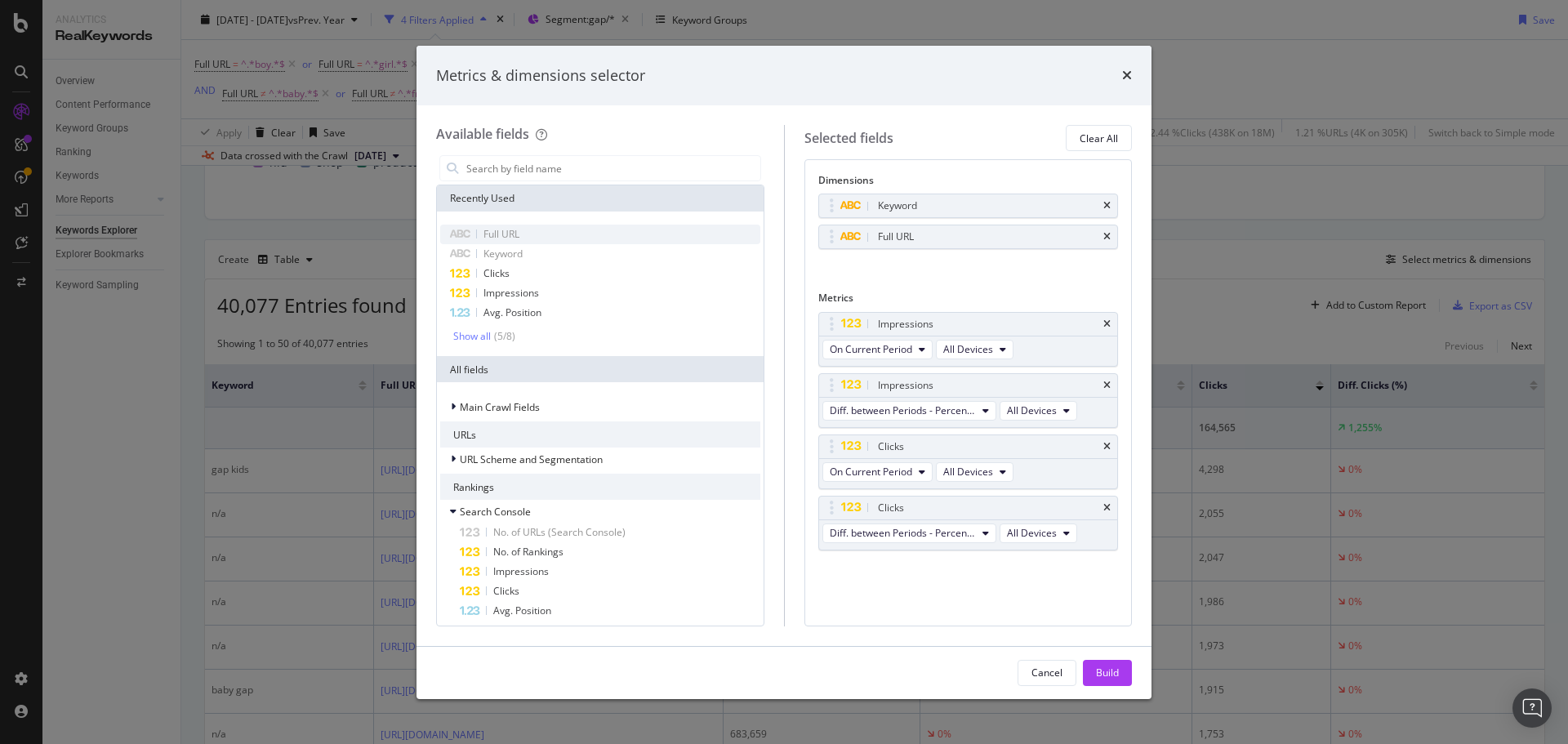
click at [610, 233] on div "Full URL" at bounding box center [600, 234] width 320 height 20
click at [1107, 237] on icon "times" at bounding box center [1107, 238] width 8 height 10
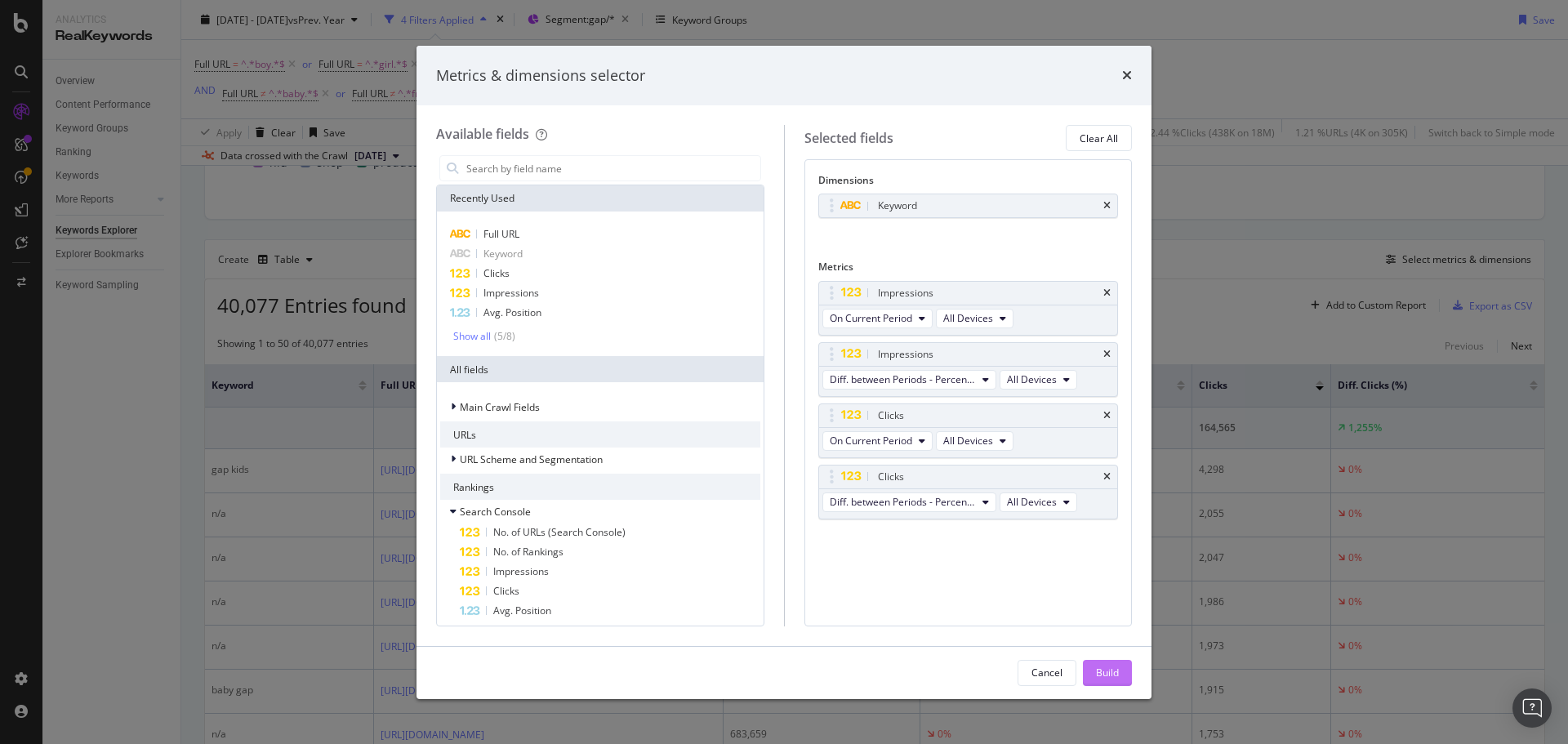
click at [1119, 672] on button "Build" at bounding box center [1107, 672] width 49 height 26
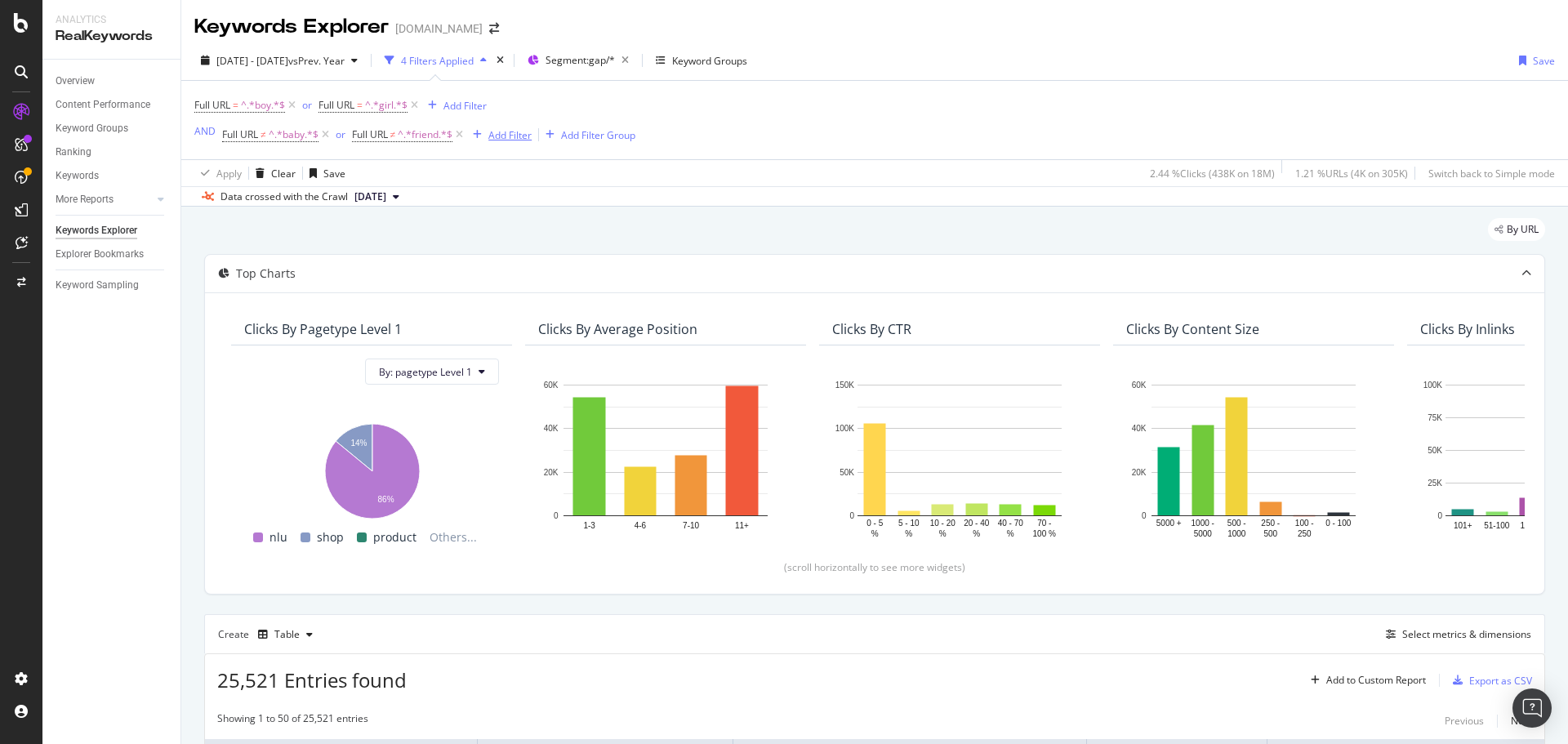
click at [508, 134] on div "Add Filter" at bounding box center [510, 135] width 43 height 14
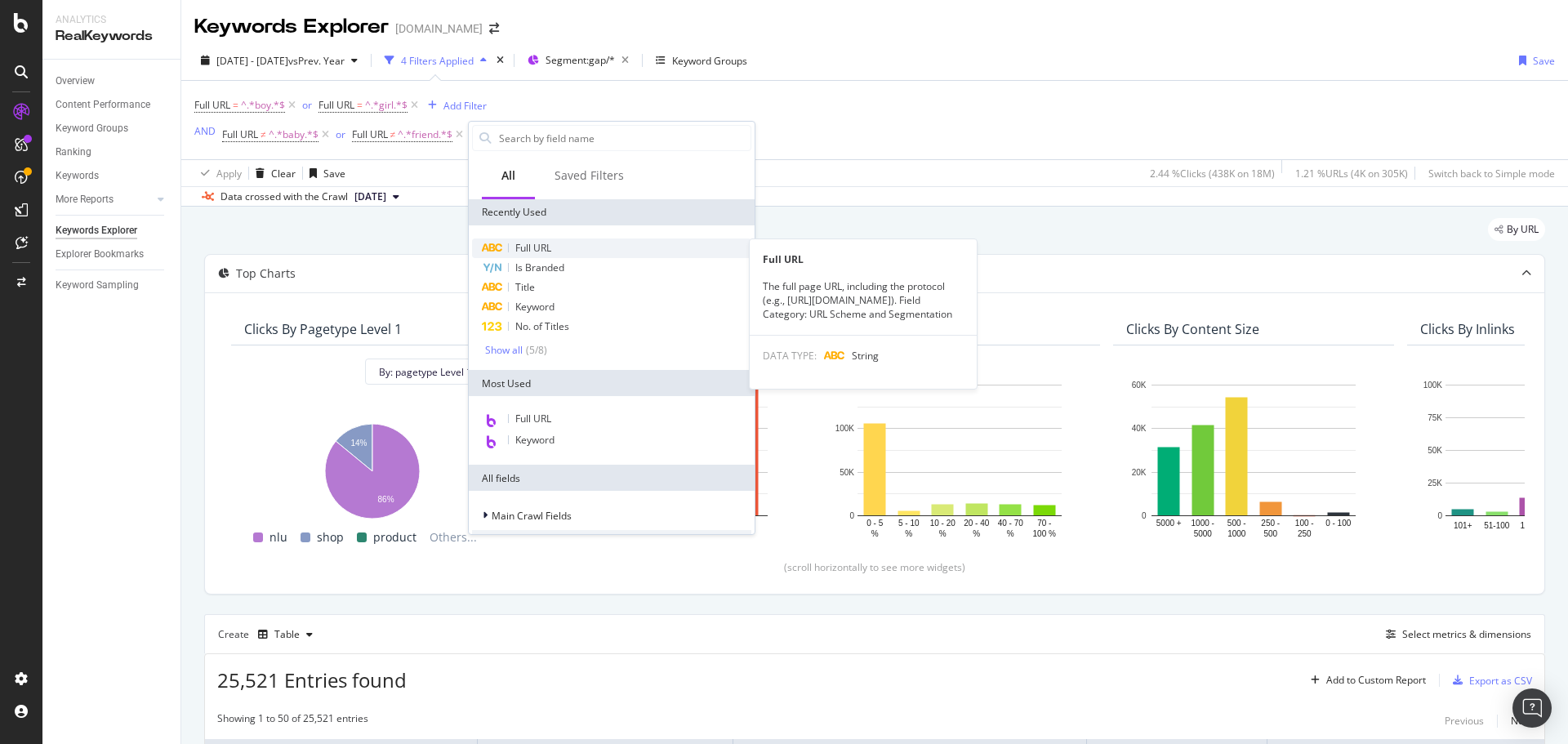
click at [546, 242] on span "Full URL" at bounding box center [533, 248] width 36 height 14
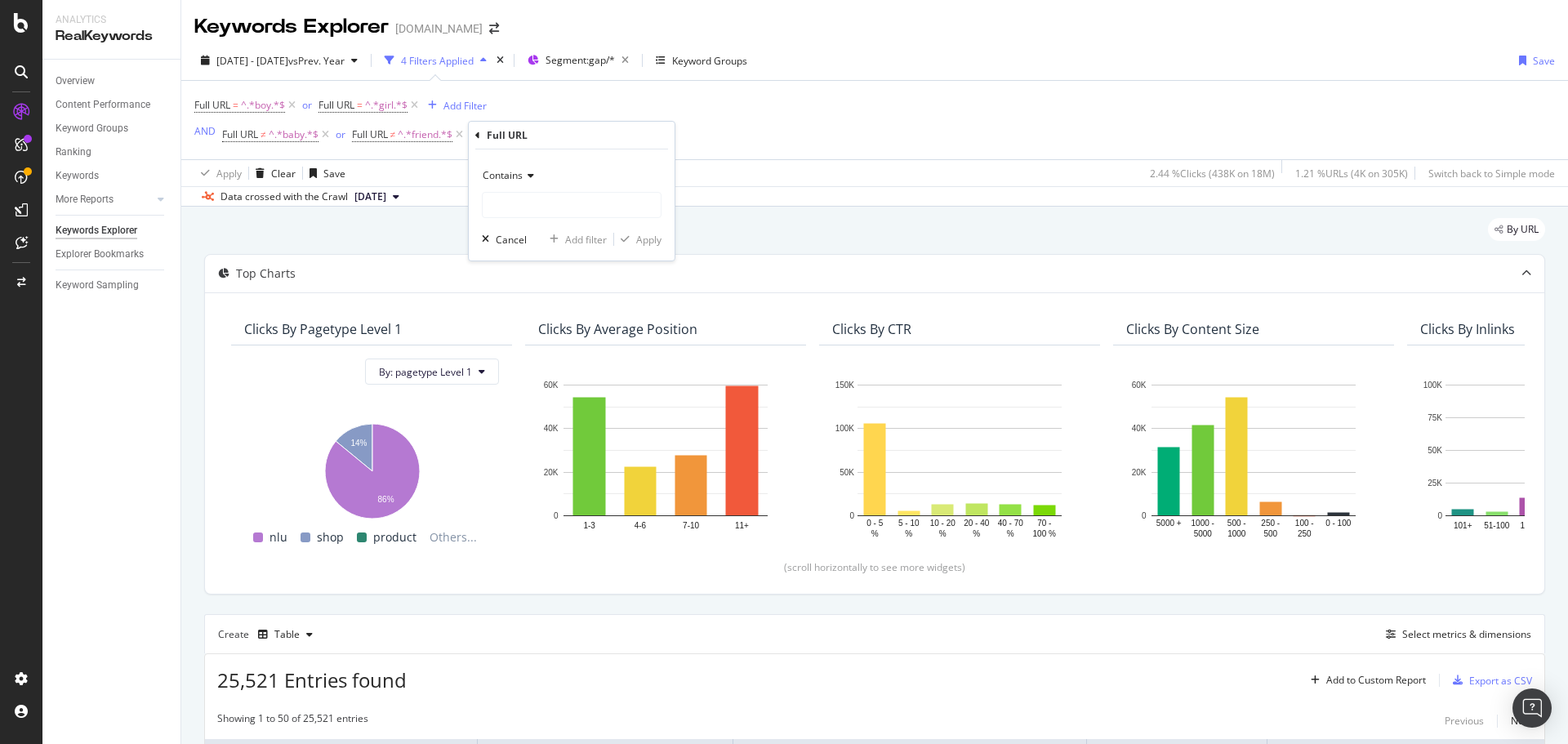
click at [511, 157] on div "Contains Cancel Add filter Apply" at bounding box center [572, 205] width 206 height 112
click at [511, 179] on span "Contains" at bounding box center [502, 175] width 40 height 14
click at [546, 352] on span "Doesn't contain" at bounding box center [525, 358] width 71 height 14
click at [541, 188] on div "Doesn't contain" at bounding box center [571, 175] width 180 height 26
click at [575, 164] on div "Doesn't contain" at bounding box center [571, 175] width 180 height 26
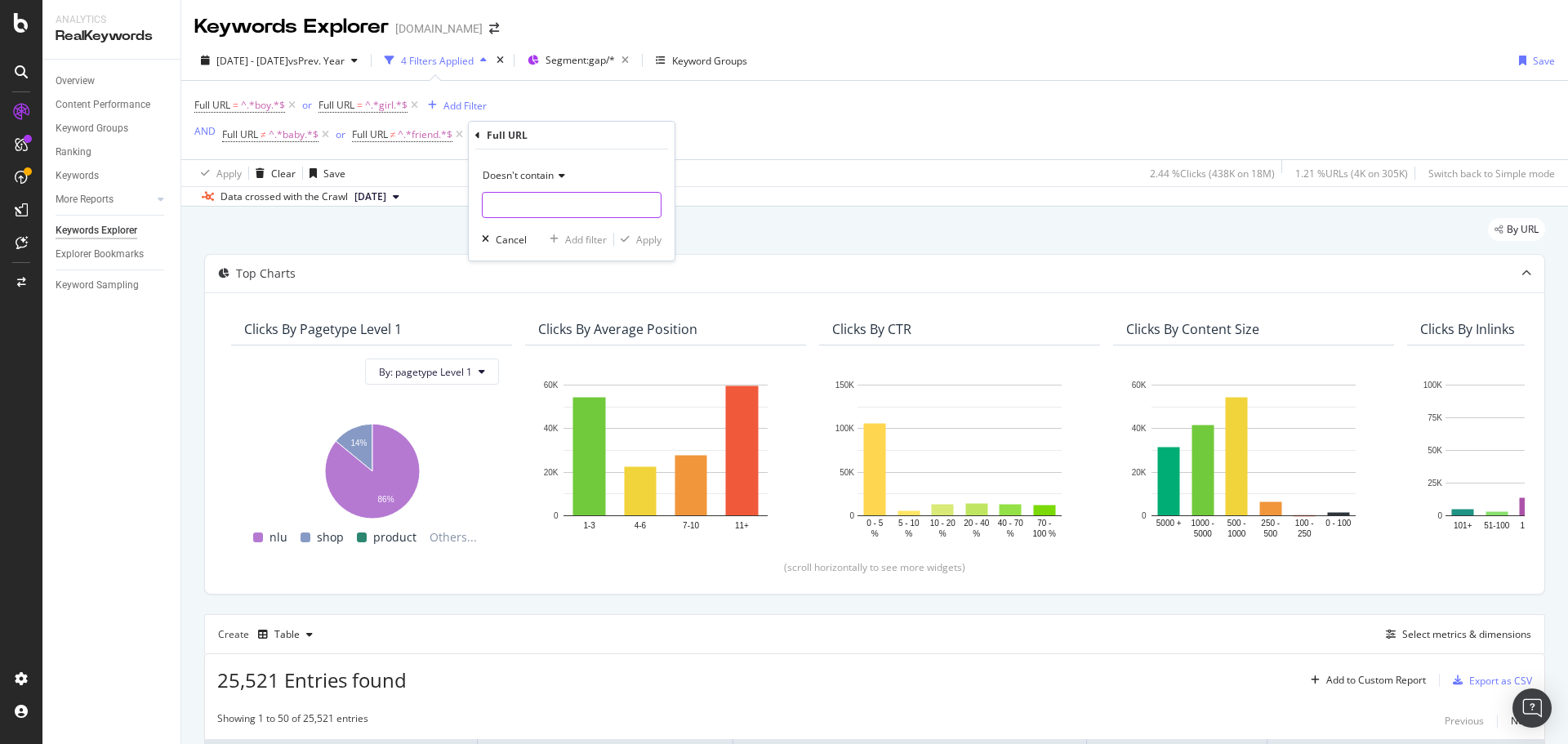
click at [598, 200] on input "text" at bounding box center [571, 204] width 178 height 26
type input "toddler"
click at [656, 238] on div "Apply" at bounding box center [649, 239] width 26 height 14
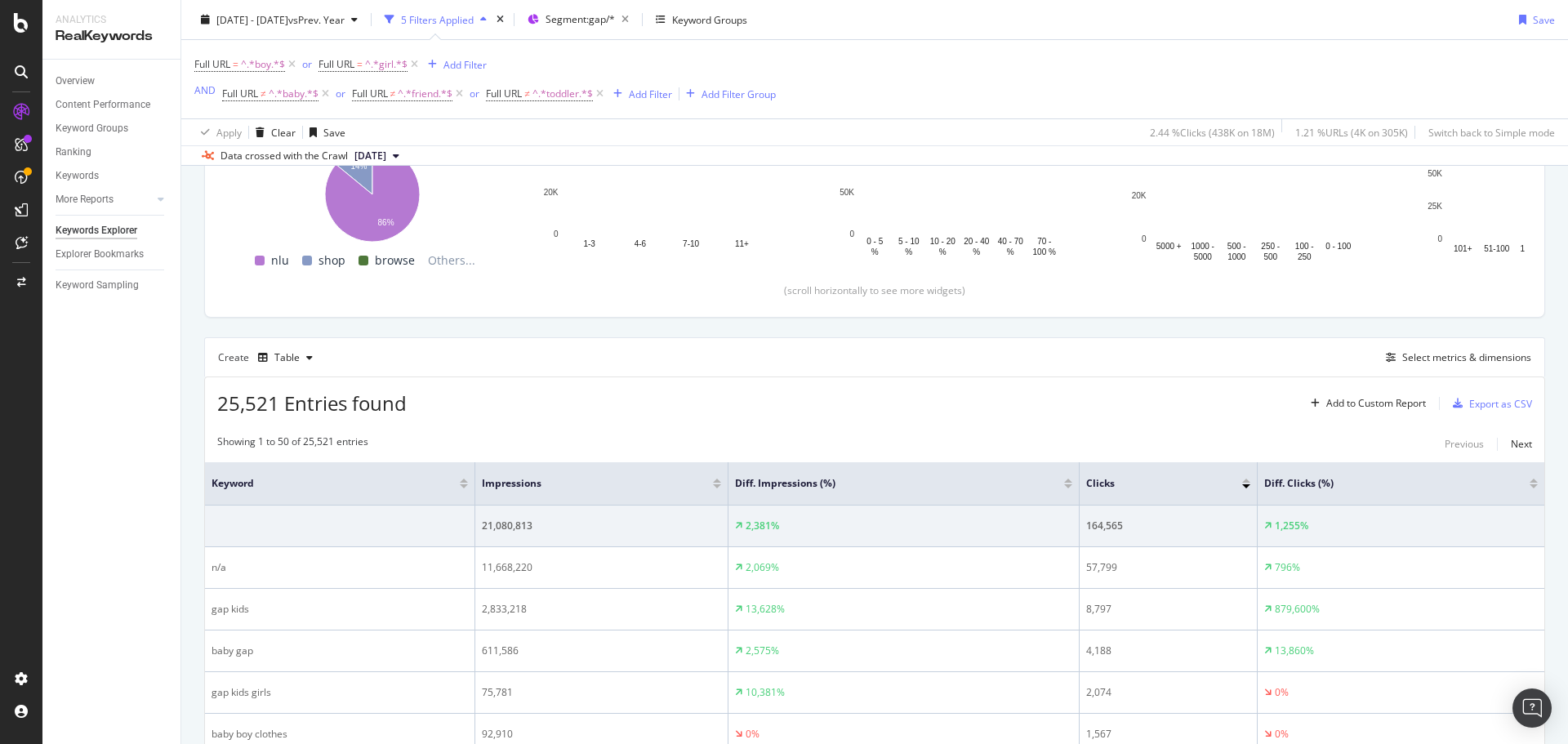
scroll to position [293, 0]
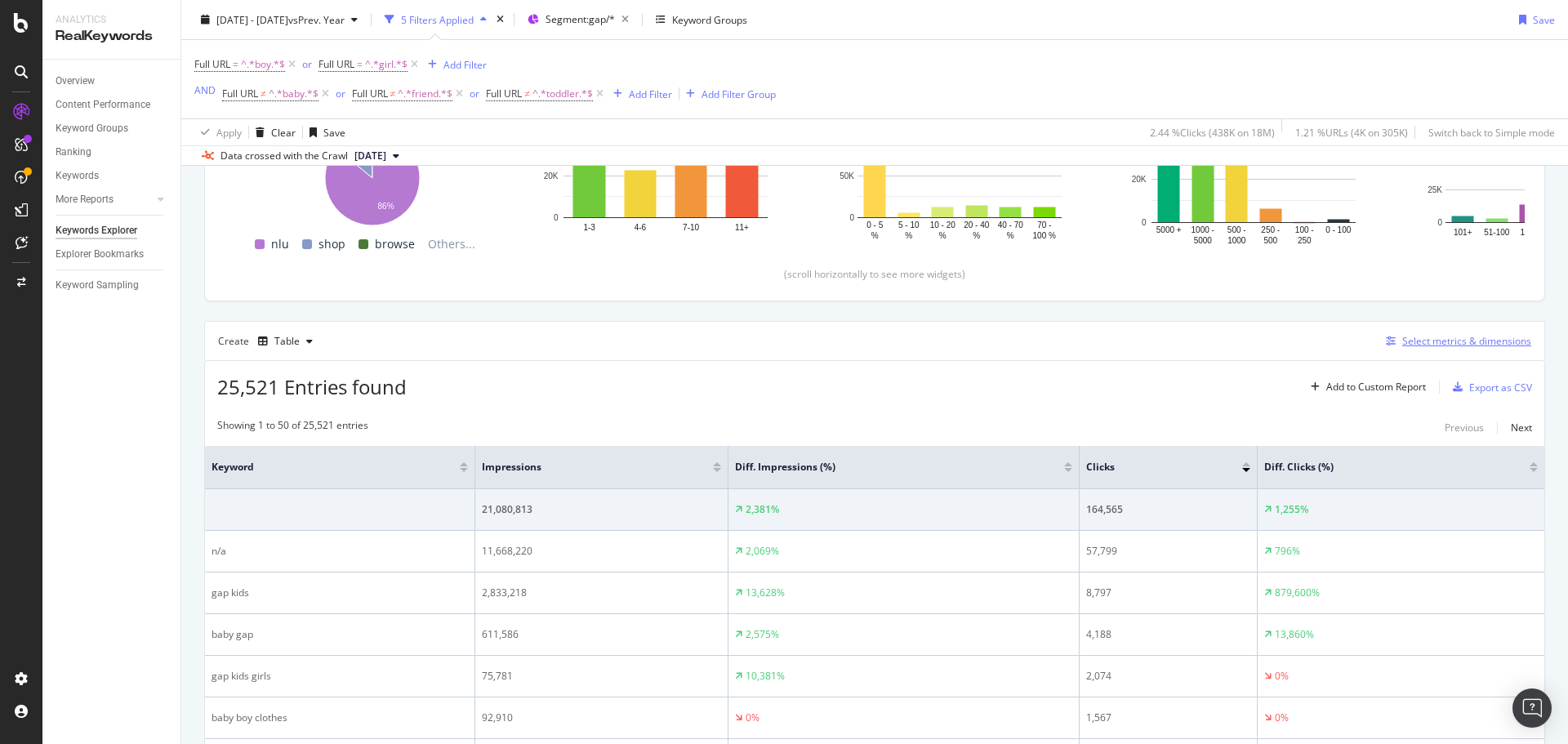
click at [1415, 345] on div "Select metrics & dimensions" at bounding box center [1468, 341] width 129 height 14
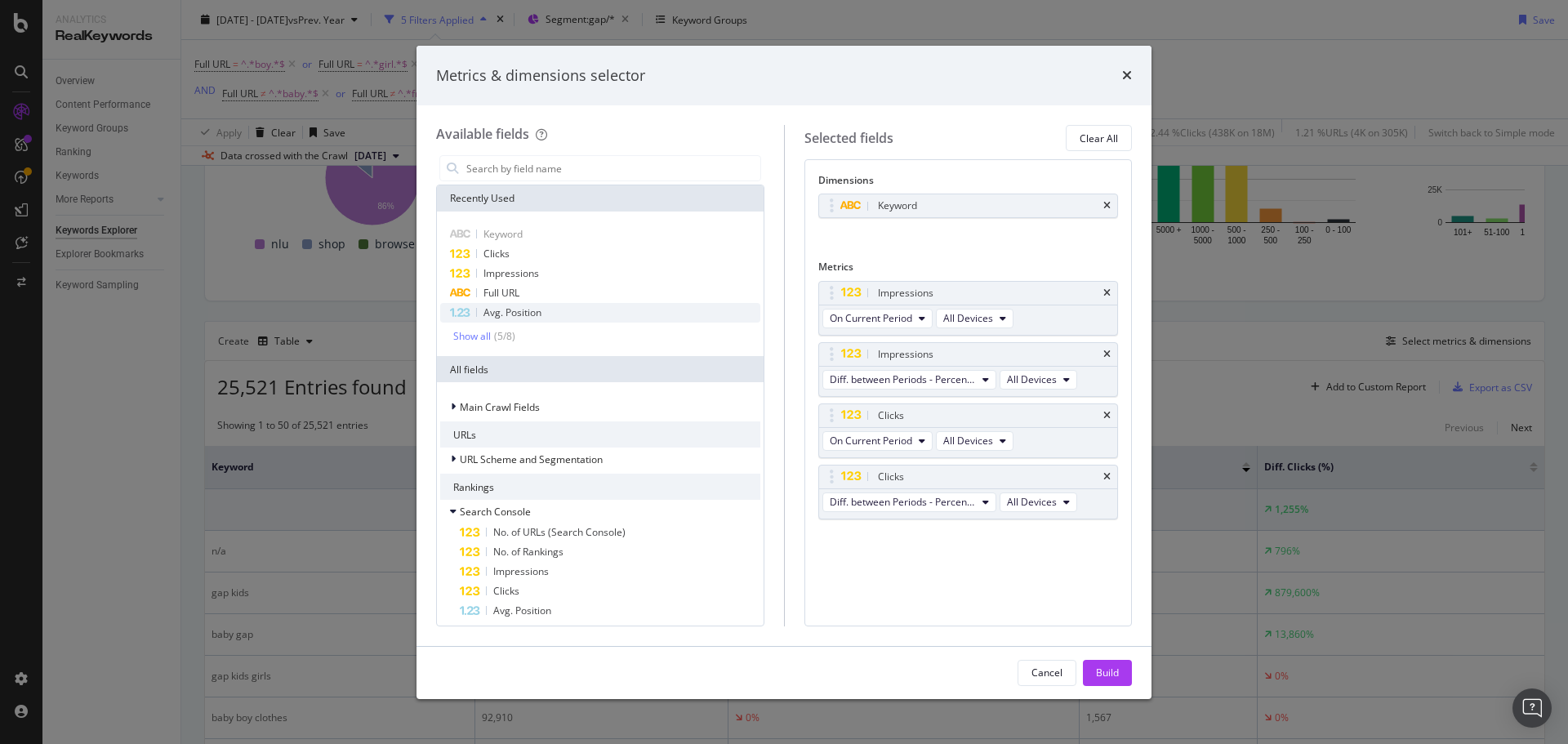
click at [624, 304] on div "Avg. Position" at bounding box center [600, 312] width 320 height 20
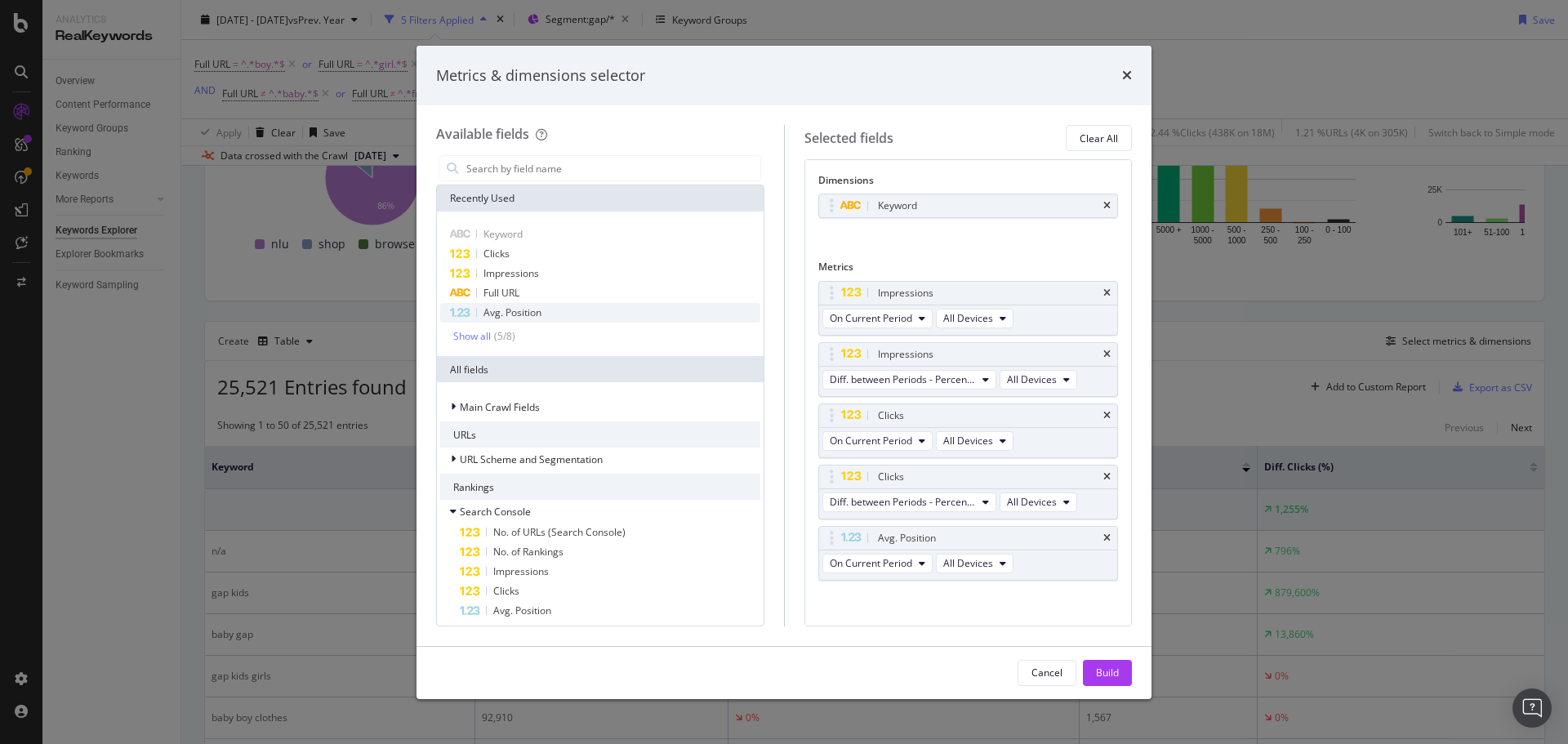
click at [624, 304] on div "Avg. Position" at bounding box center [600, 312] width 320 height 20
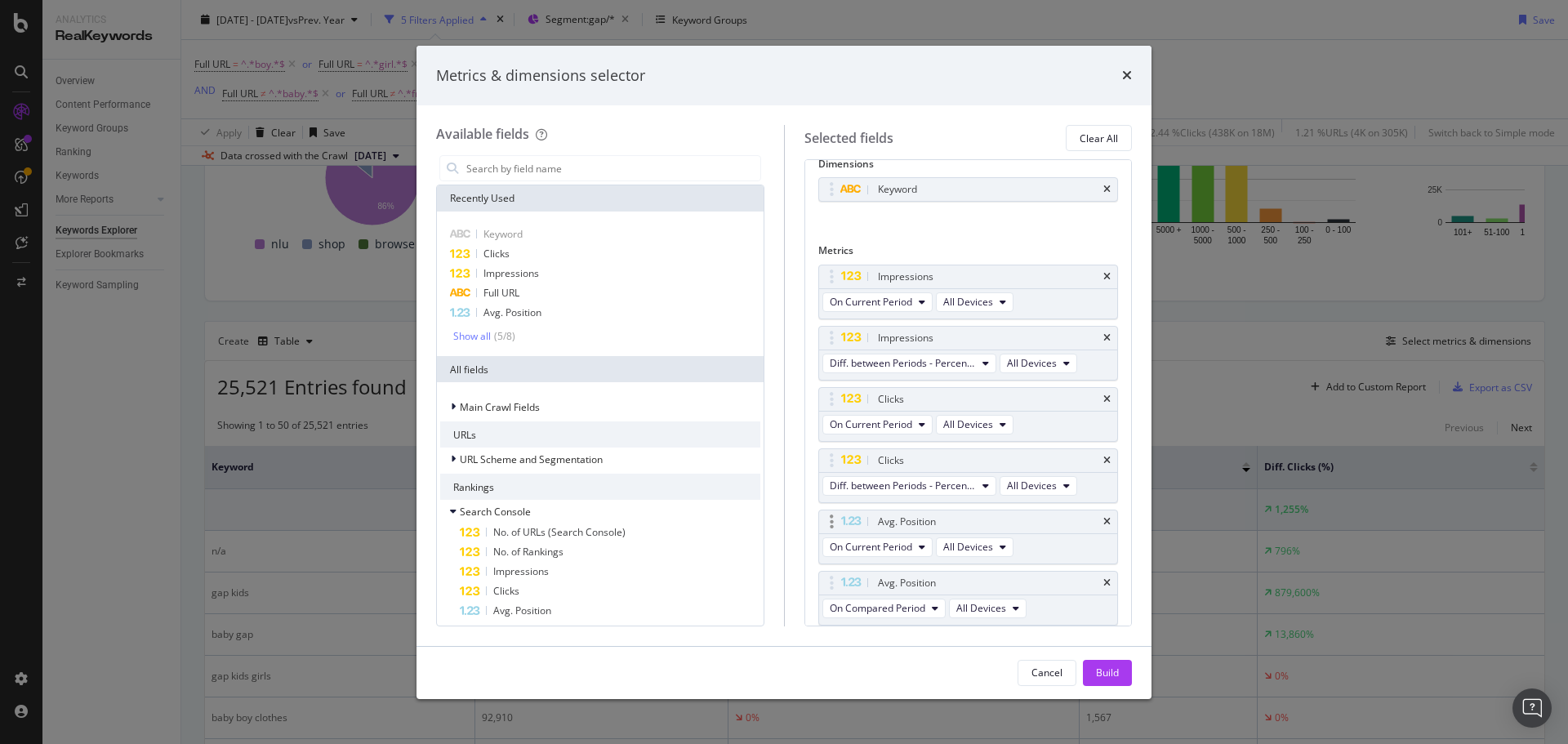
scroll to position [71, 0]
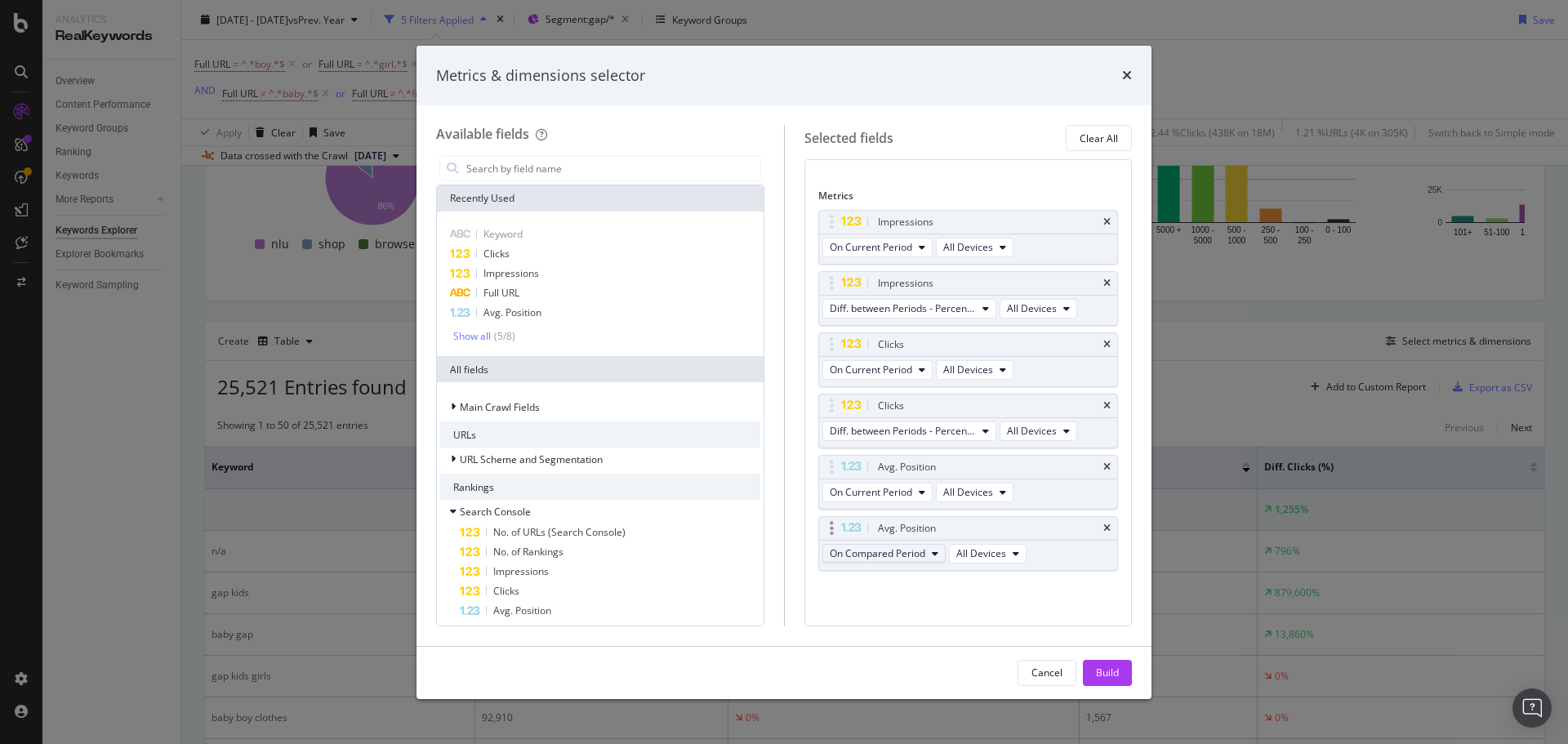
click at [910, 563] on button "On Compared Period" at bounding box center [884, 553] width 123 height 20
click at [979, 671] on span "Diff. between Periods - Value" at bounding box center [915, 673] width 157 height 14
click at [1096, 666] on div "Build" at bounding box center [1107, 672] width 23 height 14
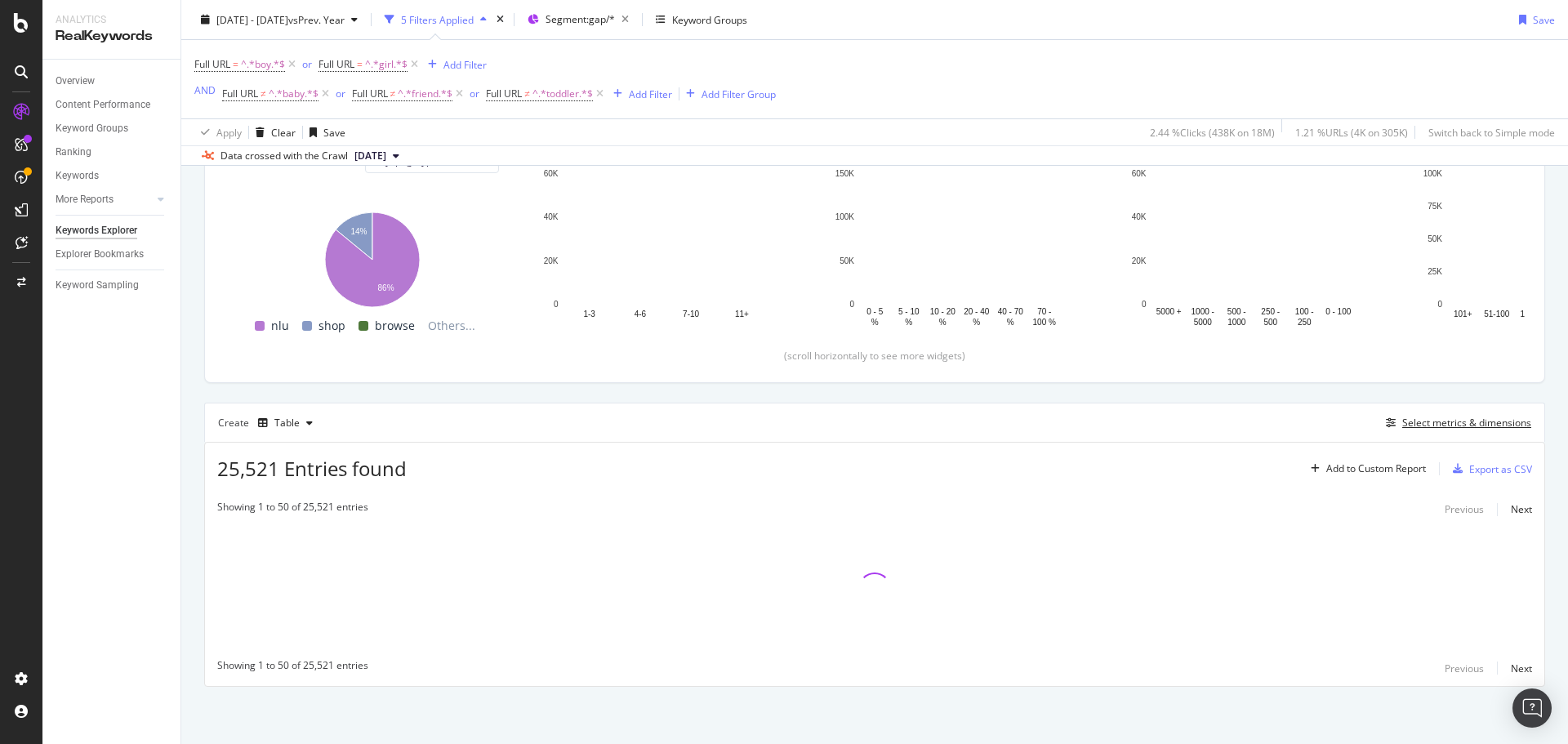
scroll to position [212, 0]
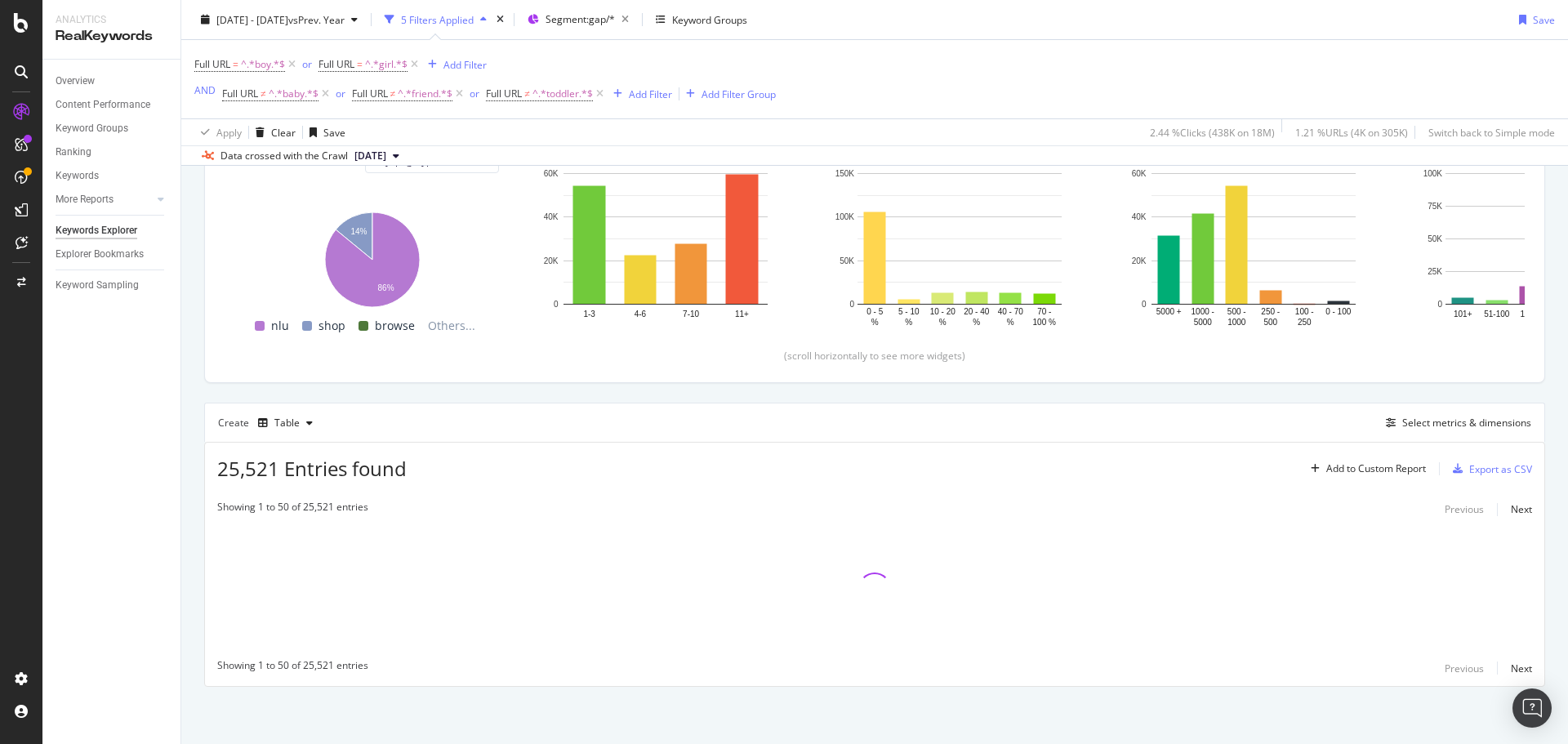
click at [1171, 22] on div "[DATE] - [DATE] vs Prev. Year 5 Filters Applied Segment: gap/* Keyword Groups S…" at bounding box center [874, 23] width 1387 height 32
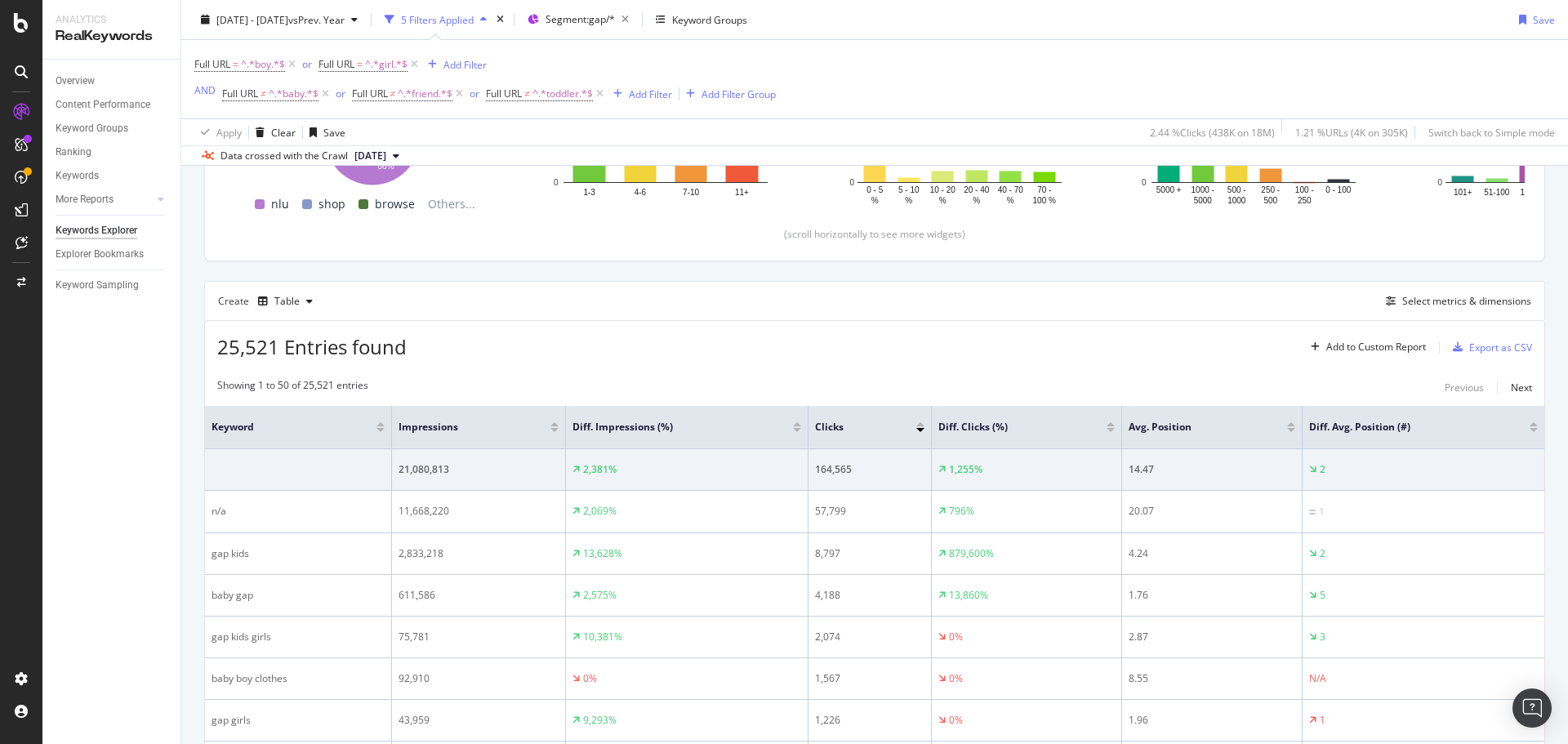
scroll to position [293, 0]
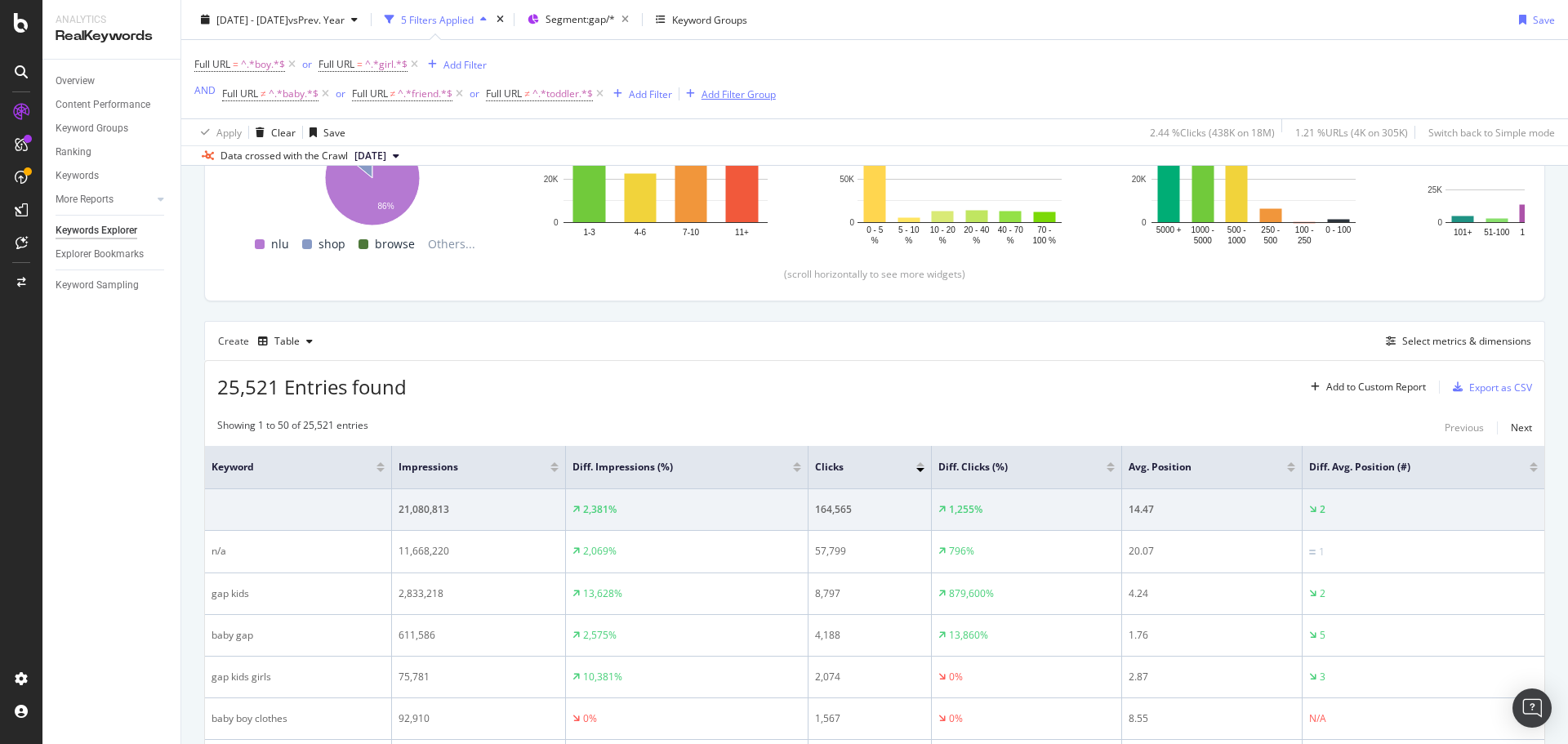
click at [718, 91] on div "Add Filter Group" at bounding box center [738, 94] width 74 height 14
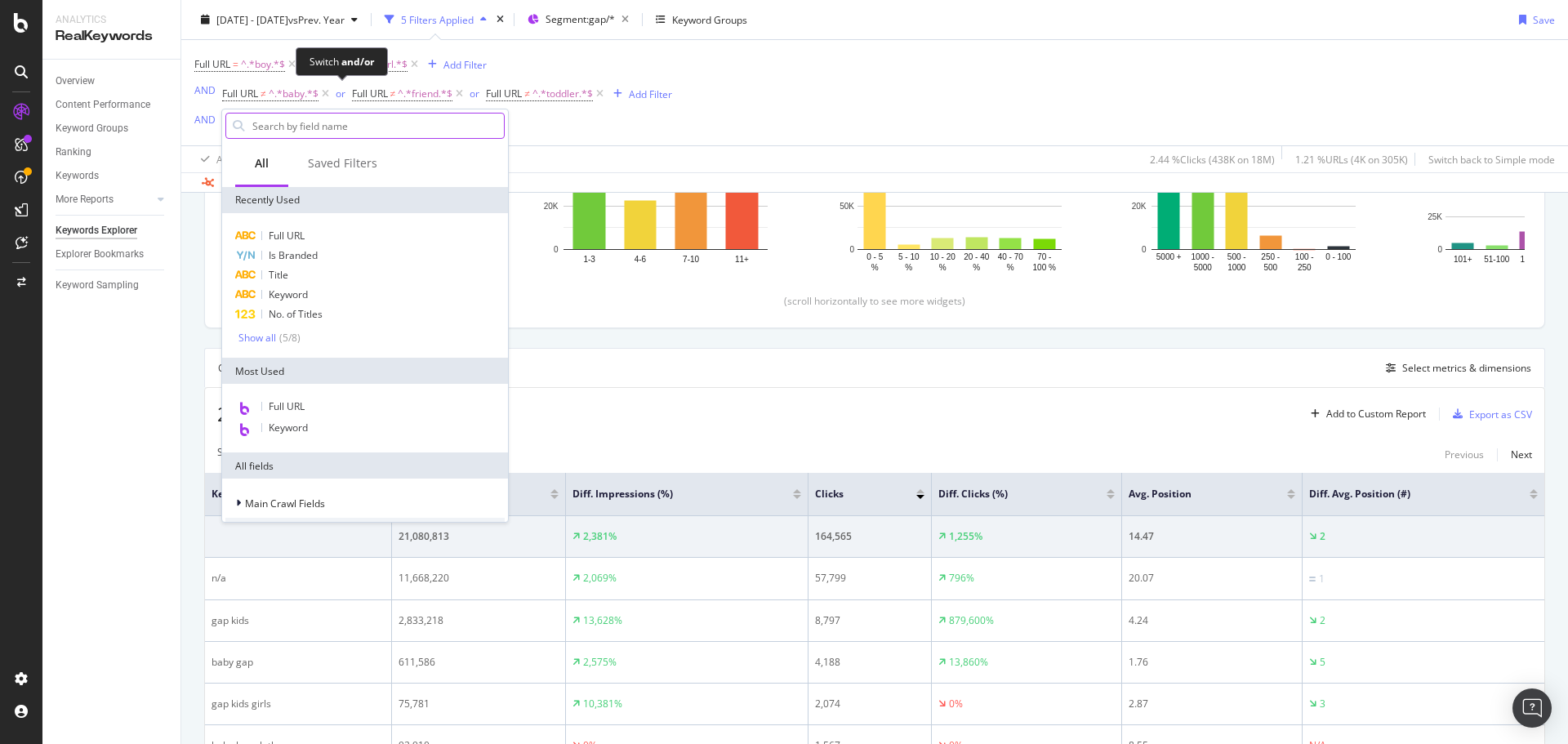
scroll to position [320, 0]
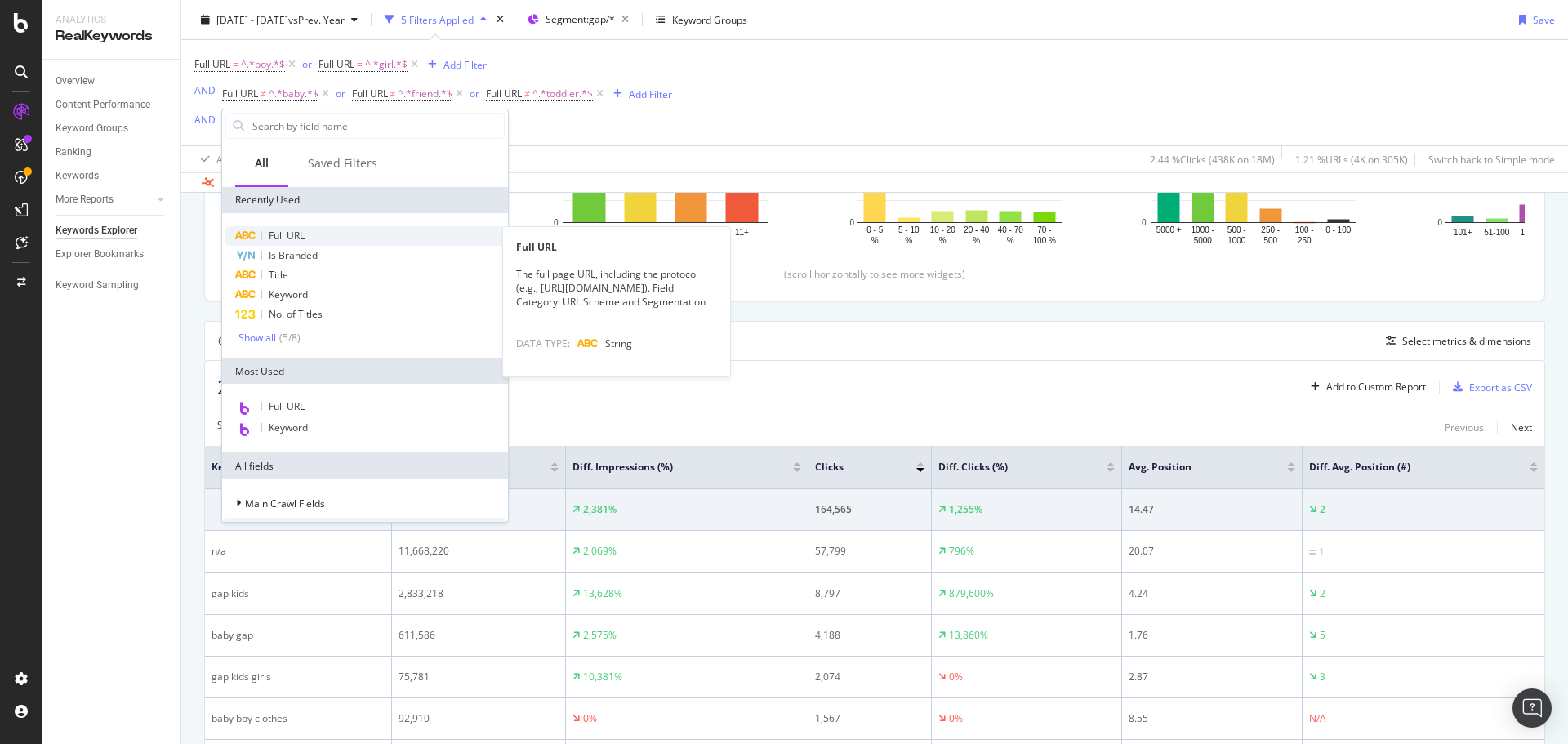
click at [294, 232] on span "Full URL" at bounding box center [287, 236] width 36 height 14
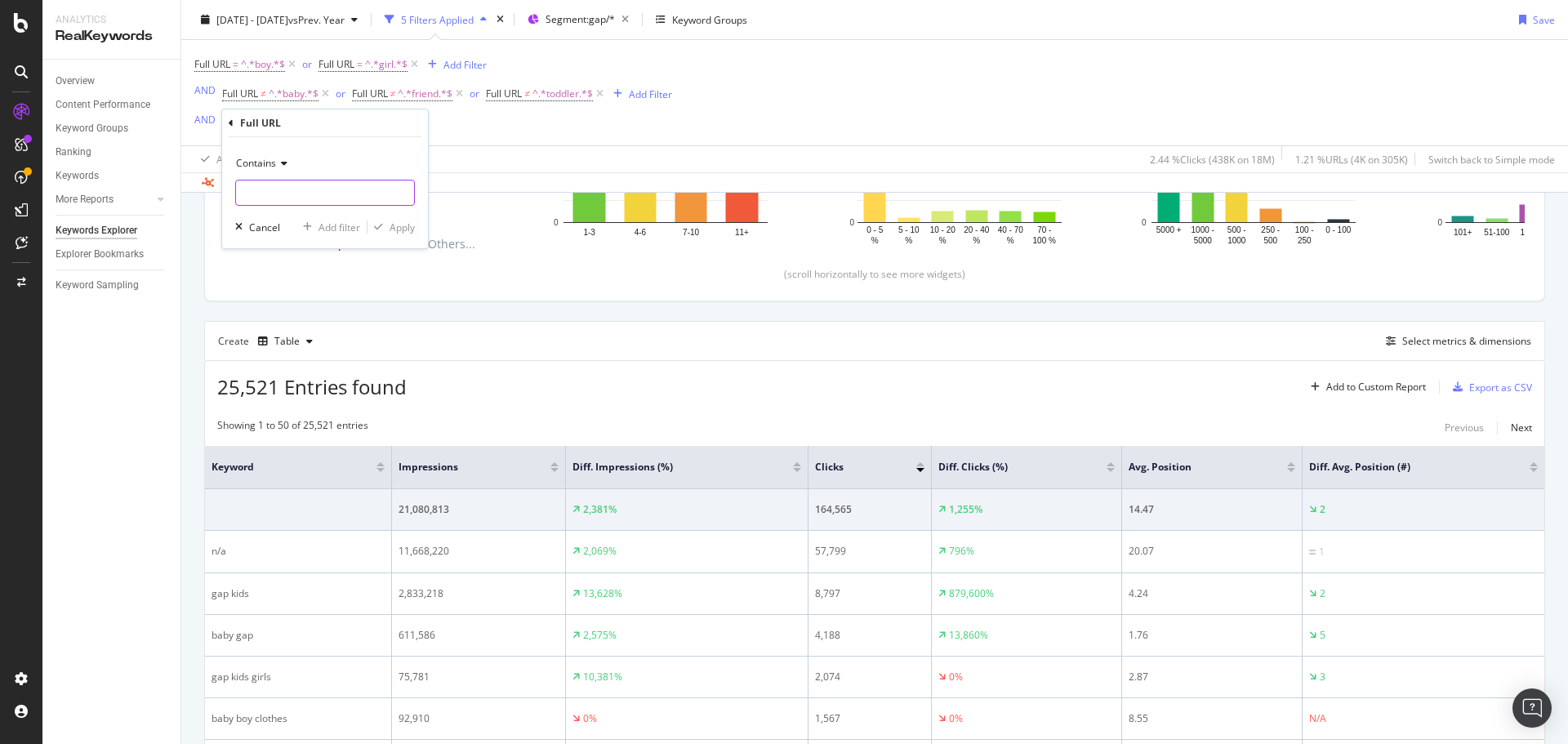
click at [279, 192] on input "text" at bounding box center [324, 192] width 178 height 26
paste input "cid=1137867"
type input "cid=1137867"
click at [333, 223] on div "Add filter" at bounding box center [339, 227] width 42 height 14
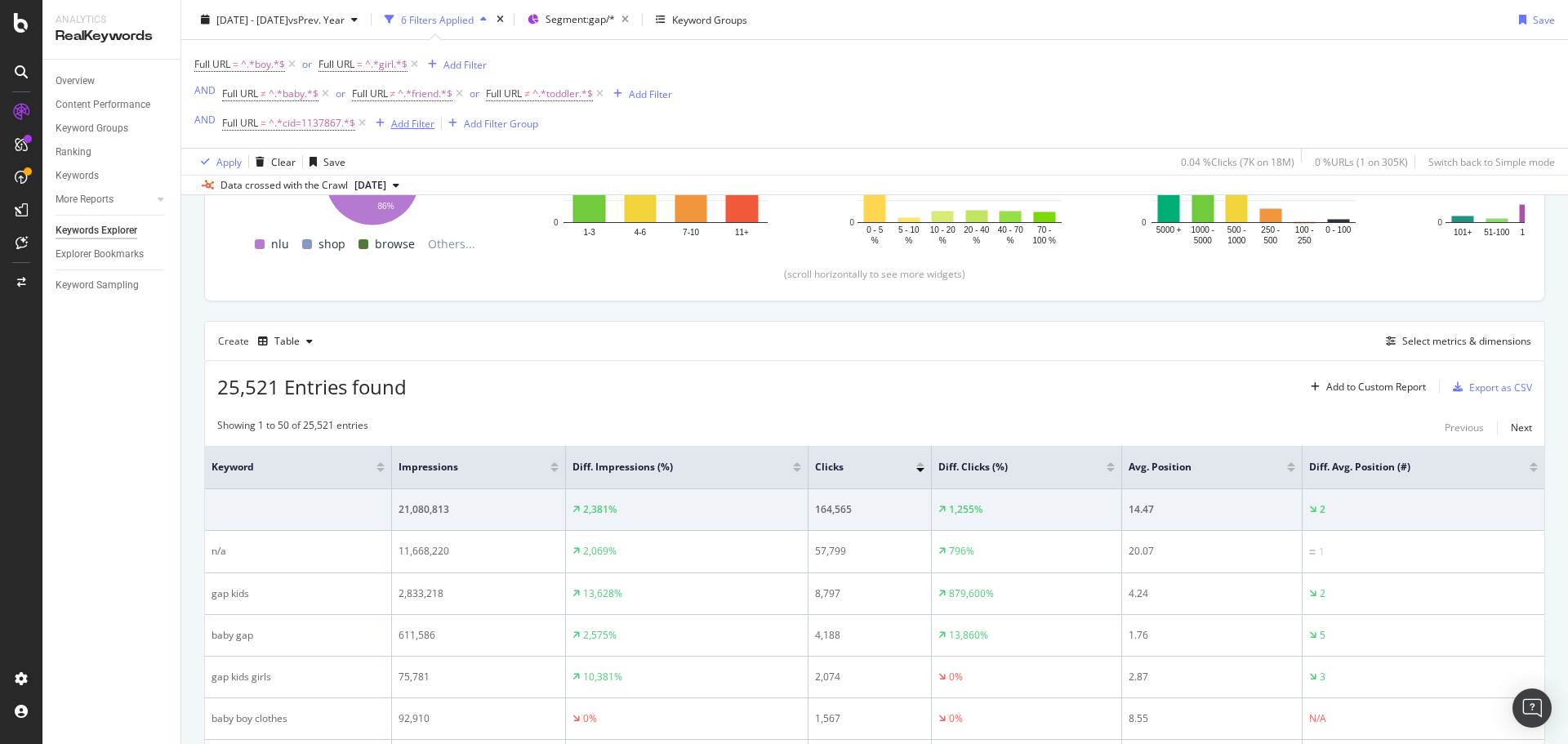
click at [394, 121] on div "Add Filter" at bounding box center [413, 123] width 43 height 14
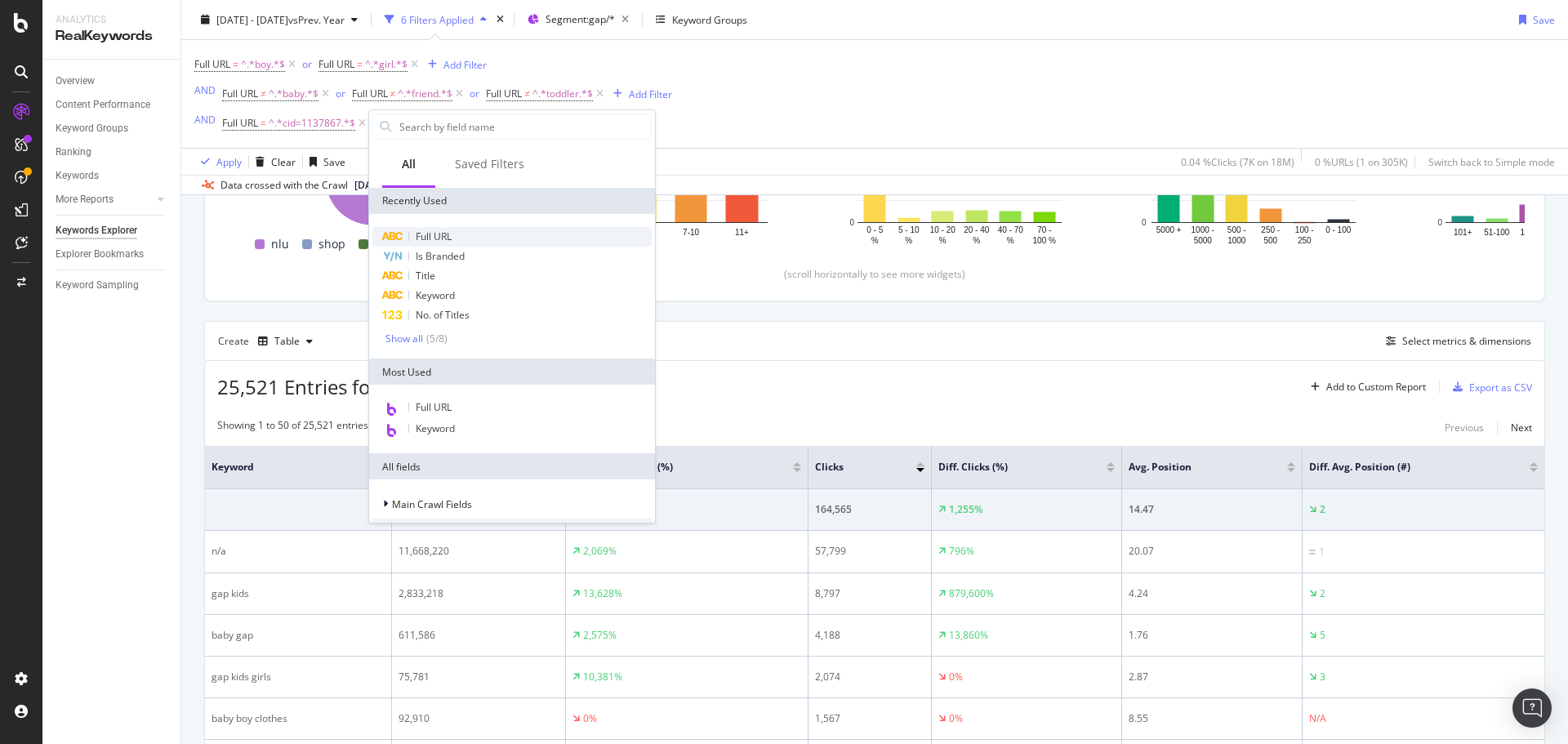
click at [418, 242] on span "Full URL" at bounding box center [433, 237] width 36 height 14
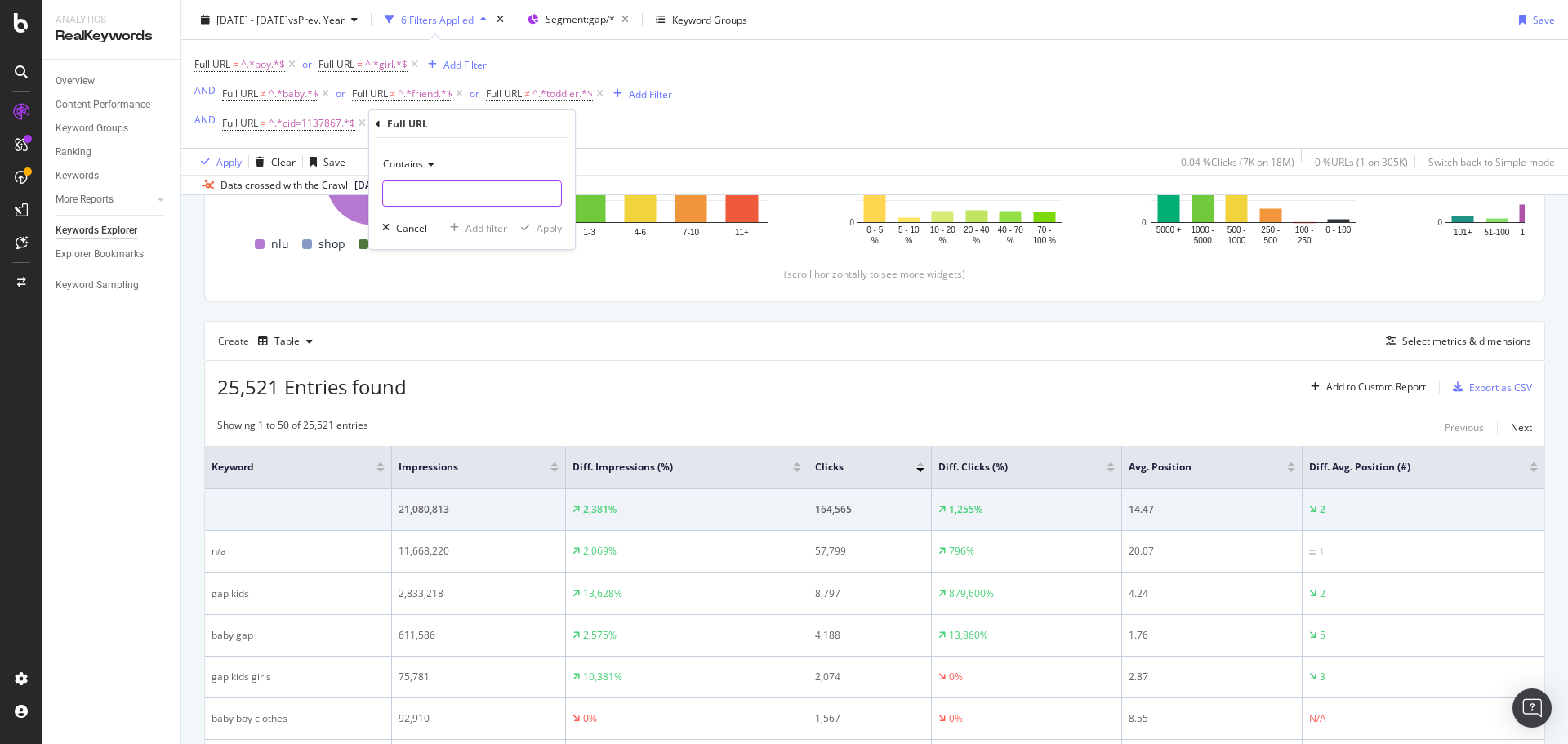
click at [418, 182] on input "text" at bounding box center [472, 193] width 178 height 26
paste input "cid=1127945"
type input "cid=1127945"
click at [532, 232] on div "button" at bounding box center [526, 228] width 22 height 10
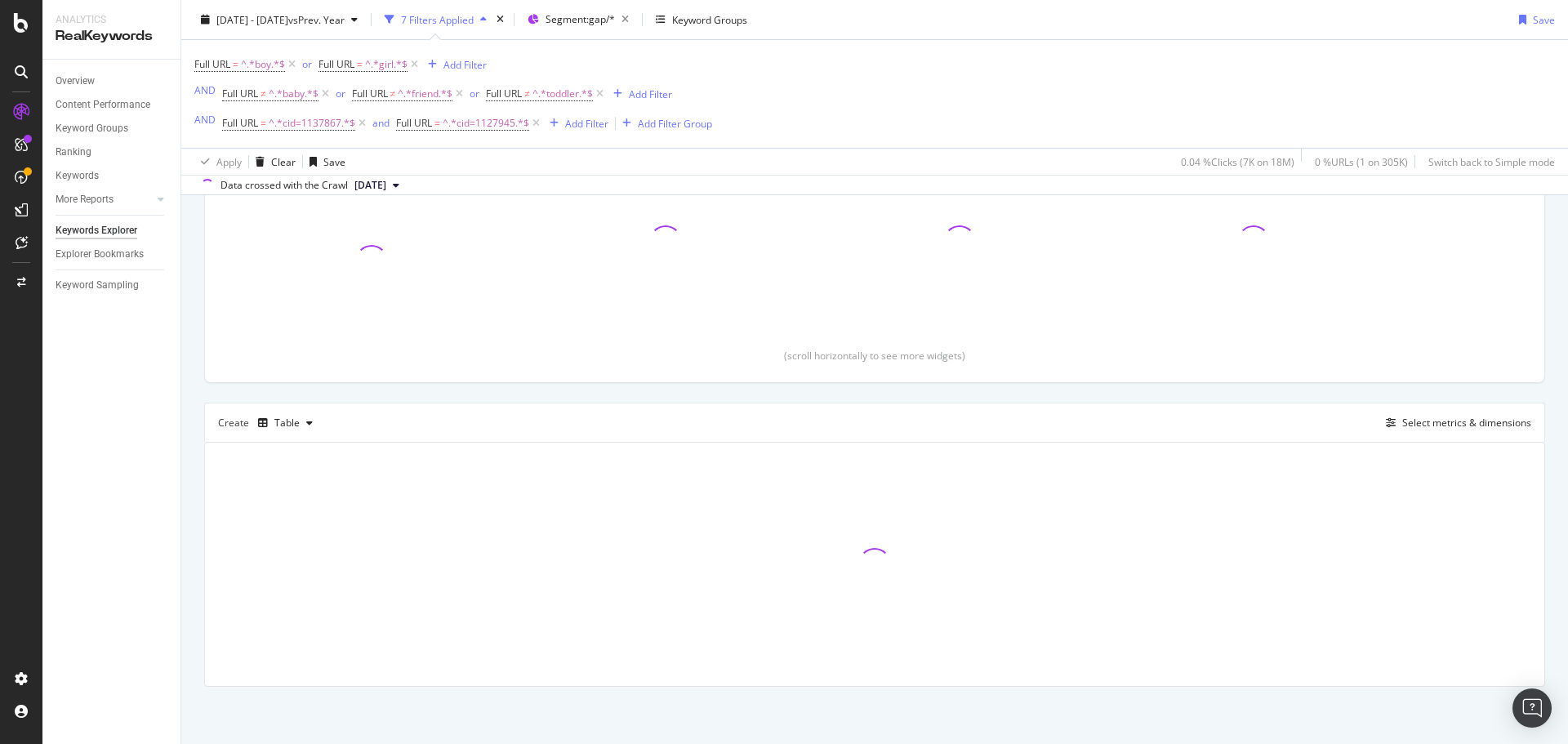
scroll to position [241, 0]
click at [379, 125] on div "and" at bounding box center [381, 123] width 17 height 14
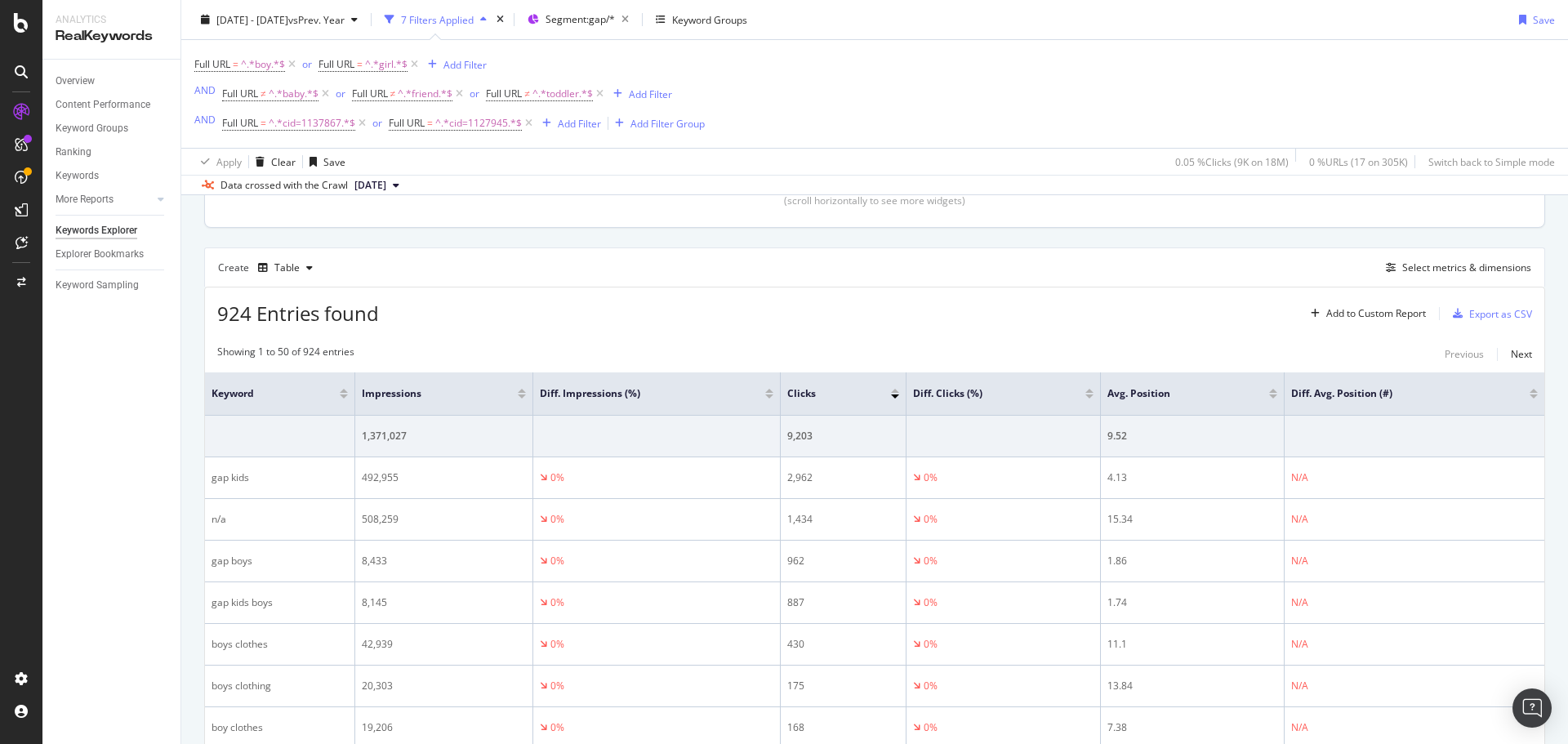
scroll to position [241, 0]
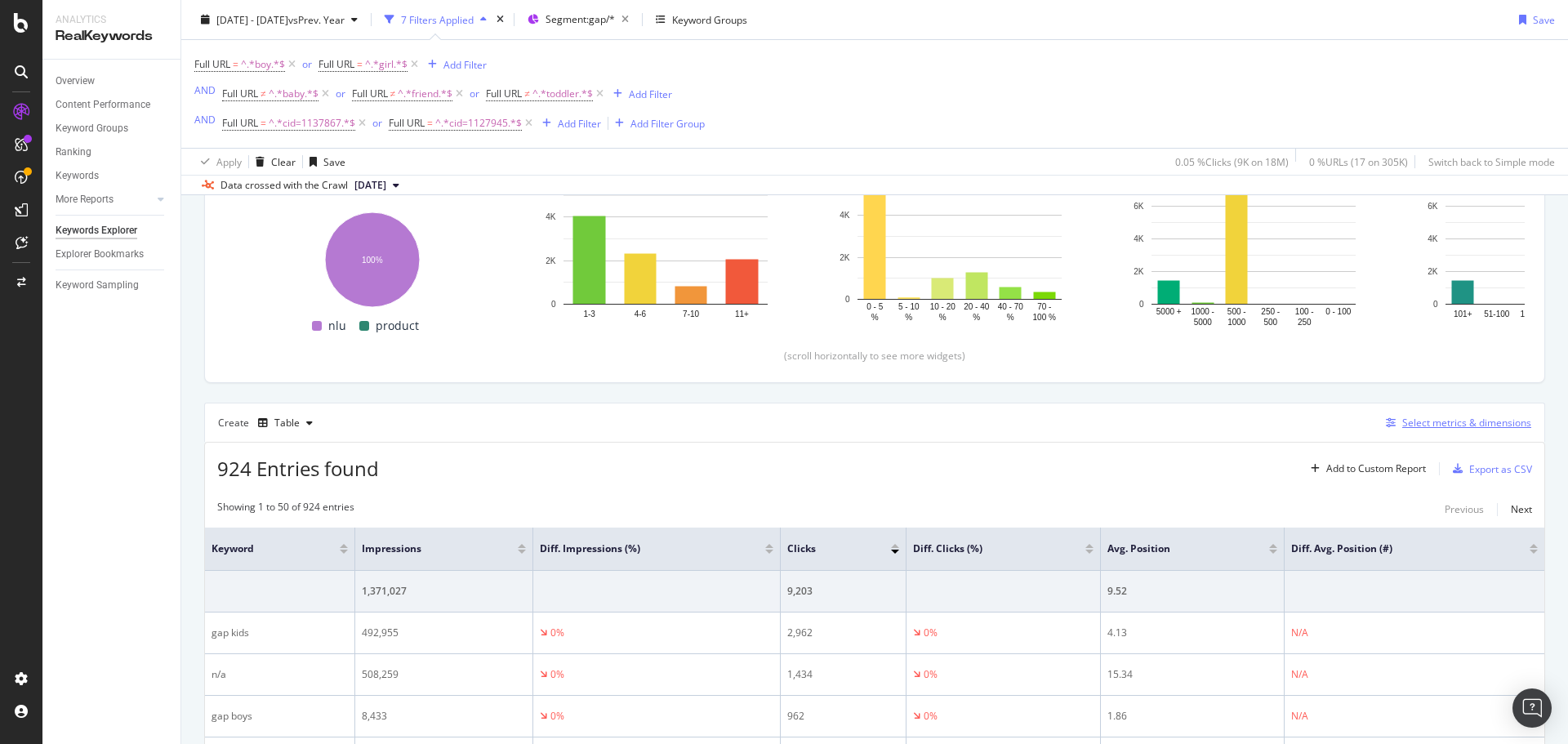
click at [1403, 423] on div "Select metrics & dimensions" at bounding box center [1468, 422] width 129 height 14
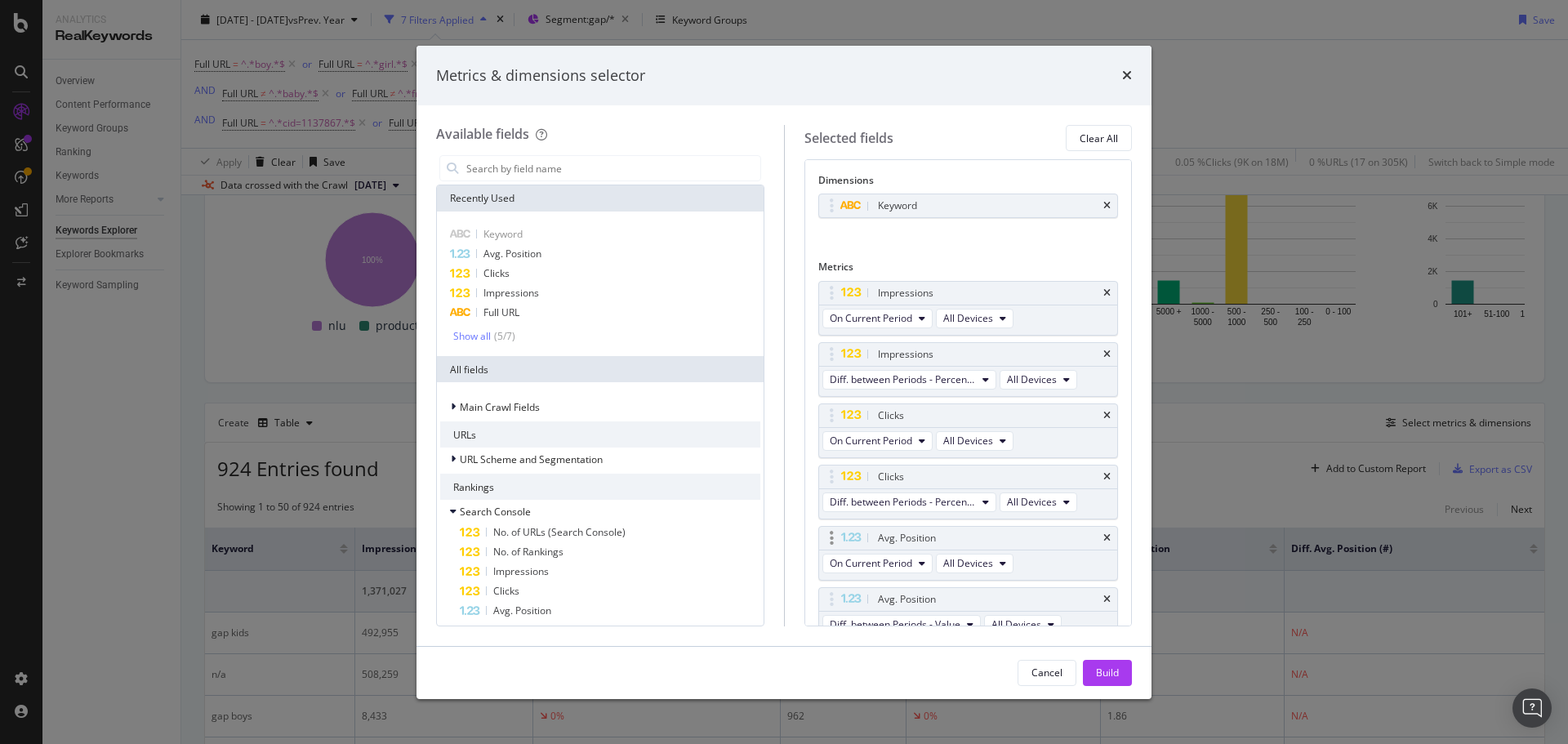
click at [1100, 541] on div "Avg. Position" at bounding box center [968, 538] width 299 height 23
click at [1103, 538] on icon "times" at bounding box center [1107, 539] width 8 height 10
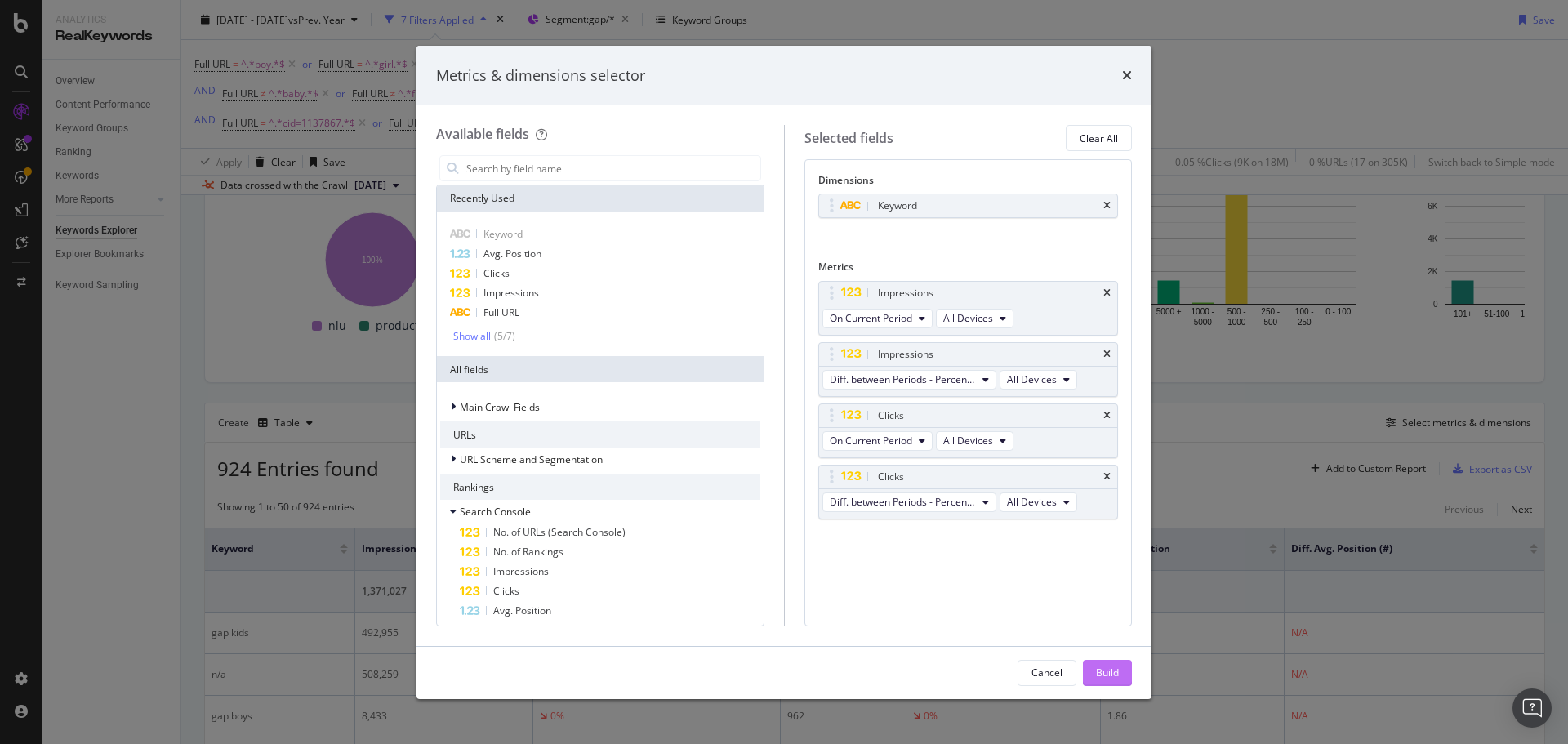
click at [1101, 672] on div "Build" at bounding box center [1107, 672] width 23 height 14
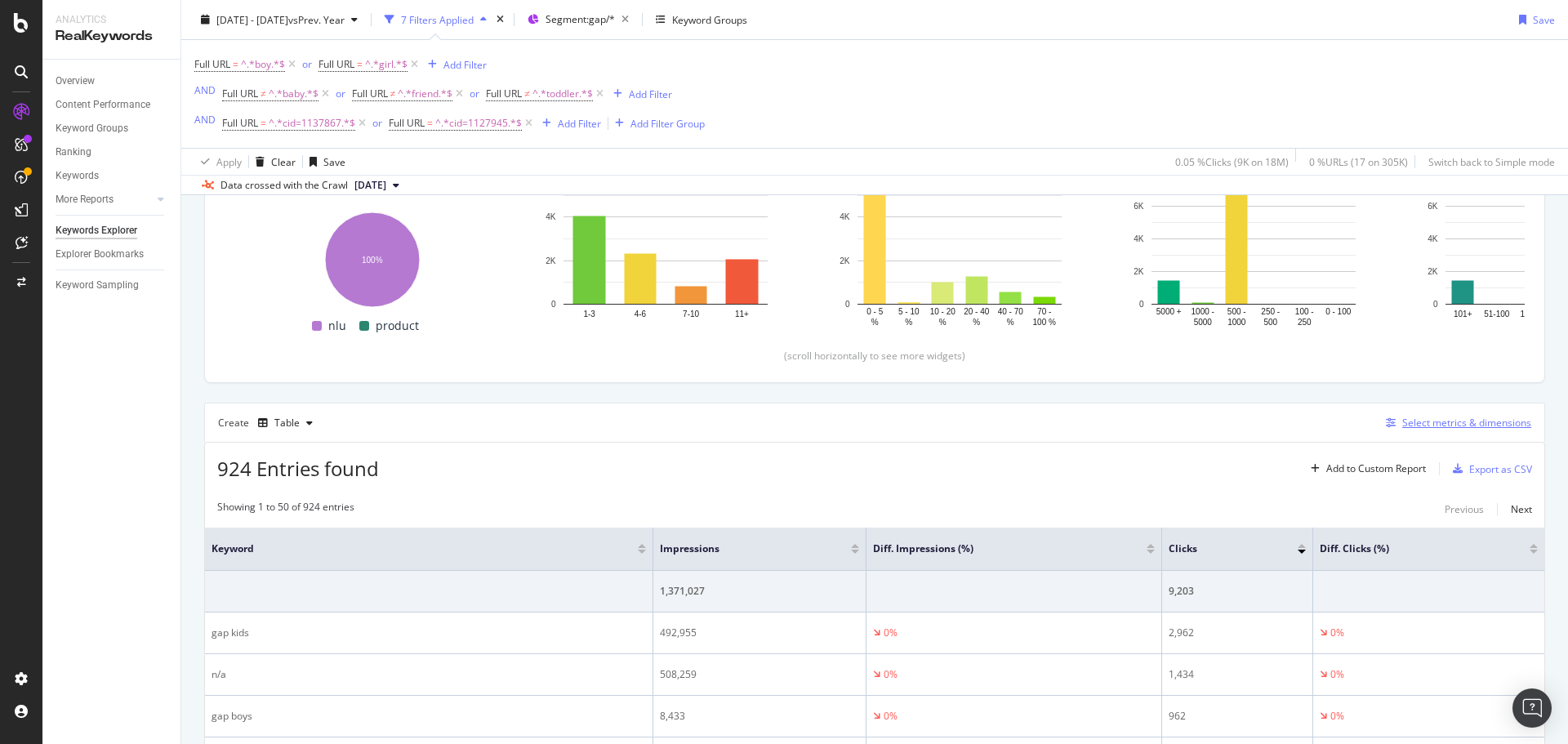
click at [1472, 414] on div "Select metrics & dimensions" at bounding box center [1456, 422] width 152 height 18
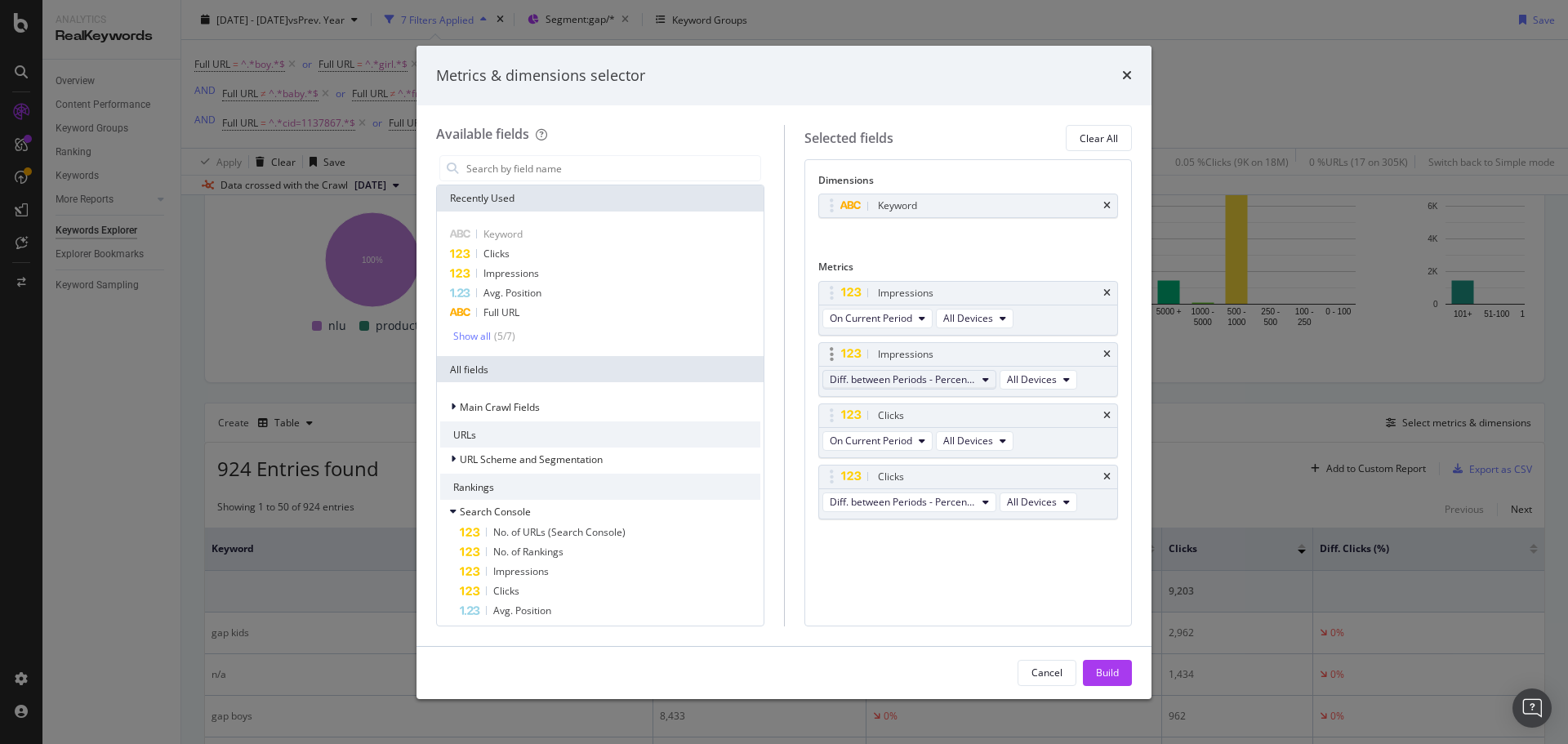
click at [981, 386] on button "Diff. between Periods - Percentage" at bounding box center [909, 380] width 174 height 20
click at [972, 493] on span "Diff. between Periods - Value" at bounding box center [918, 500] width 163 height 14
click at [956, 501] on span "Diff. between Periods - Percentage" at bounding box center [903, 501] width 146 height 14
click at [976, 618] on span "Diff. between Periods - Value" at bounding box center [918, 622] width 163 height 14
click at [1091, 668] on button "Build" at bounding box center [1107, 672] width 49 height 26
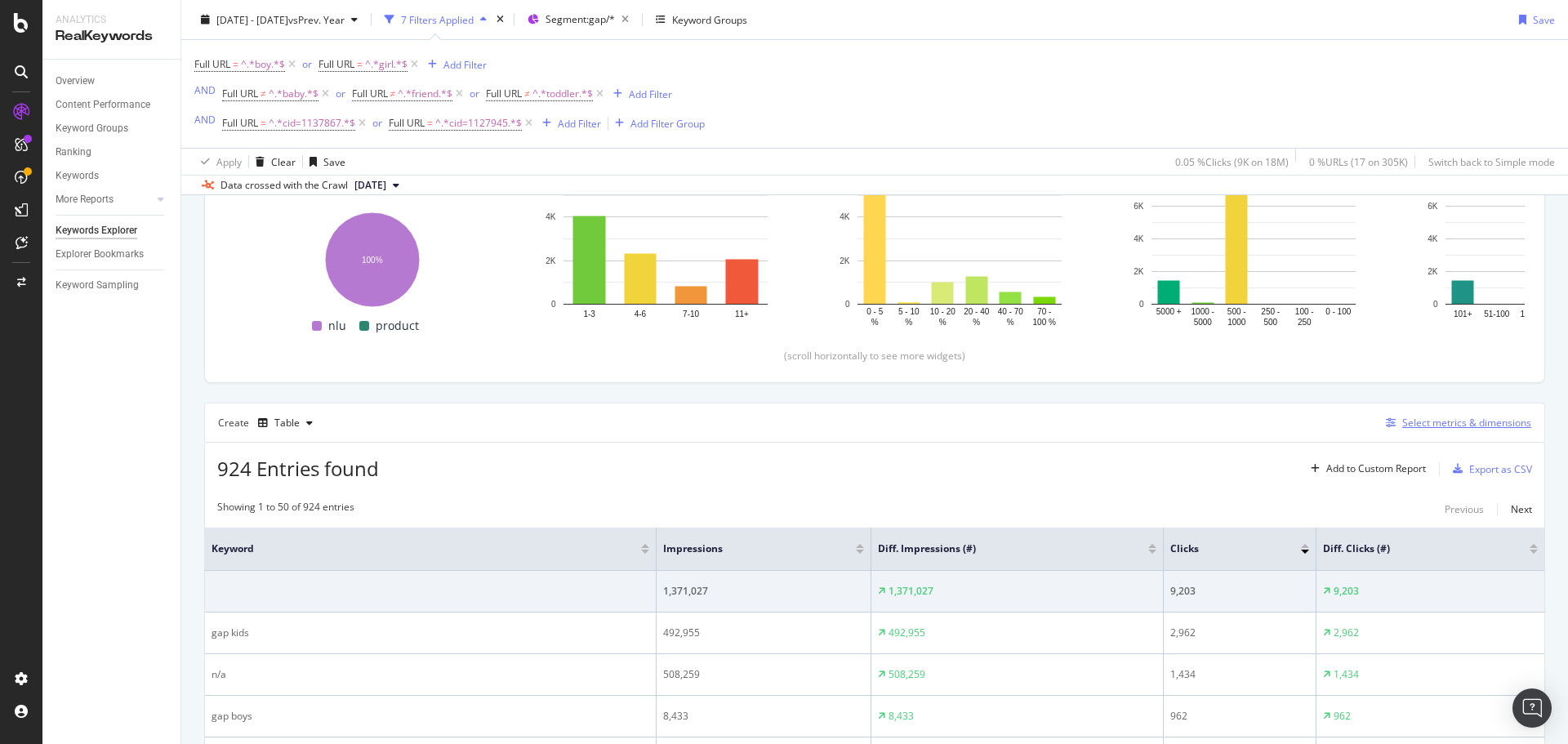
click at [1380, 428] on div "Select metrics & dimensions" at bounding box center [1456, 422] width 152 height 18
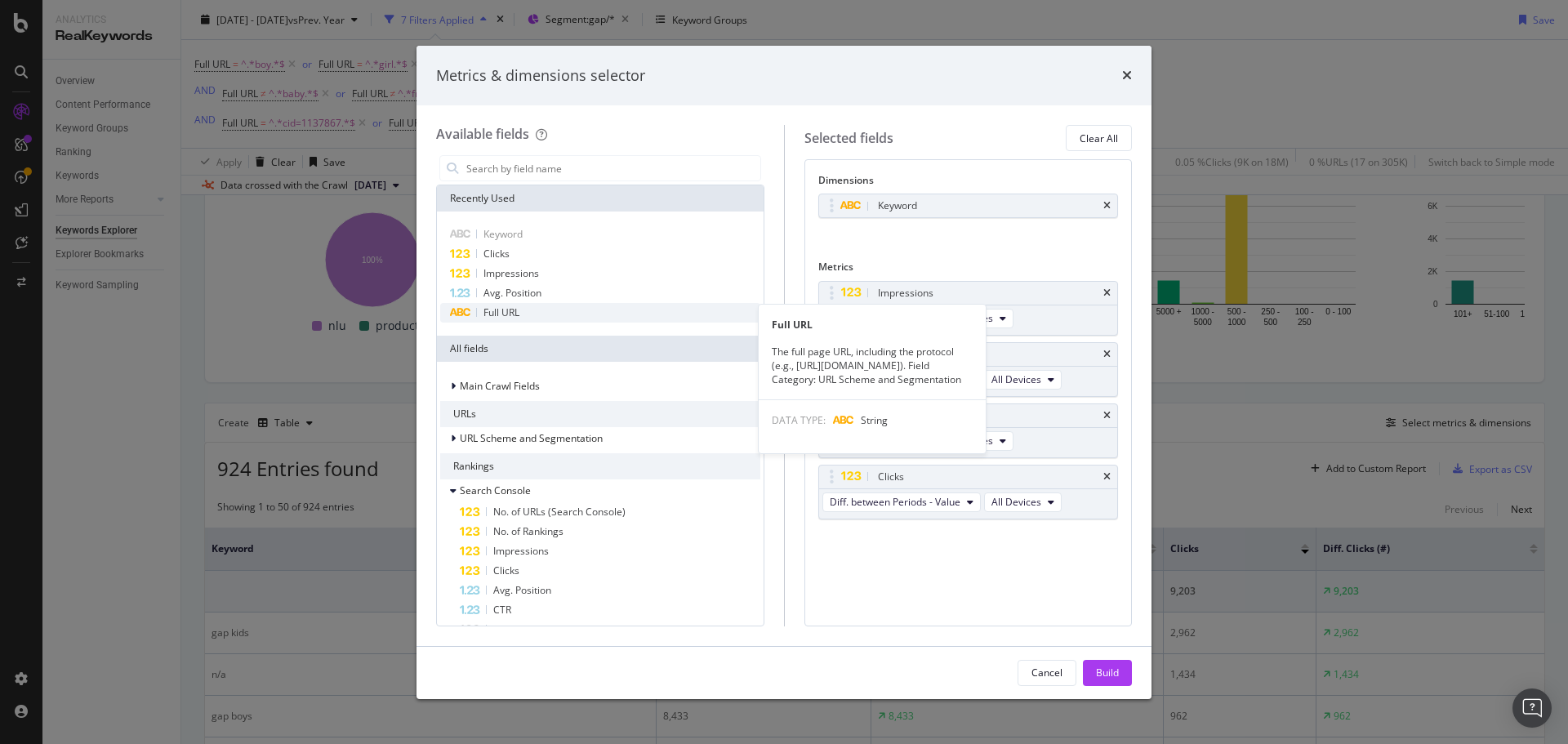
click at [618, 316] on div "Full URL" at bounding box center [600, 312] width 320 height 20
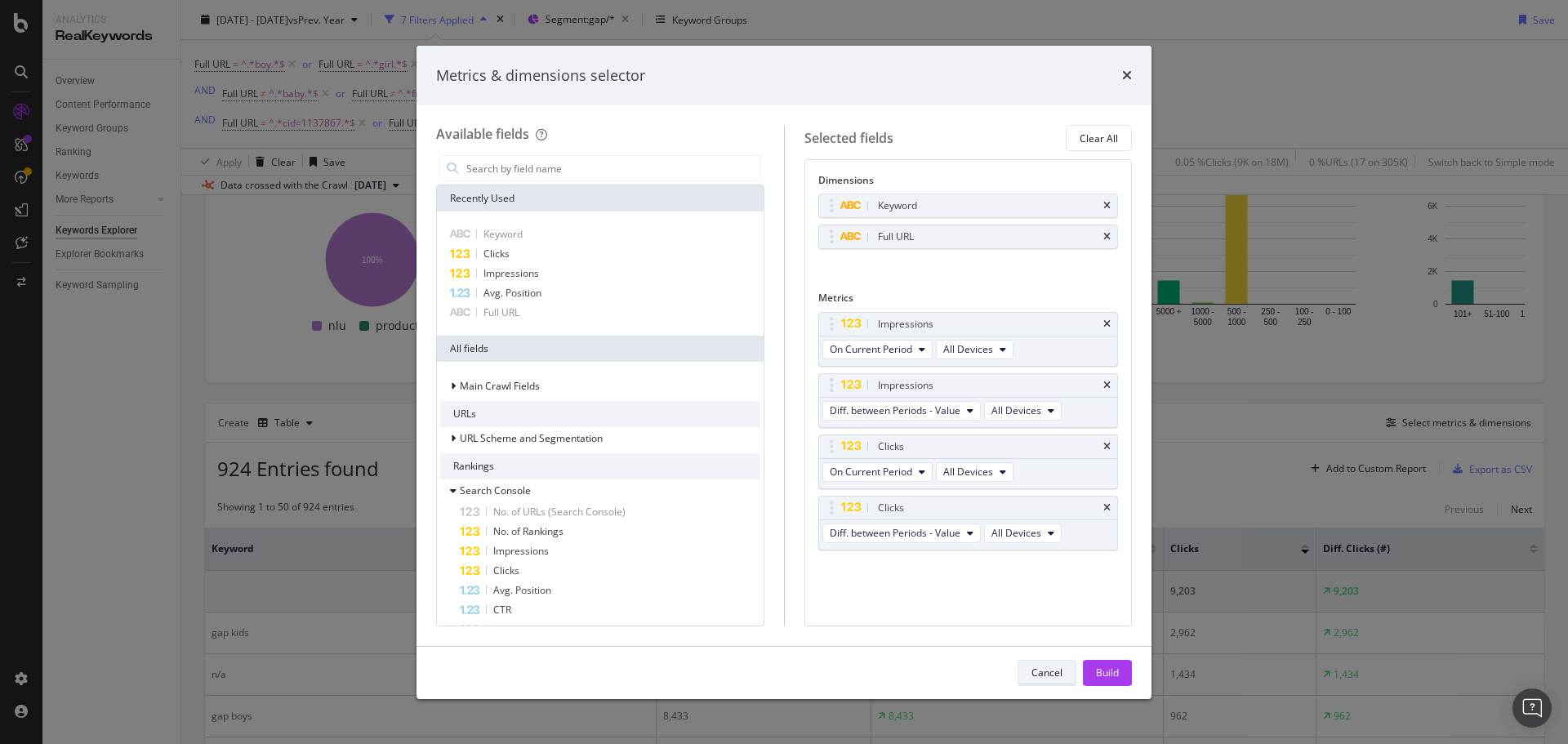
click at [1048, 671] on div "Cancel" at bounding box center [1047, 672] width 31 height 14
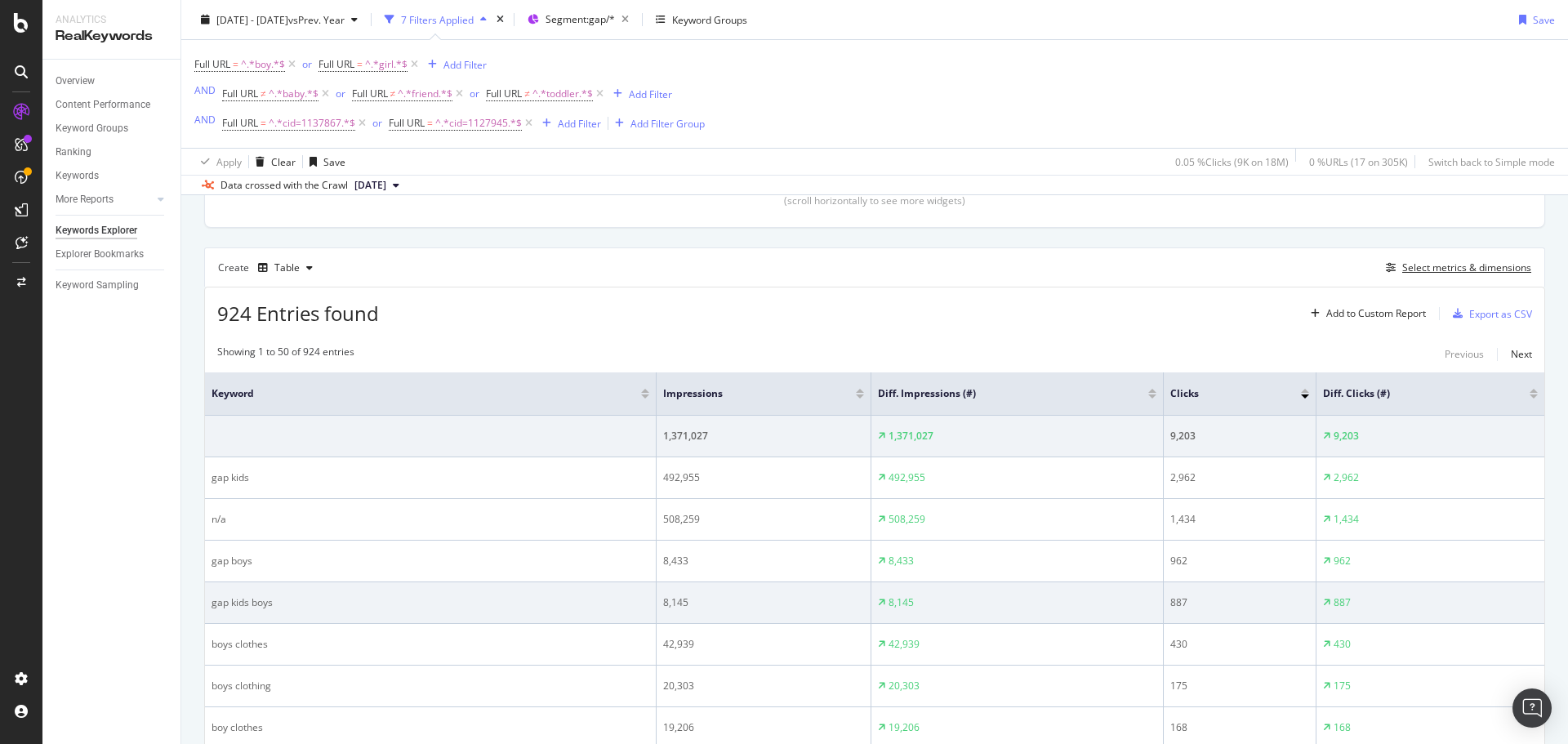
scroll to position [241, 0]
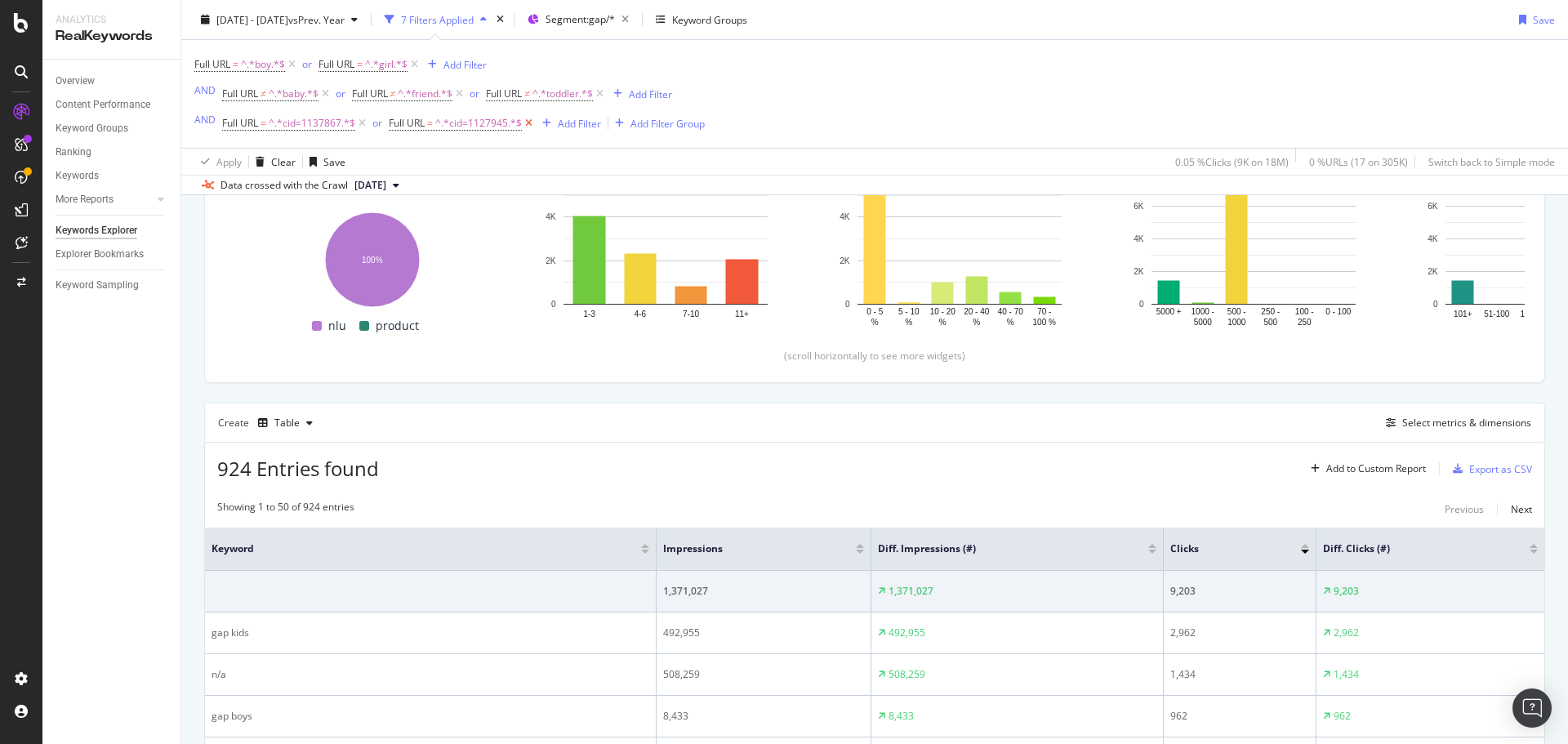
click at [524, 123] on icon at bounding box center [529, 123] width 14 height 16
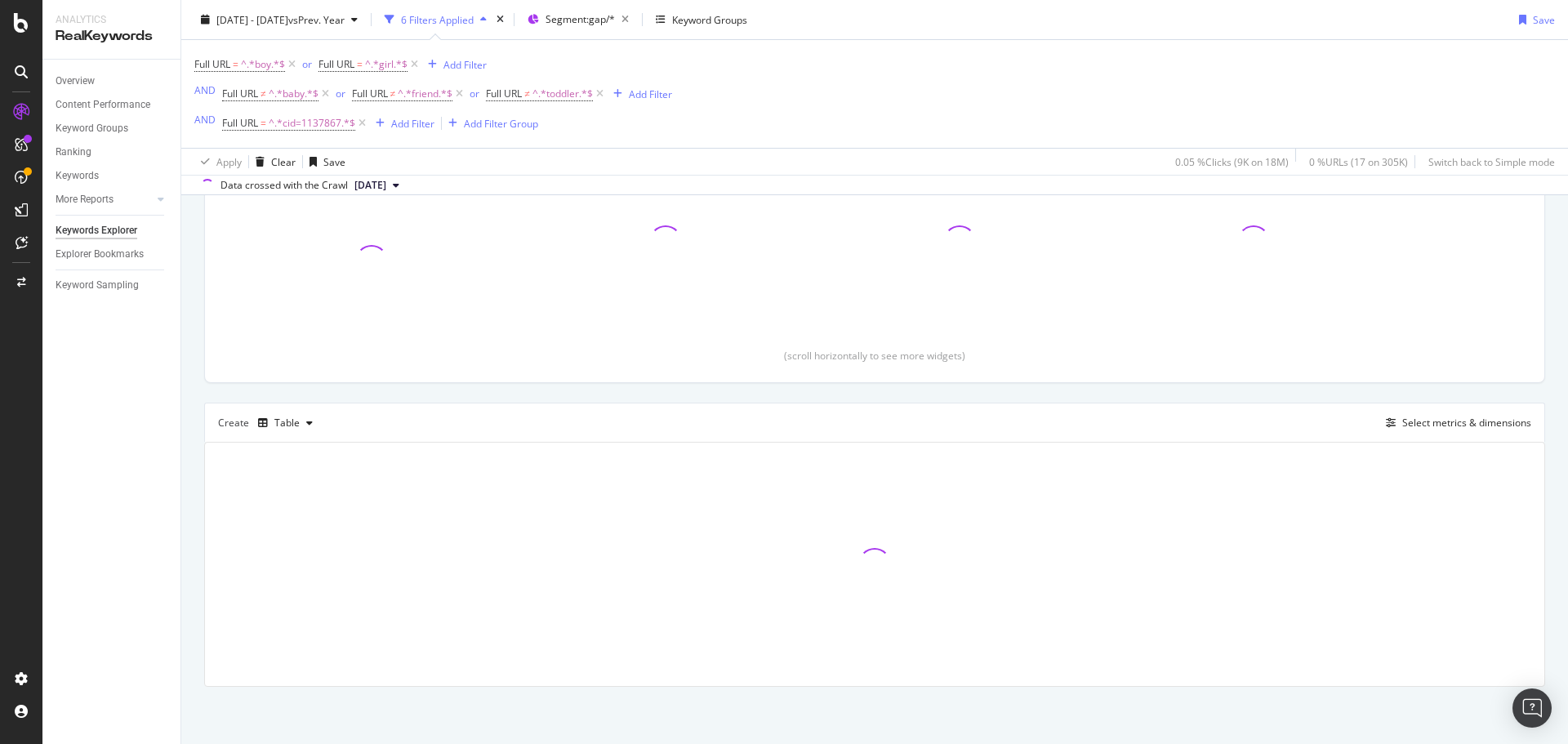
drag, startPoint x: 358, startPoint y: 124, endPoint x: 817, endPoint y: 133, distance: 459.1
click at [359, 124] on icon at bounding box center [362, 123] width 14 height 16
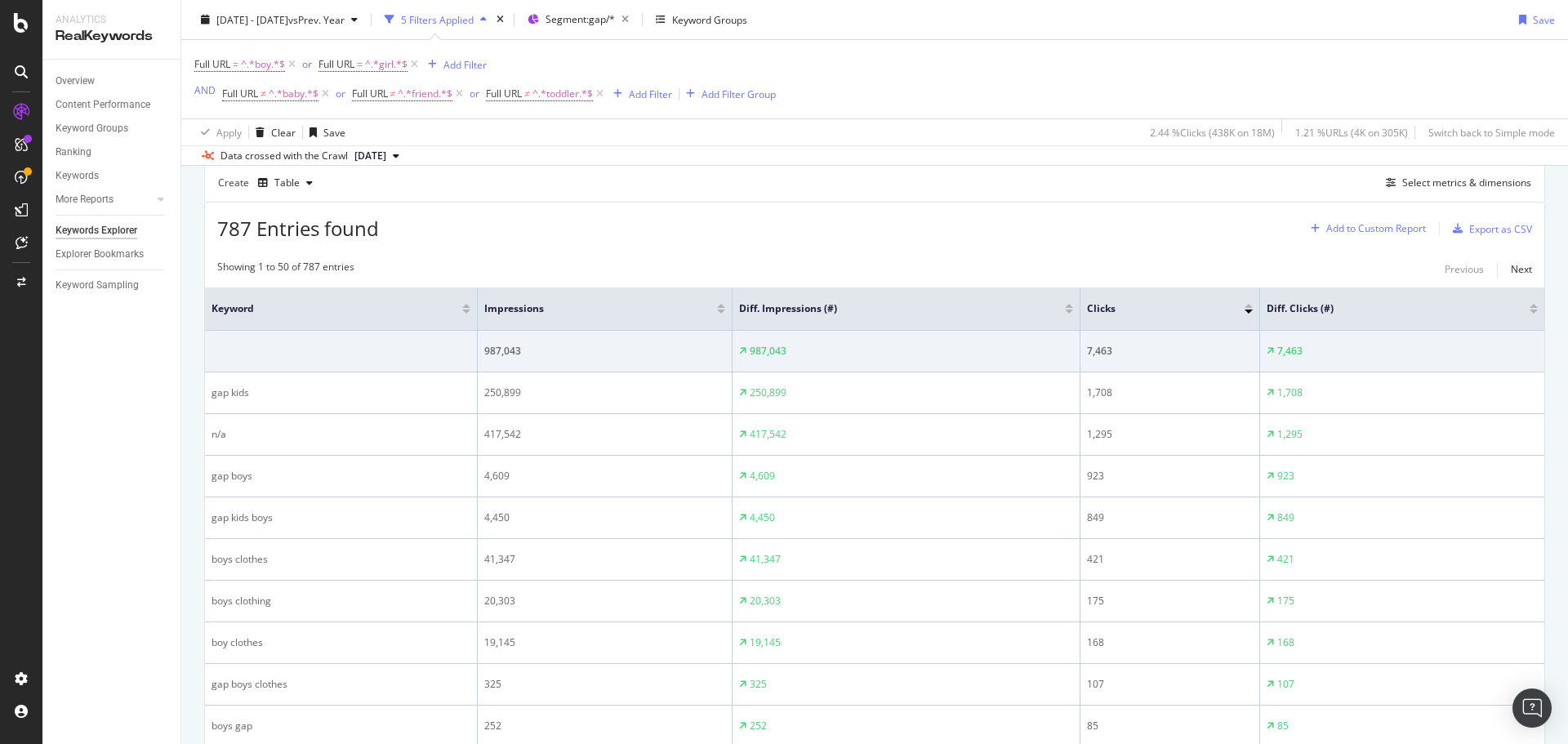
scroll to position [456, 0]
click at [1503, 227] on div "Export as CSV" at bounding box center [1501, 224] width 63 height 14
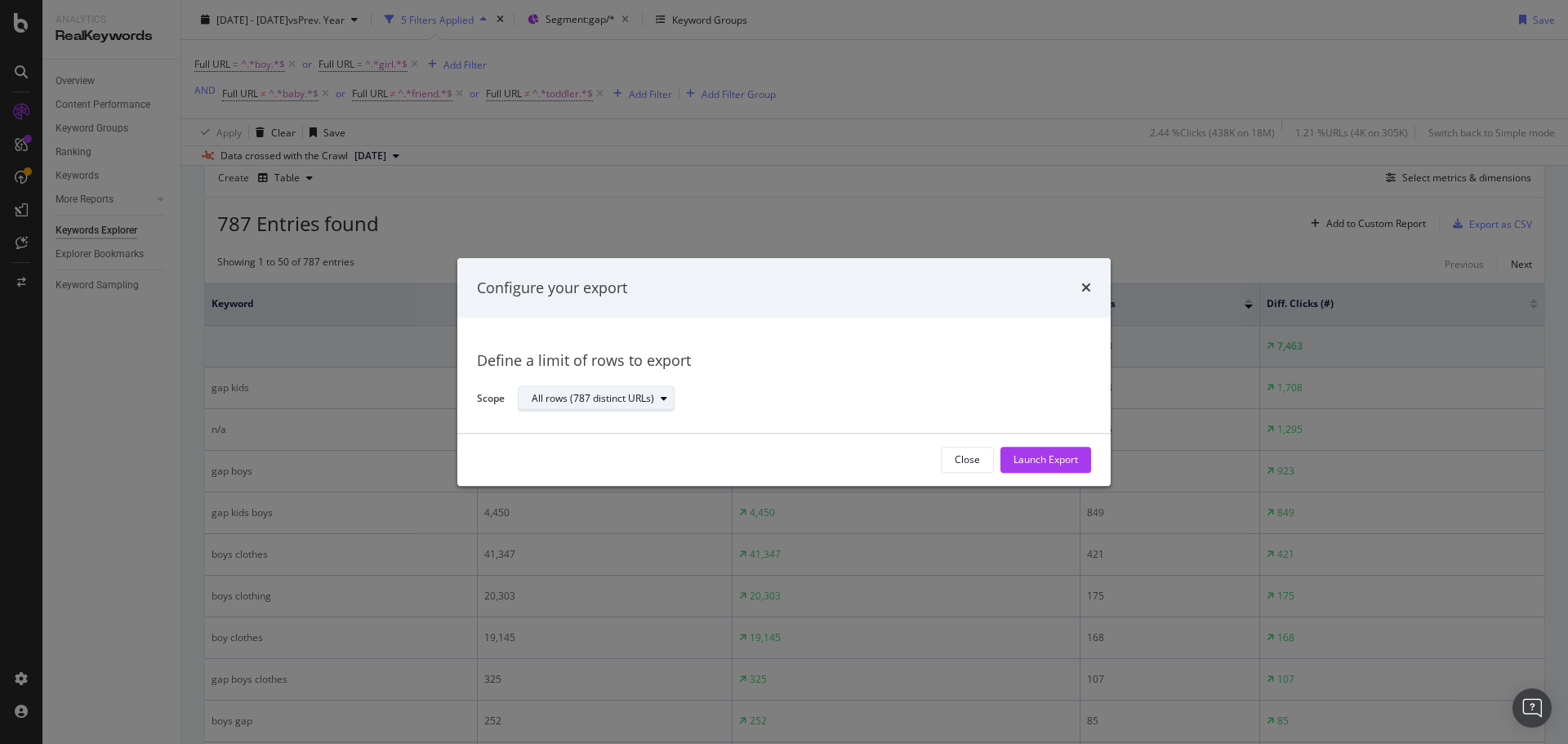
click at [661, 399] on icon "modal" at bounding box center [664, 399] width 7 height 10
click at [629, 456] on div "Define a limit" at bounding box center [604, 454] width 157 height 20
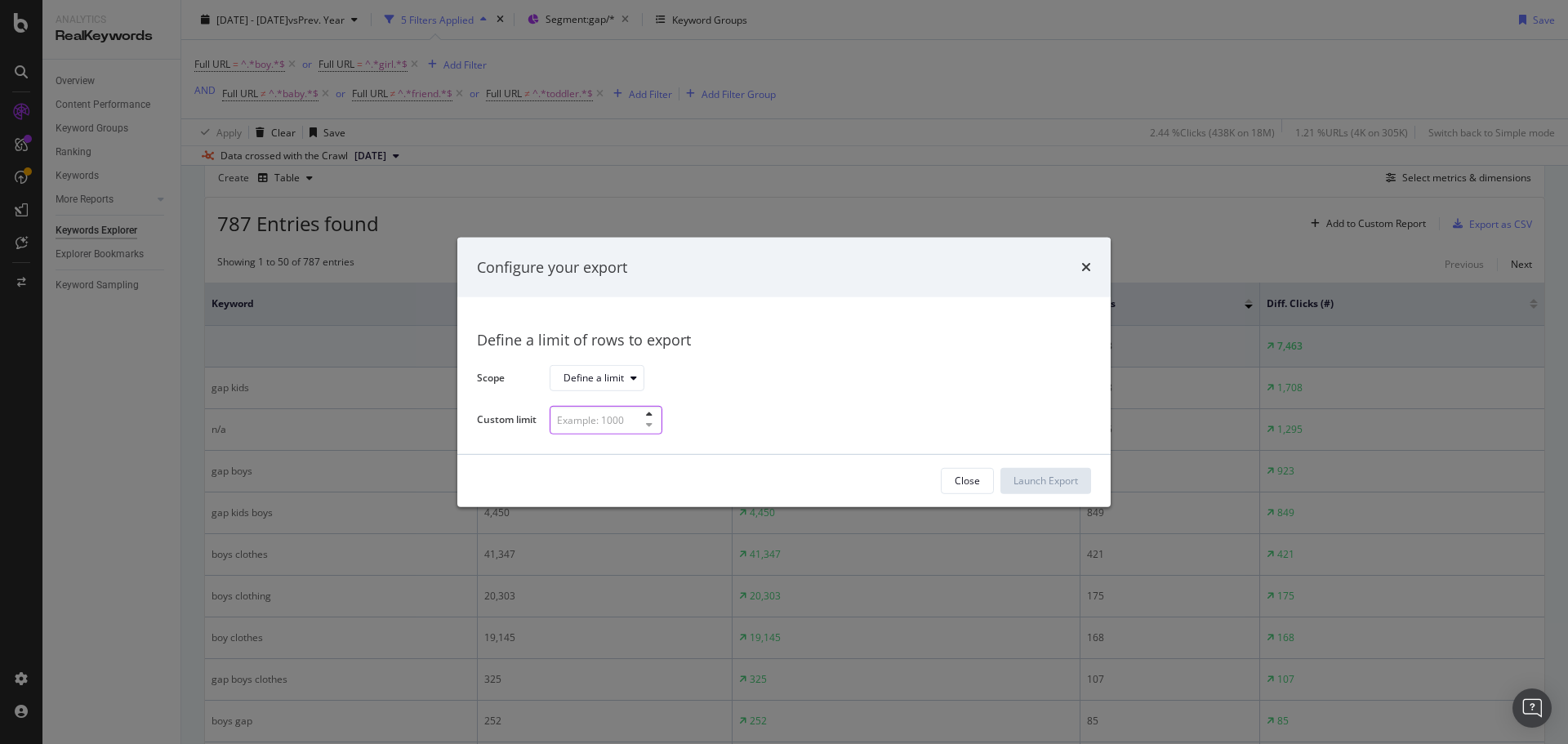
click at [590, 420] on input "modal" at bounding box center [606, 421] width 112 height 29
type input "500"
click at [1032, 475] on div "Launch Export" at bounding box center [1046, 481] width 65 height 14
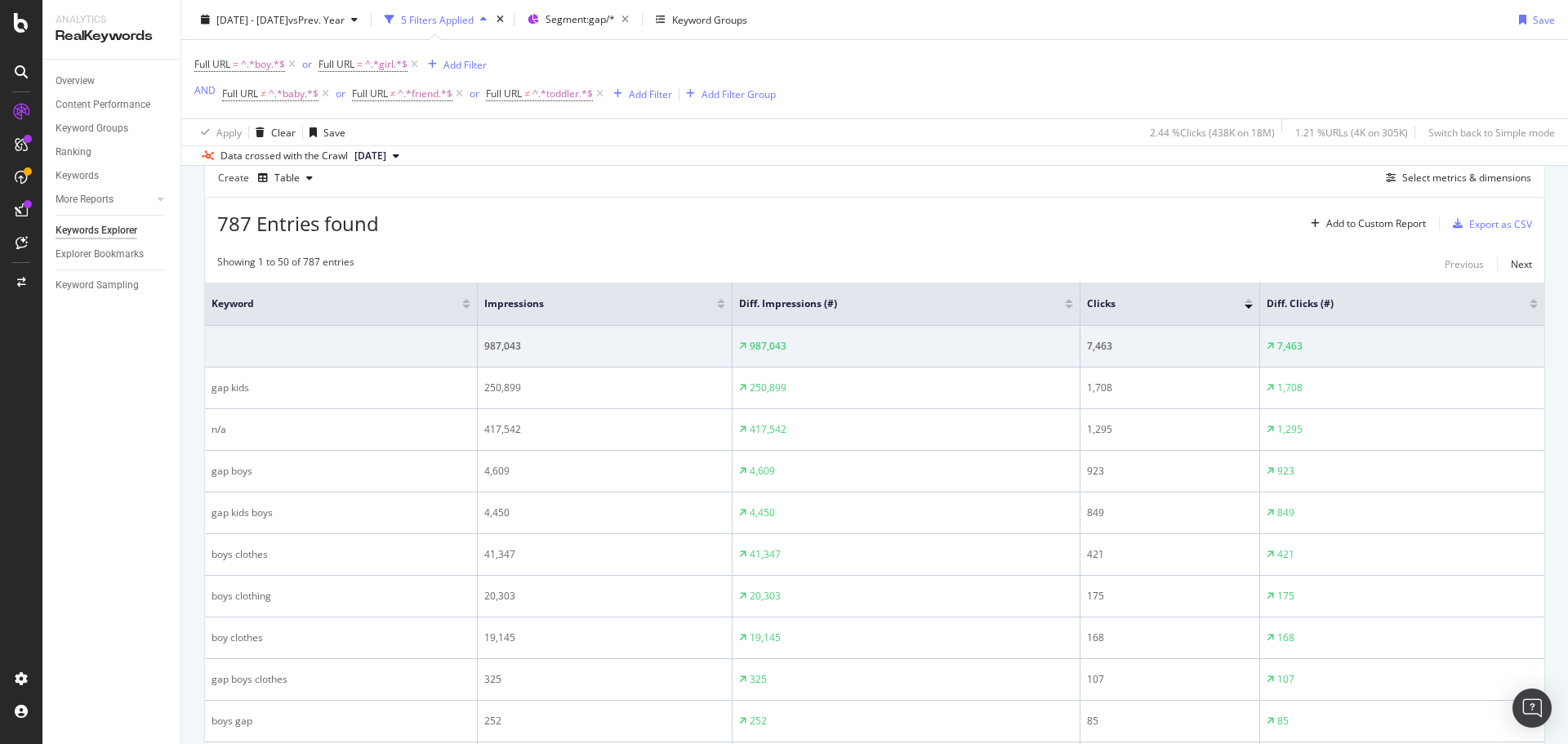
click at [953, 77] on div "Full URL = ^.*boy.*$ or Full URL = ^.*girl.*$ Add Filter AND Full URL ≠ ^.*baby…" at bounding box center [874, 79] width 1361 height 78
click at [1485, 222] on div "Export as CSV" at bounding box center [1501, 224] width 63 height 14
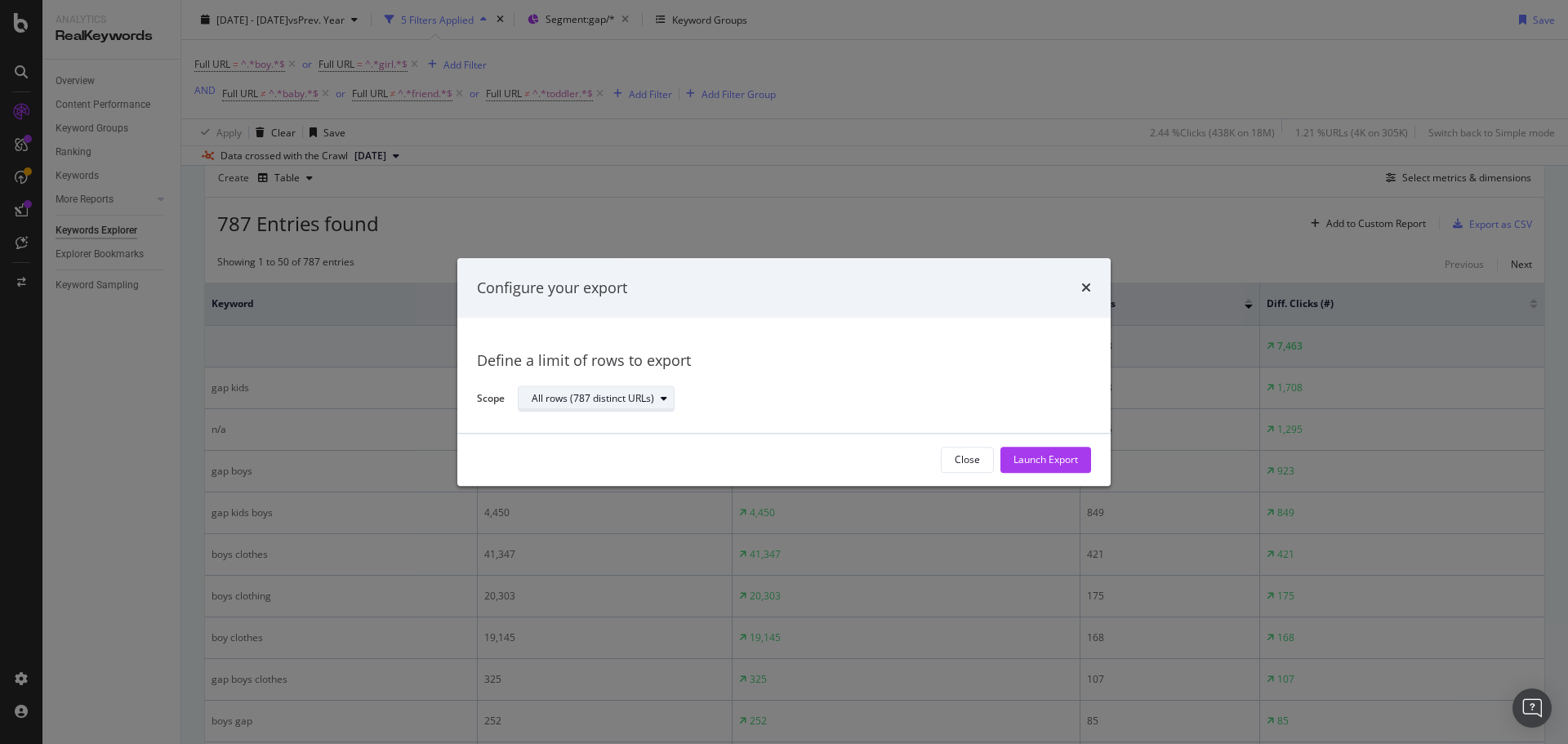
click at [618, 394] on div "All rows (787 distinct URLs)" at bounding box center [593, 399] width 123 height 10
click at [962, 461] on div "Close" at bounding box center [968, 461] width 26 height 14
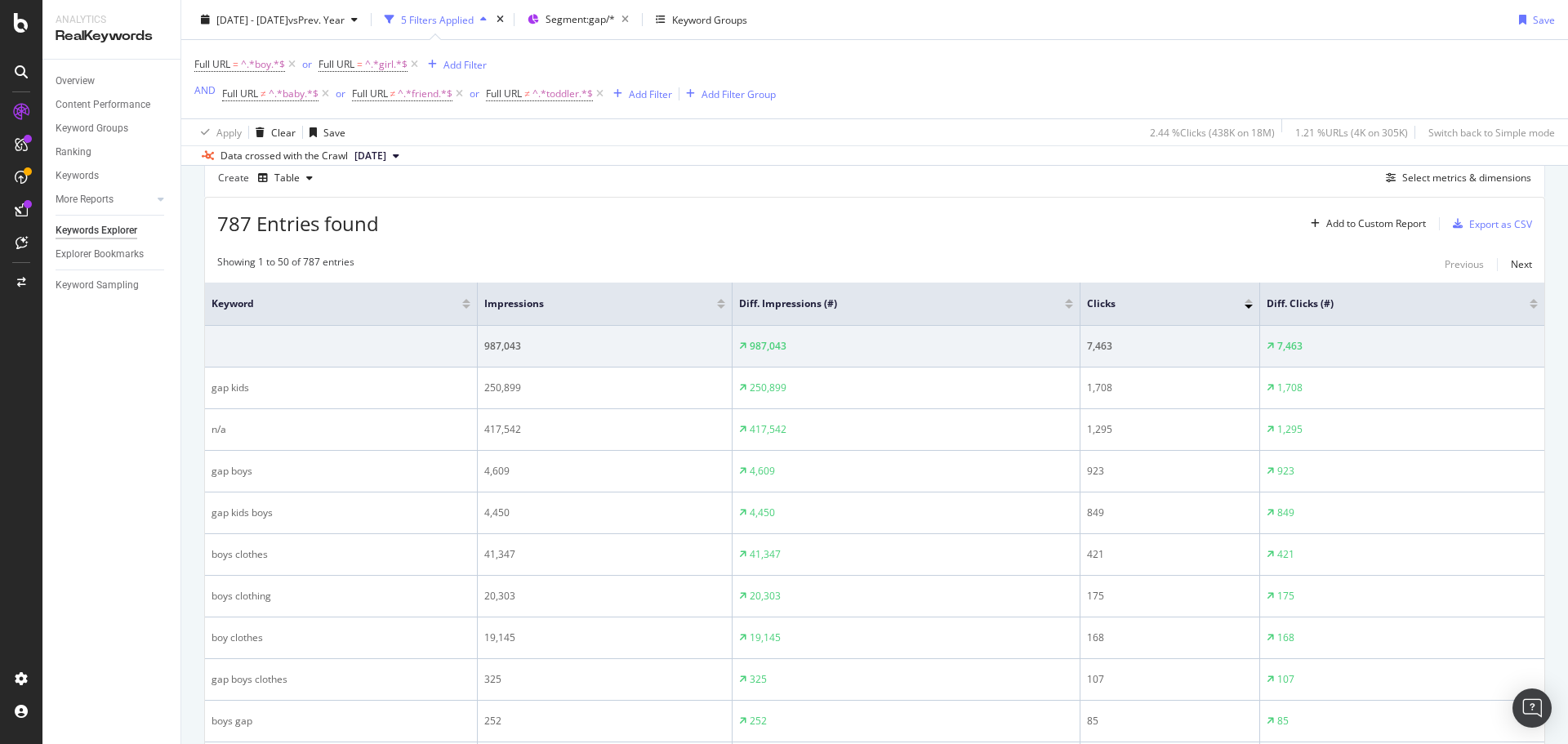
click at [1397, 60] on div "Full URL = ^.*boy.*$ or Full URL = ^.*girl.*$ Add Filter AND Full URL ≠ ^.*baby…" at bounding box center [874, 79] width 1361 height 78
click at [1500, 225] on div "Export as CSV" at bounding box center [1501, 224] width 63 height 14
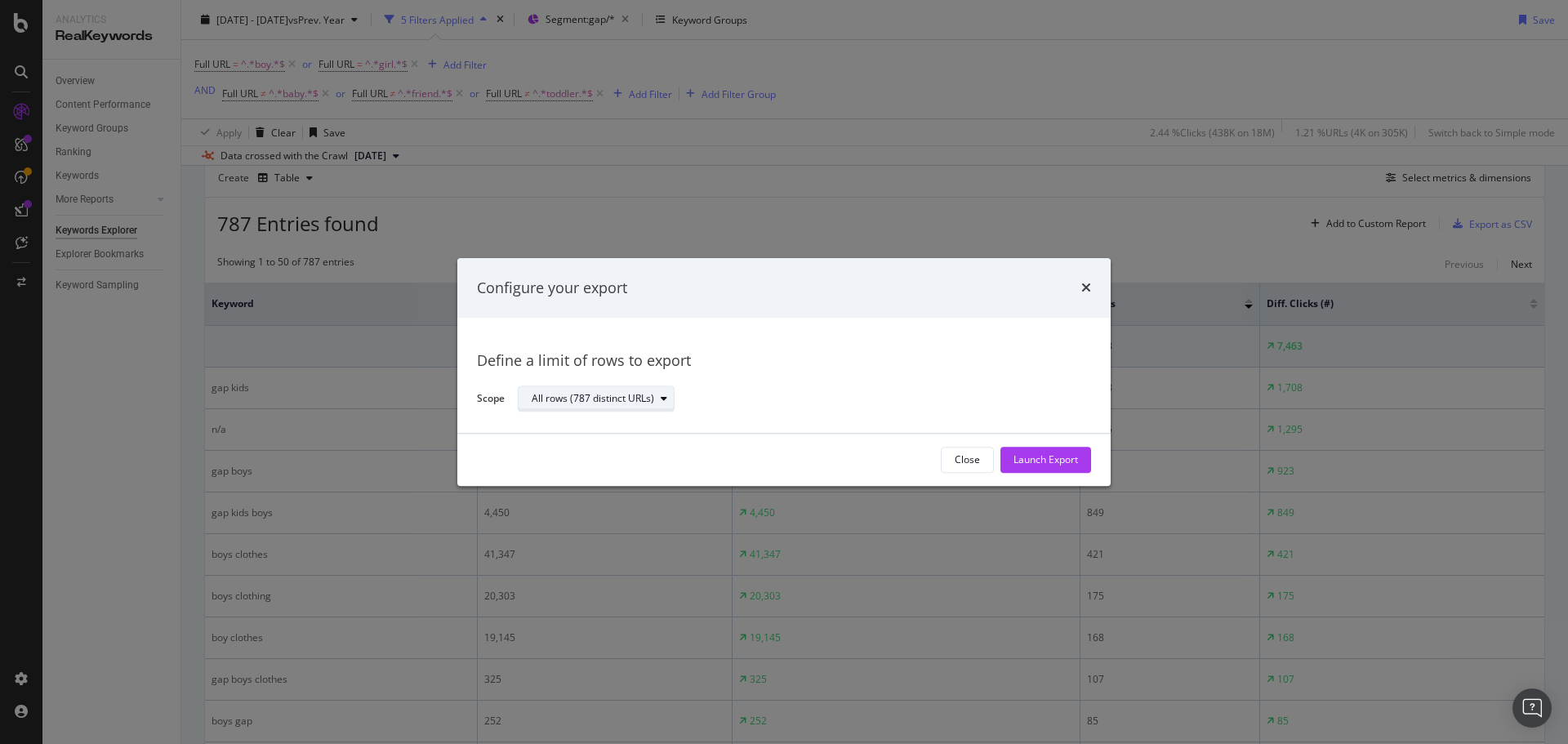
click at [592, 403] on div "All rows (787 distinct URLs)" at bounding box center [593, 399] width 123 height 10
click at [587, 447] on div "Define a limit" at bounding box center [604, 454] width 157 height 20
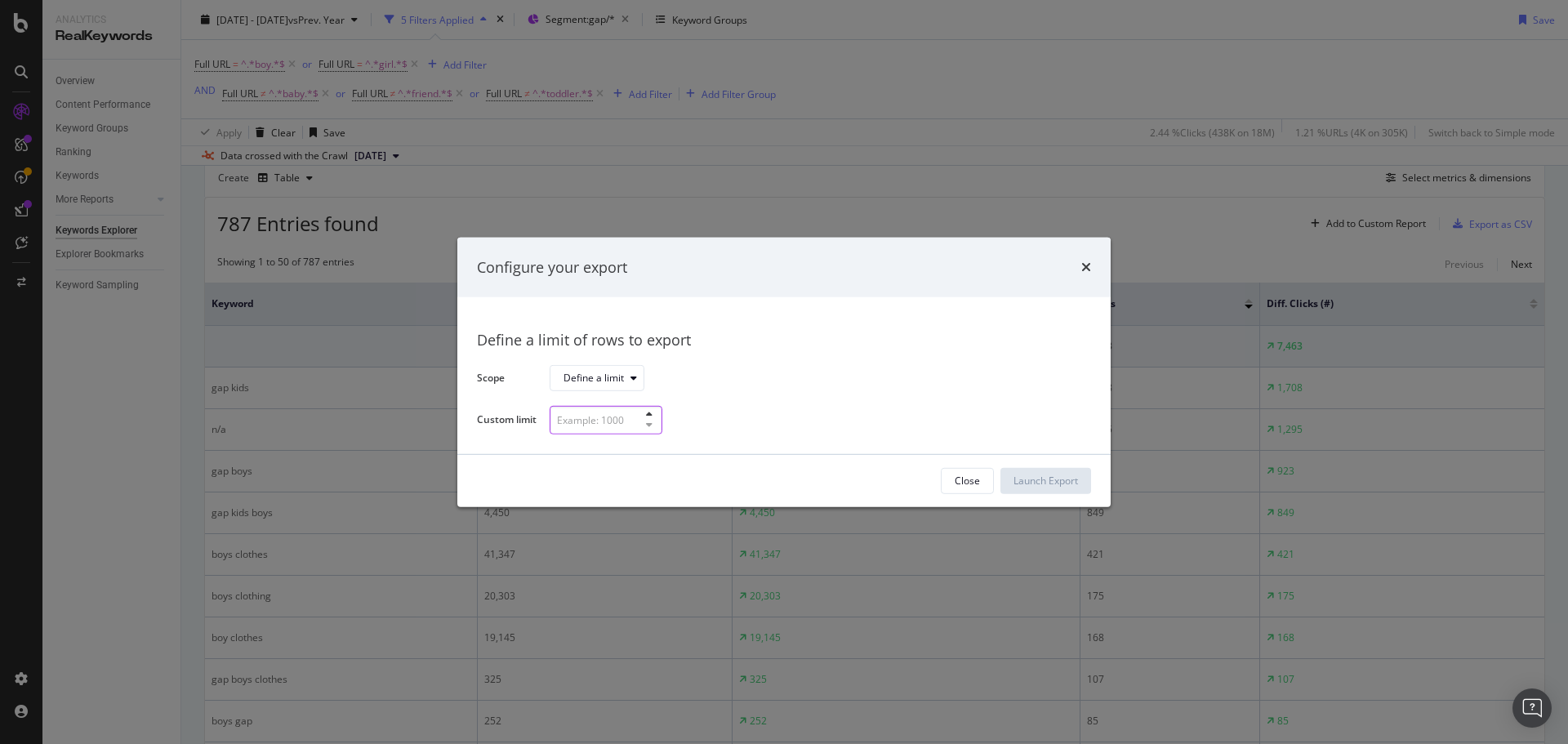
click at [596, 414] on input "modal" at bounding box center [606, 421] width 112 height 29
type input "500"
click at [1062, 472] on div "Launch Export" at bounding box center [1046, 481] width 65 height 25
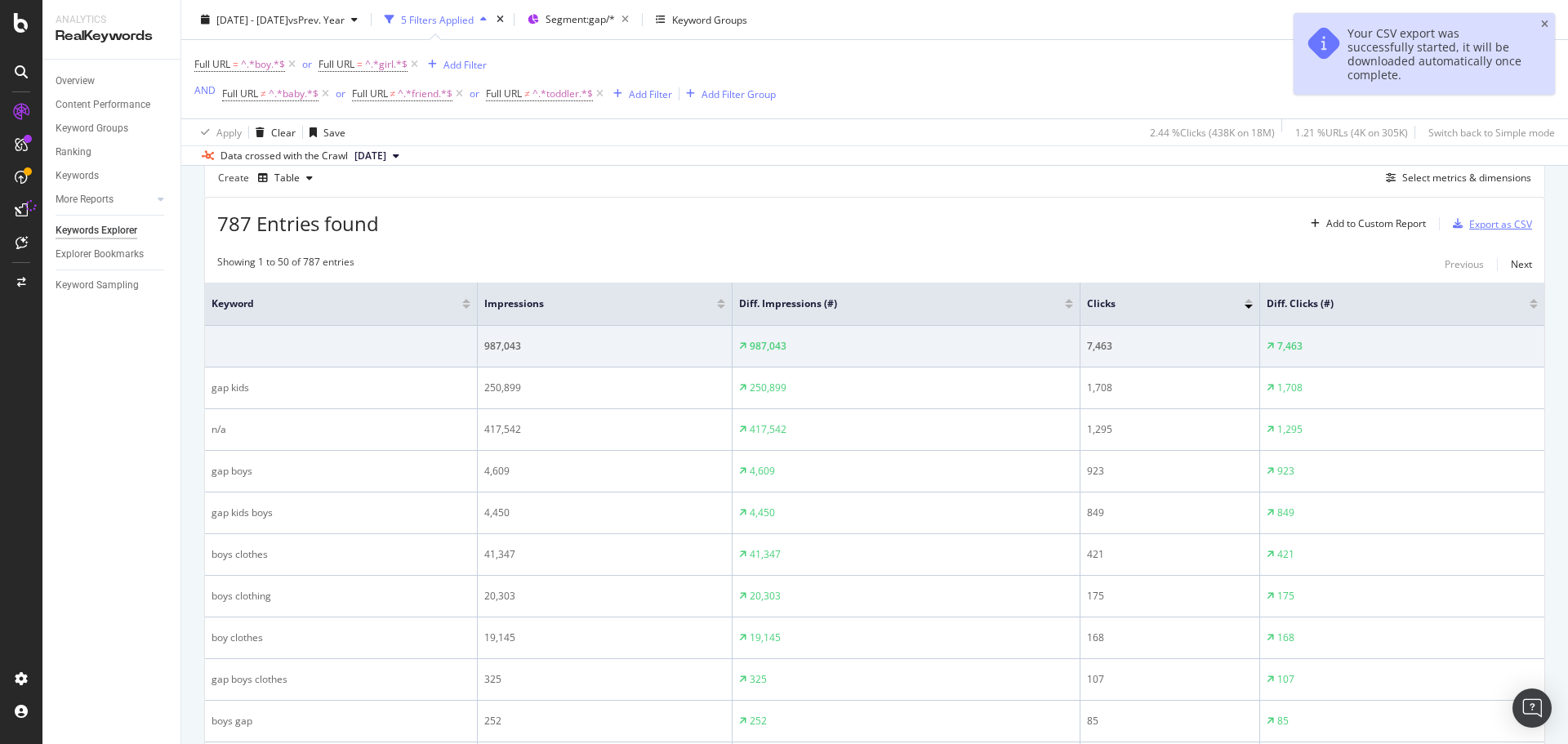
click at [1469, 223] on div "Export as CSV" at bounding box center [1501, 224] width 63 height 14
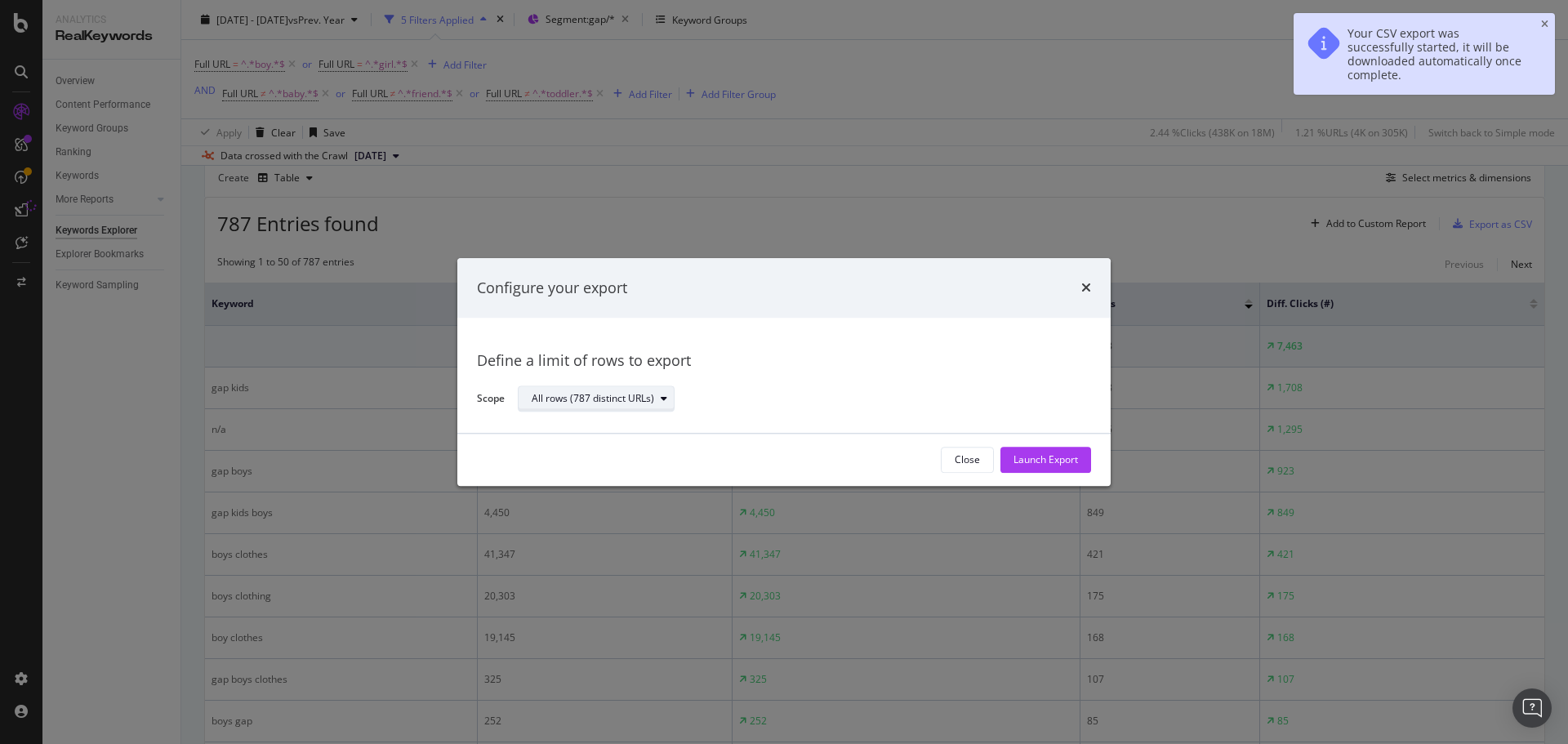
click at [615, 407] on div "All rows (787 distinct URLs)" at bounding box center [603, 399] width 142 height 23
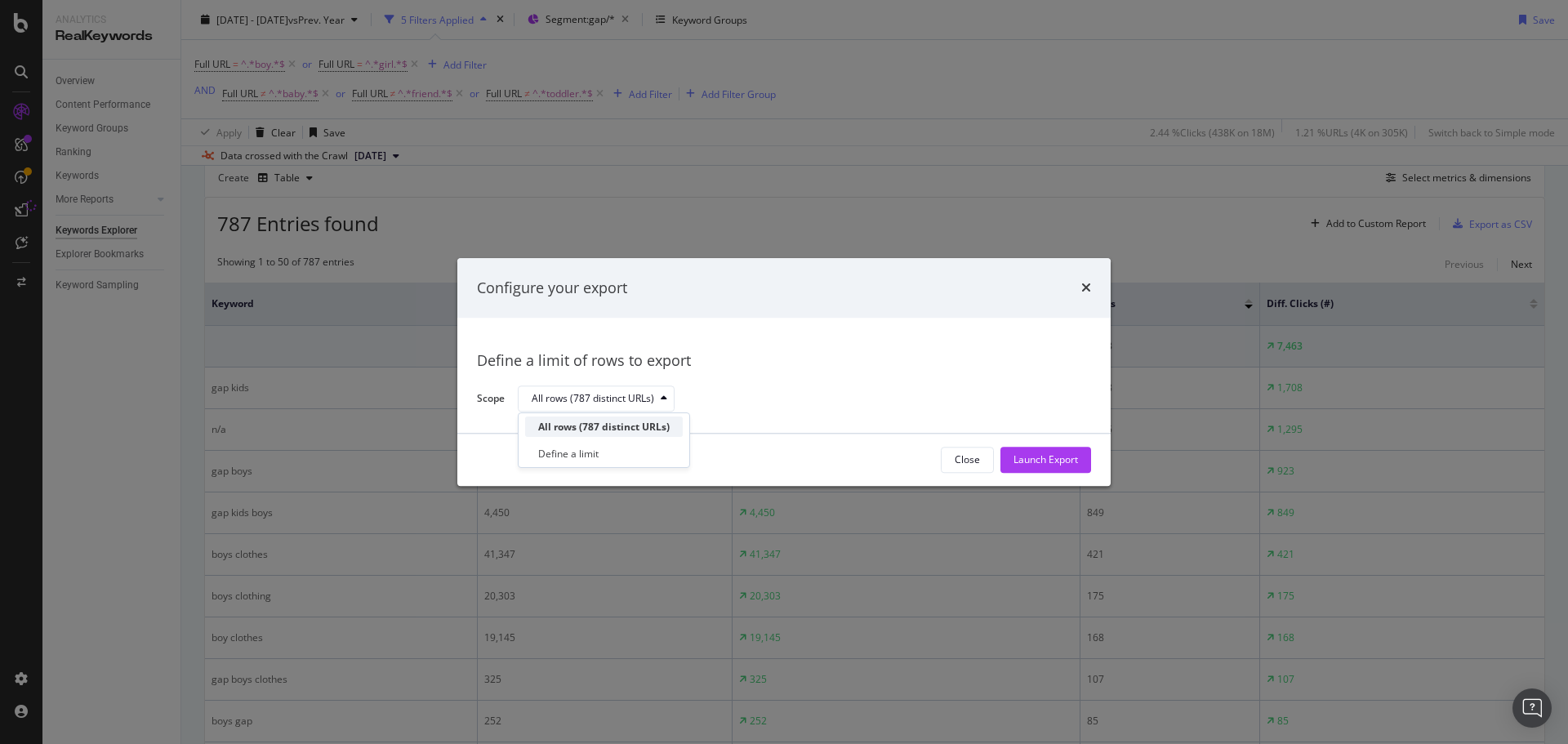
click at [650, 422] on div "All rows (787 distinct URLs)" at bounding box center [604, 426] width 131 height 14
click at [798, 386] on div "All rows (787 distinct URLs)" at bounding box center [798, 399] width 560 height 29
click at [854, 396] on div "All rows (787 distinct URLs)" at bounding box center [798, 399] width 560 height 29
click at [1059, 463] on div "Launch Export" at bounding box center [1046, 461] width 65 height 14
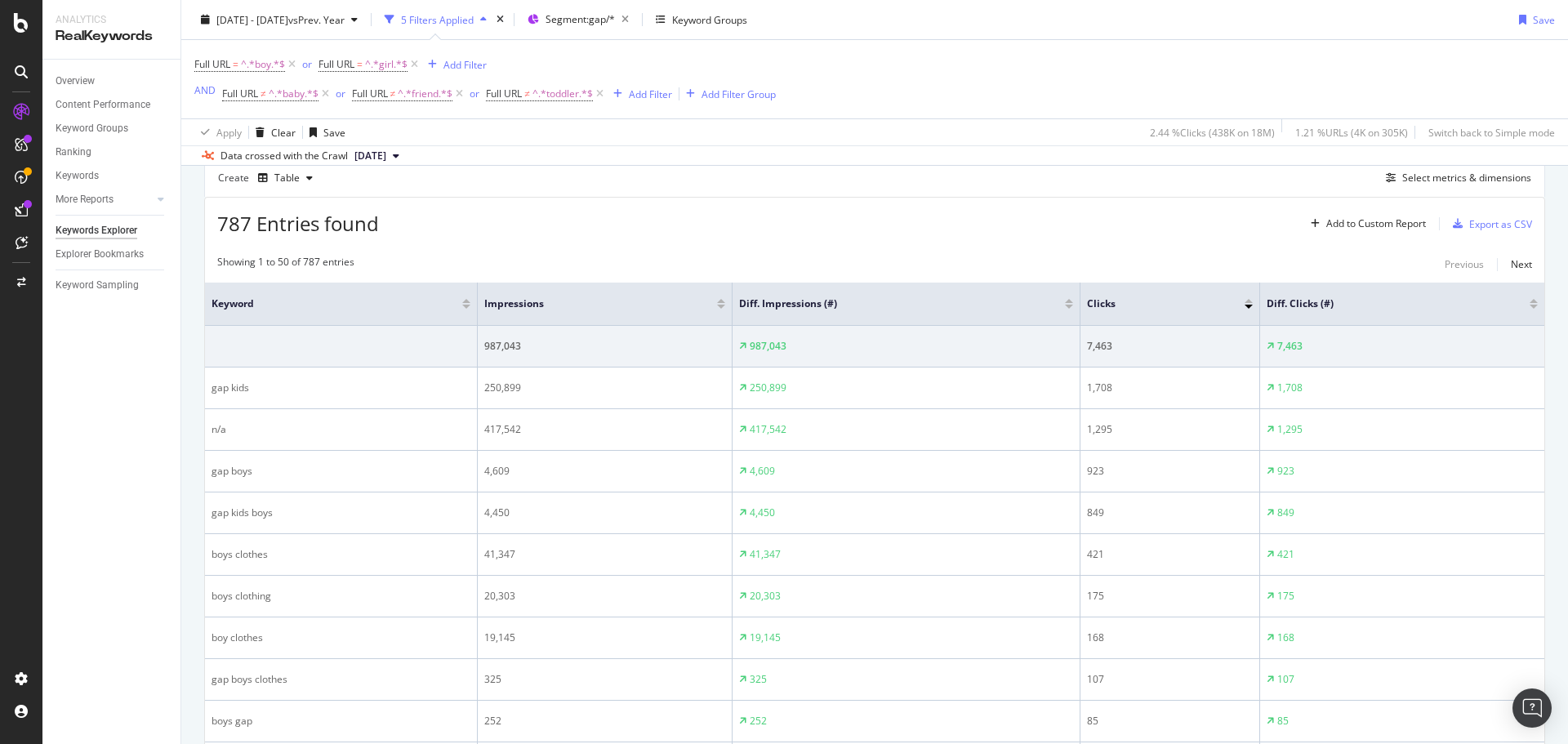
click at [1207, 179] on div "Create Table Select metrics & dimensions" at bounding box center [875, 177] width 1342 height 39
click at [1300, 27] on div "[DATE] - [DATE] vs Prev. Year 5 Filters Applied Segment: gap/* Keyword Groups S…" at bounding box center [874, 23] width 1387 height 32
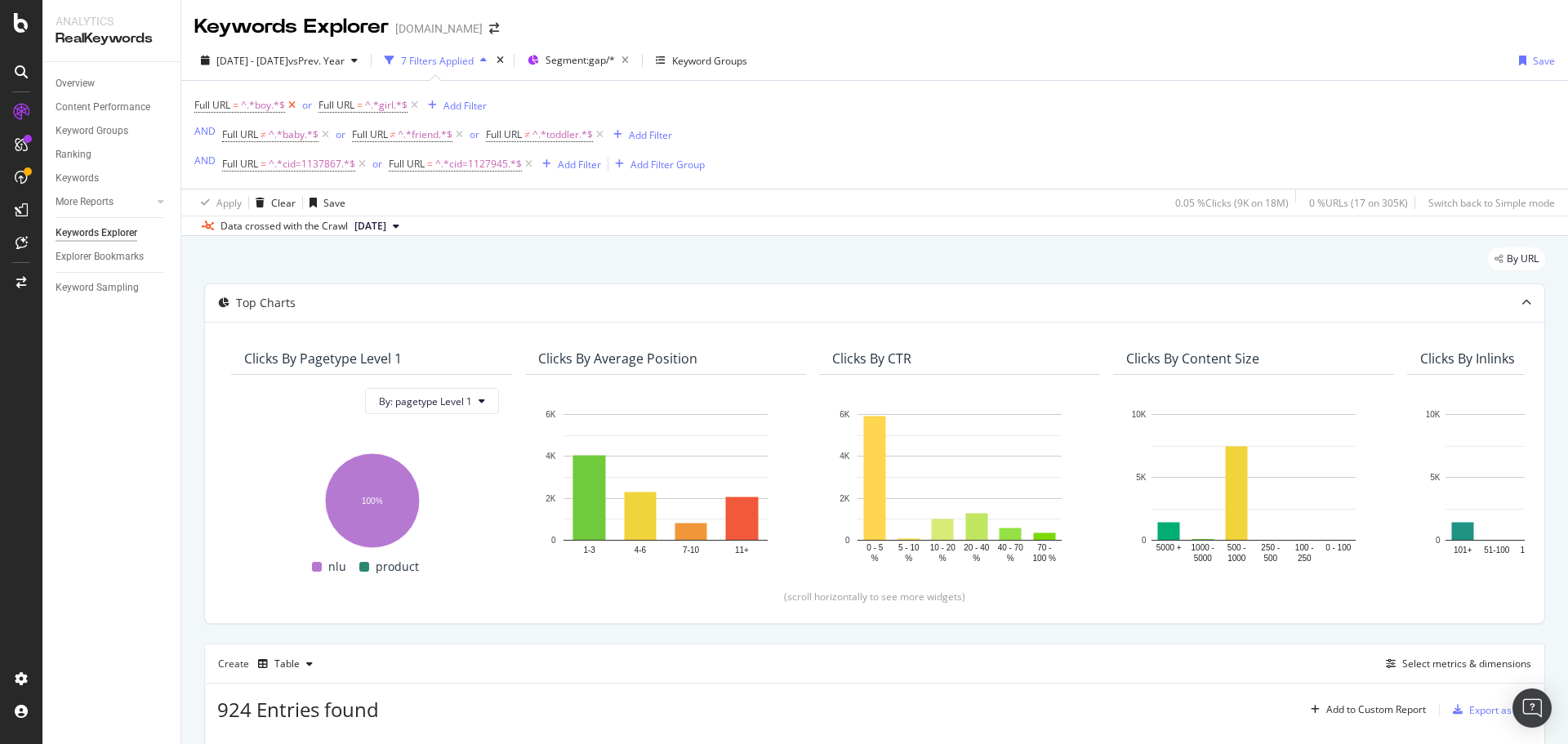
click at [290, 106] on icon at bounding box center [292, 105] width 14 height 16
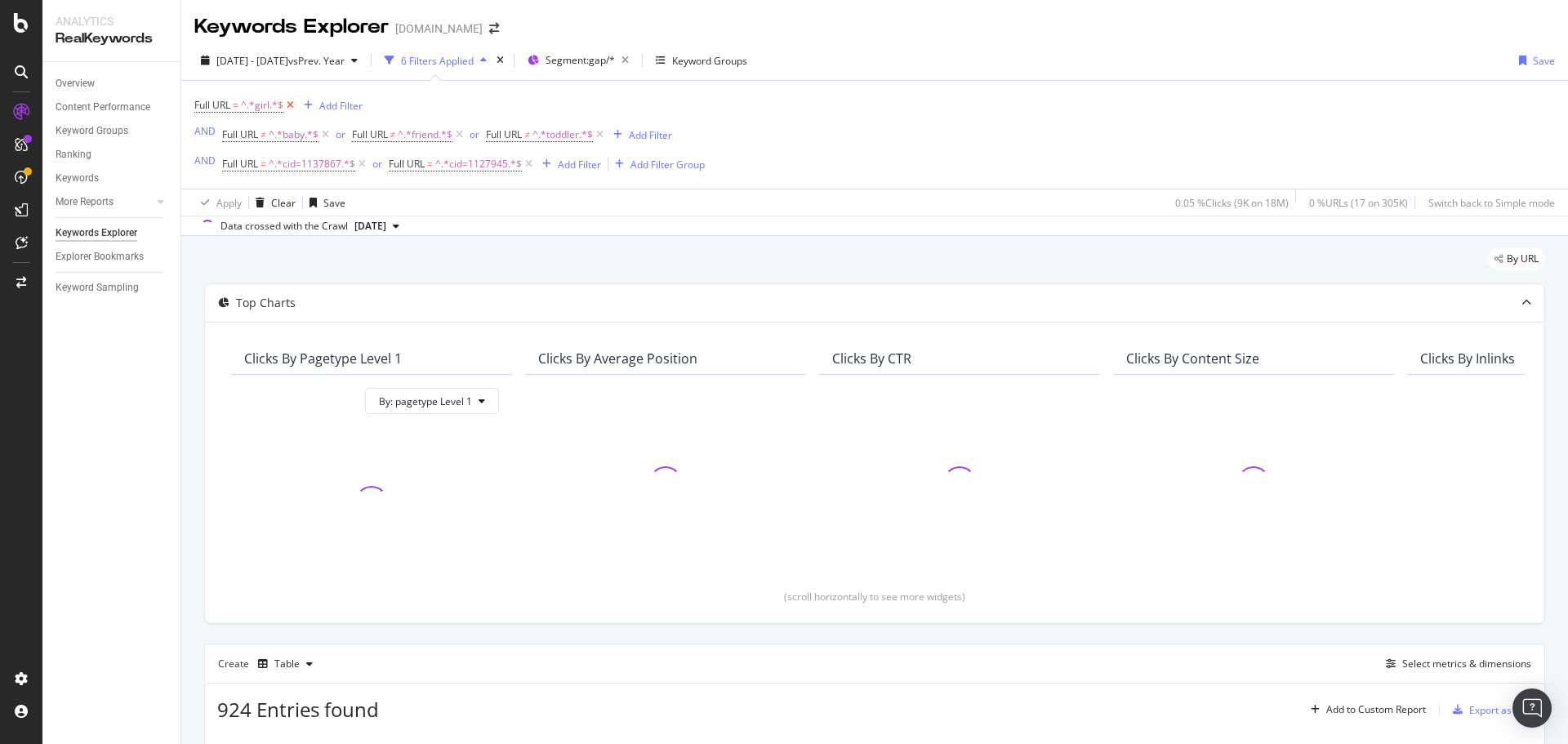
click at [290, 106] on icon at bounding box center [290, 105] width 14 height 16
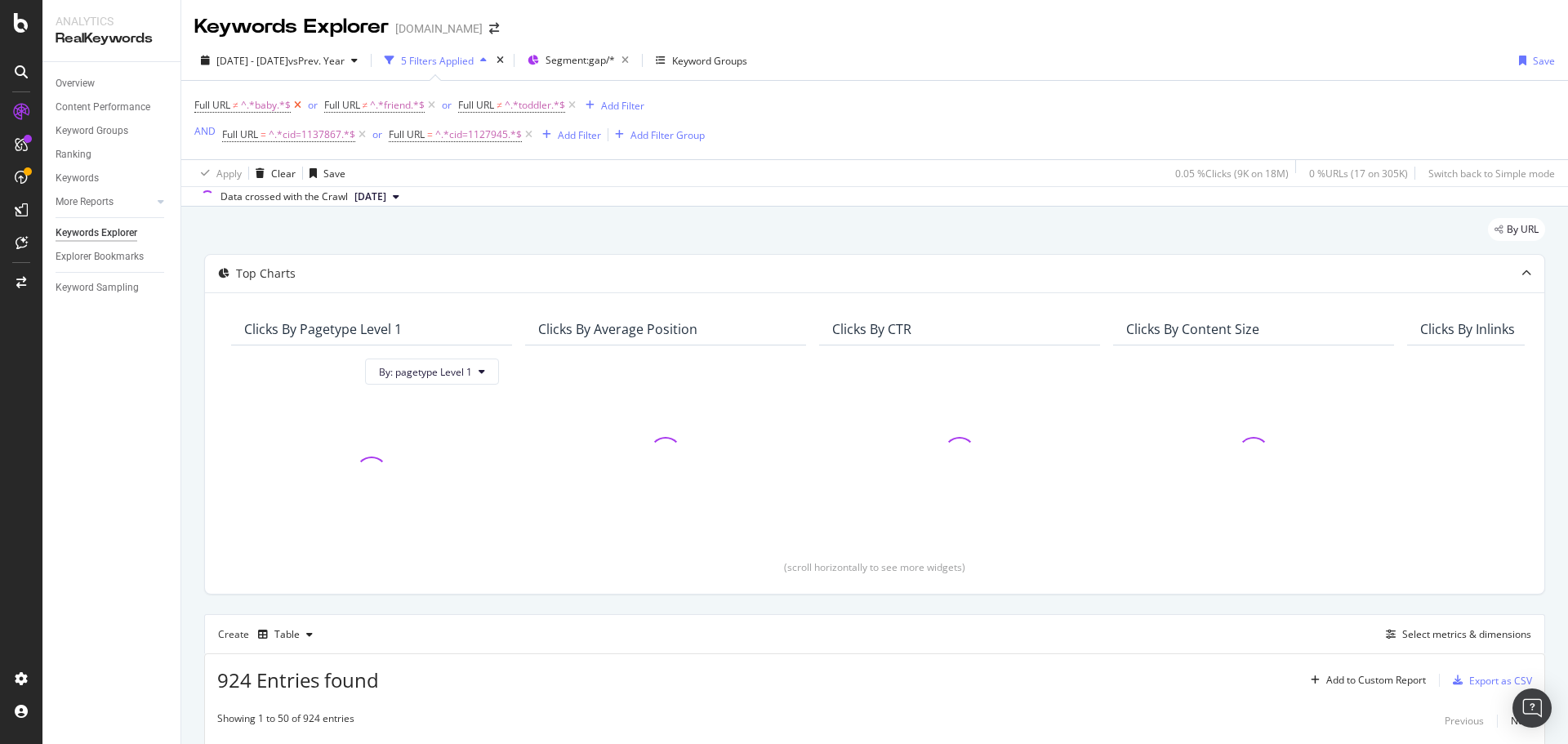
click at [301, 106] on icon at bounding box center [298, 105] width 14 height 16
click at [301, 106] on icon at bounding box center [302, 105] width 14 height 16
click at [301, 106] on span "^.*toddler.*$" at bounding box center [271, 105] width 60 height 23
click at [248, 210] on div "Cancel" at bounding box center [237, 208] width 31 height 14
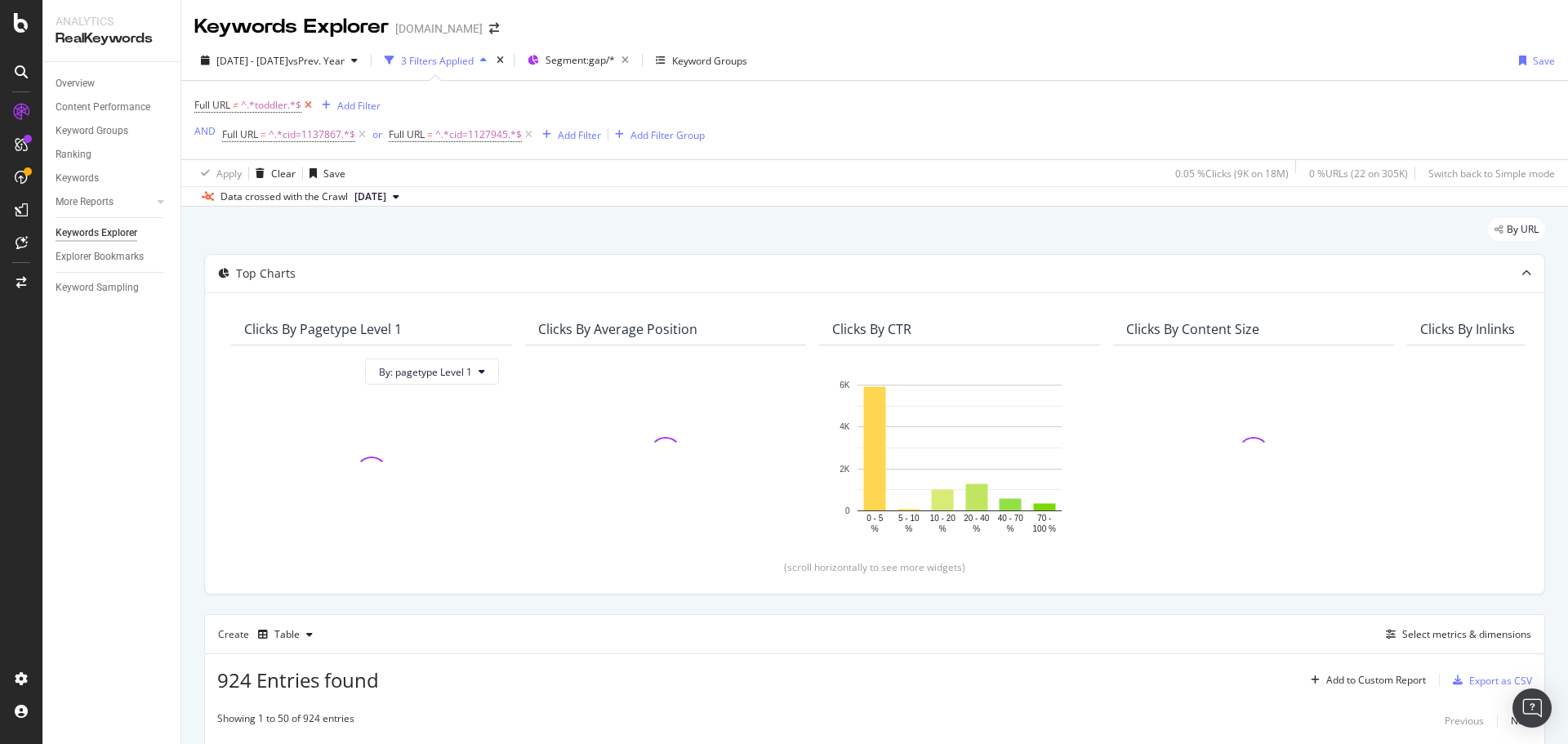
click at [312, 105] on icon at bounding box center [308, 105] width 14 height 16
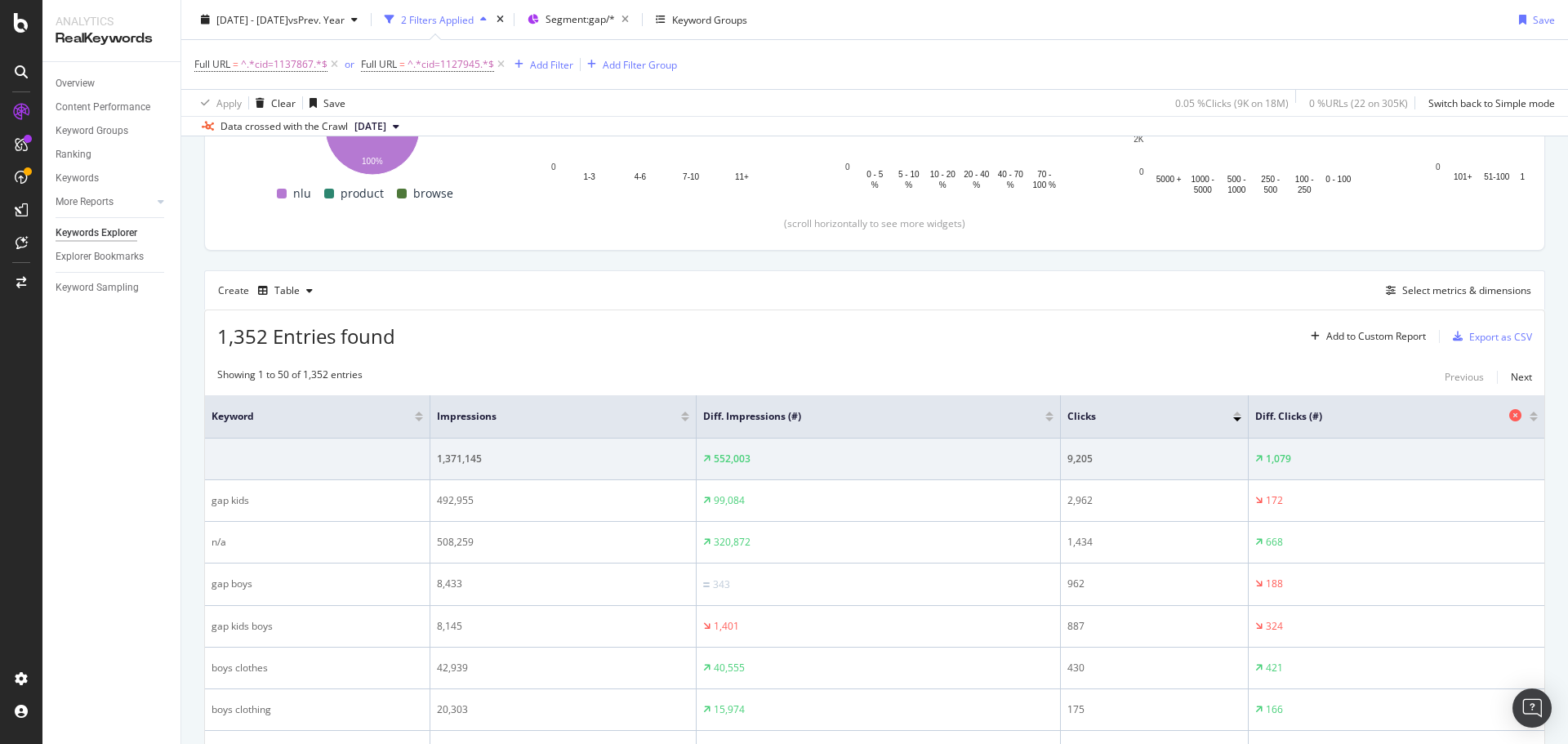
scroll to position [409, 0]
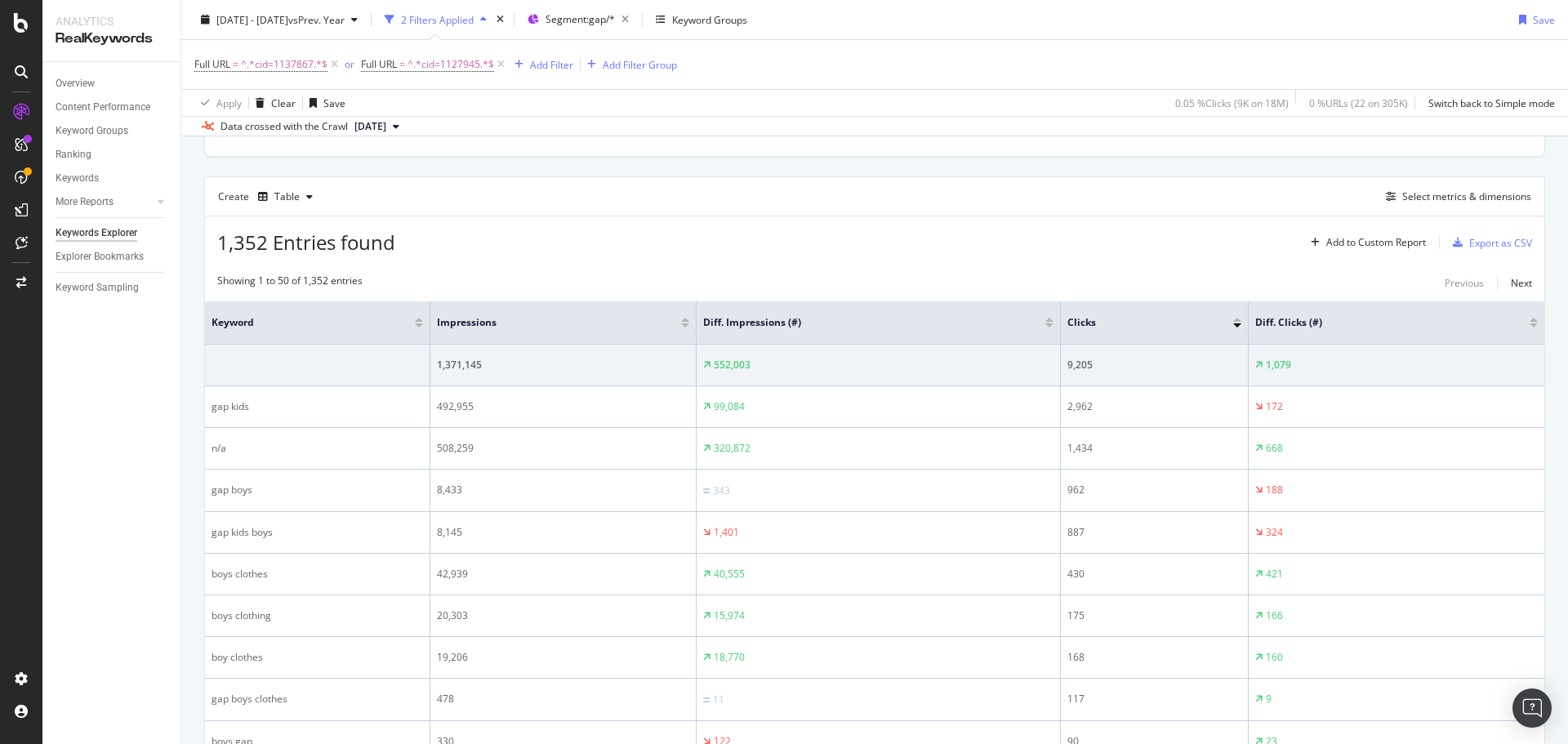
click at [169, 499] on div "Overview Content Performance Keyword Groups Ranking Keywords More Reports Count…" at bounding box center [112, 403] width 138 height 682
click at [932, 60] on div "Full URL = ^.*cid=1137867.*$ or Full URL = ^.*cid=1127945.*$ Add Filter Add Fil…" at bounding box center [874, 65] width 1361 height 49
click at [959, 66] on div "Full URL = ^.*cid=1137867.*$ or Full URL = ^.*cid=1127945.*$ Add Filter Add Fil…" at bounding box center [874, 65] width 1361 height 49
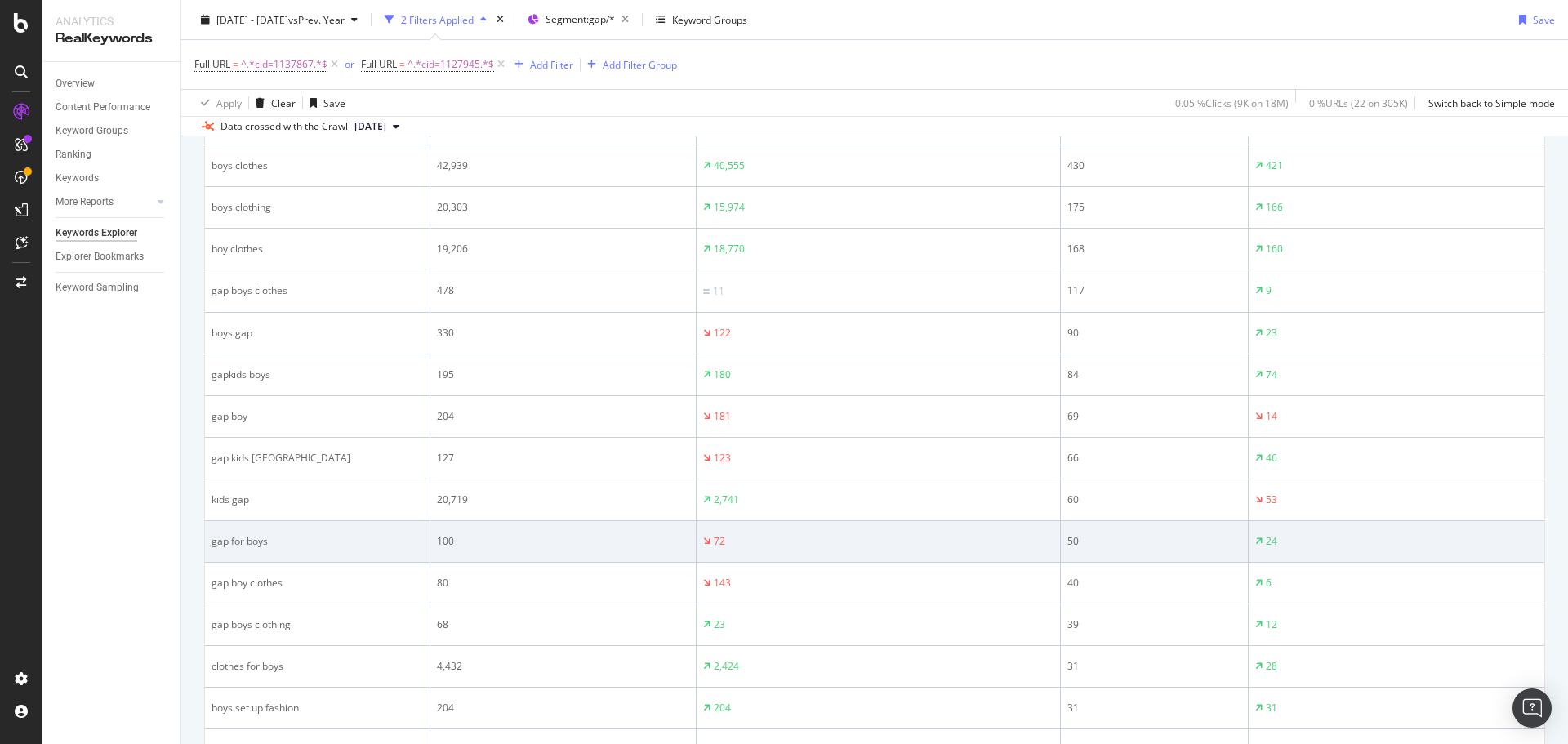
scroll to position [899, 0]
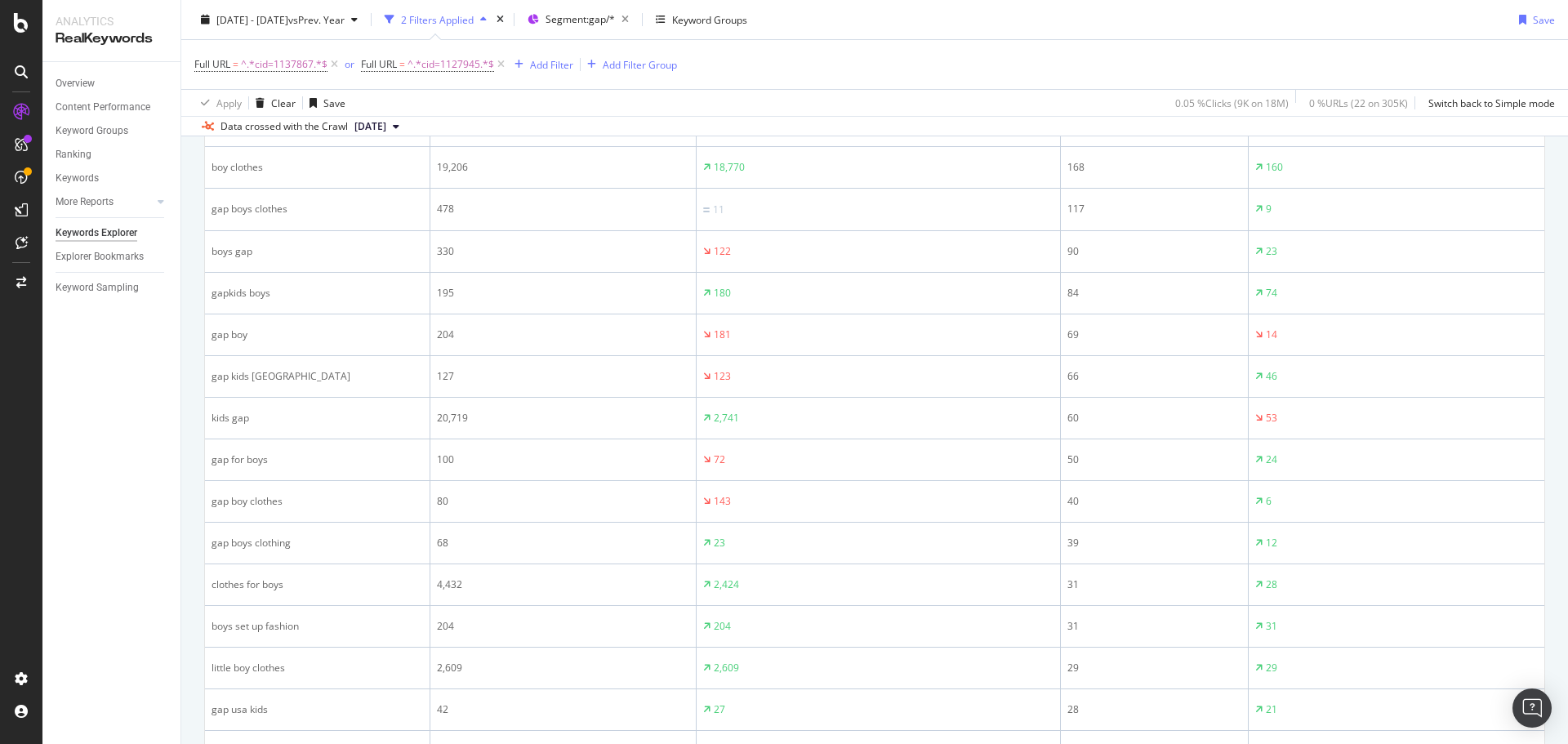
click at [929, 26] on div "2025 May. 4th - Aug. 2nd vs Prev. Year 2 Filters Applied Segment: gap/* Keyword…" at bounding box center [874, 23] width 1387 height 32
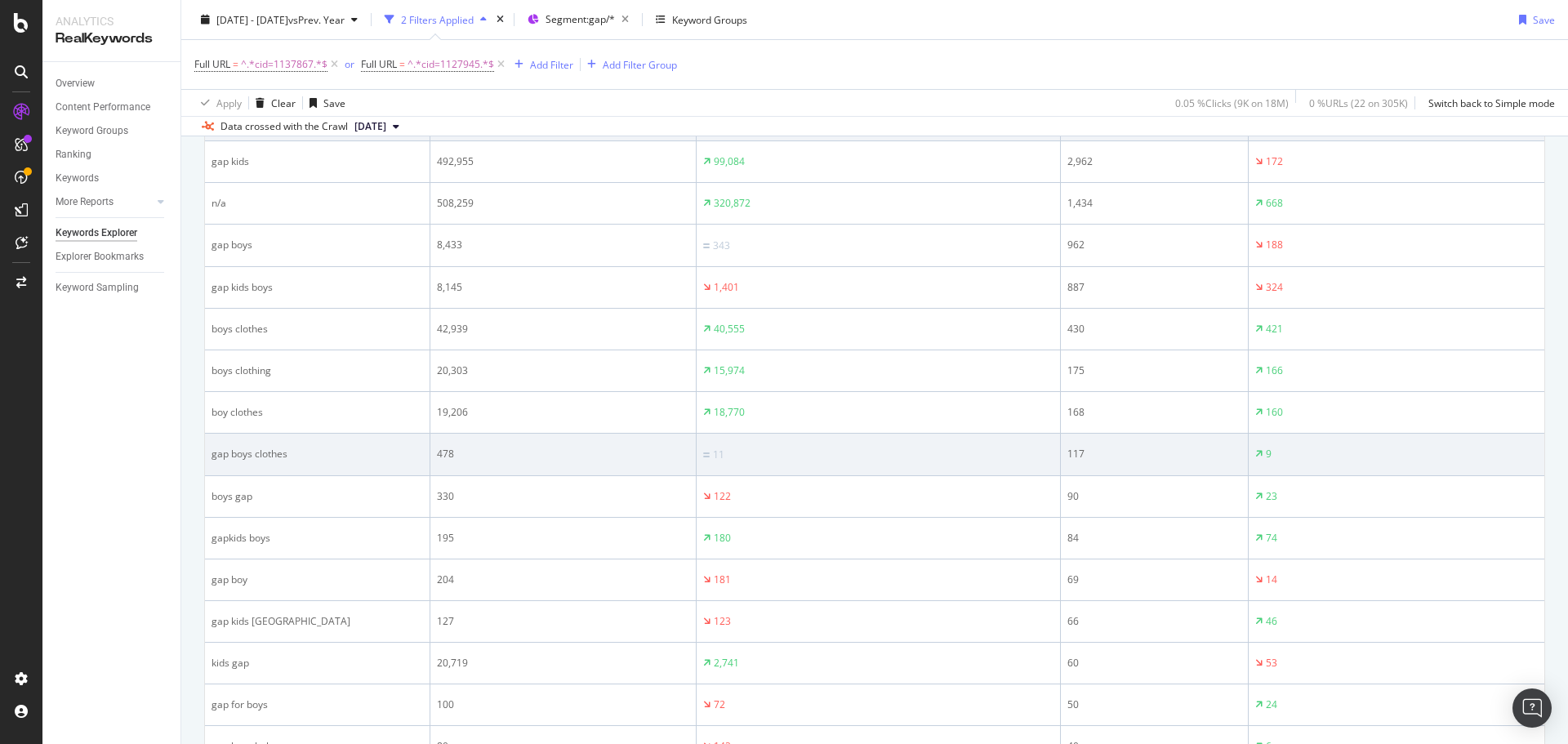
scroll to position [572, 0]
